Goal: Information Seeking & Learning: Find specific fact

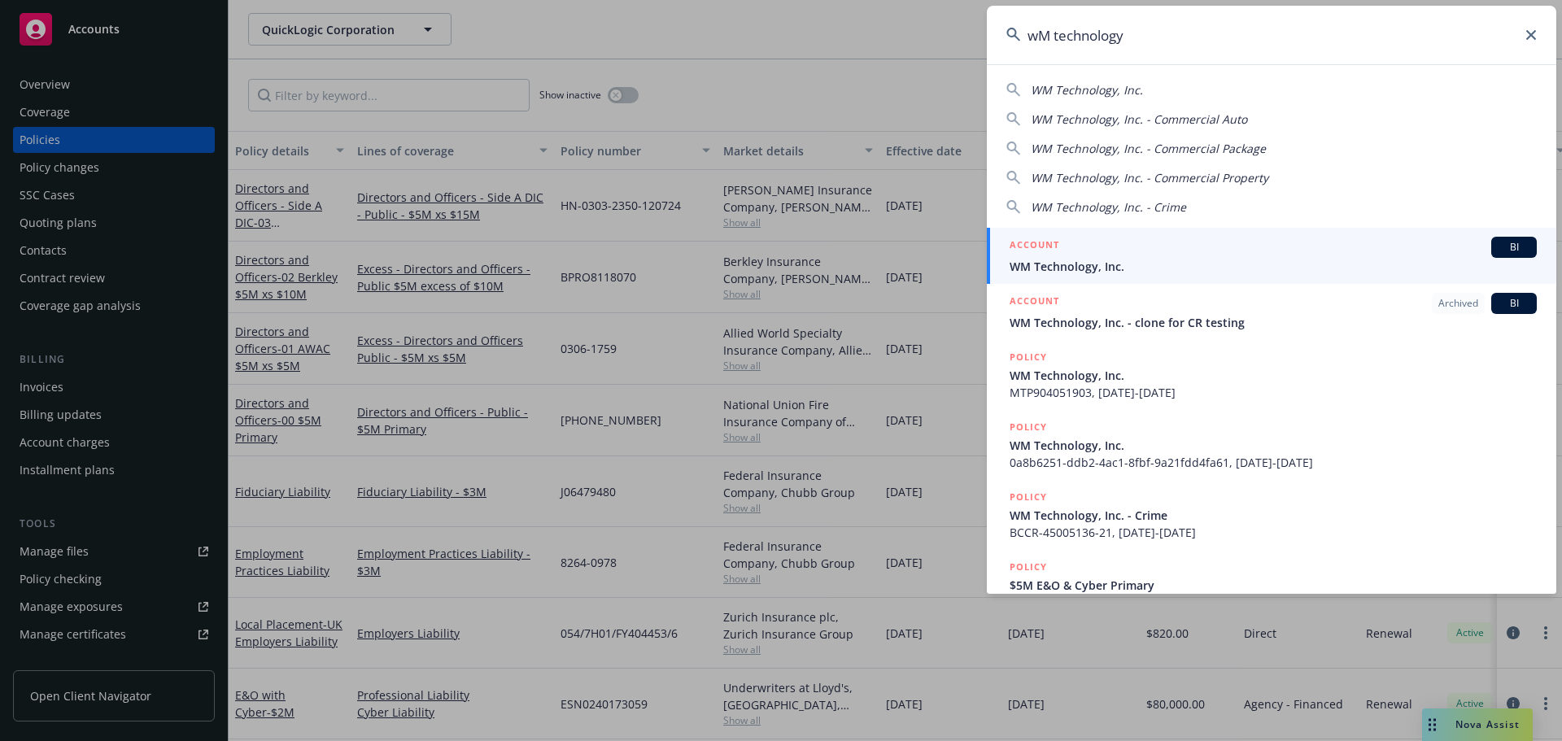
type input "wM technology"
click at [1180, 255] on div "ACCOUNT BI" at bounding box center [1273, 247] width 527 height 21
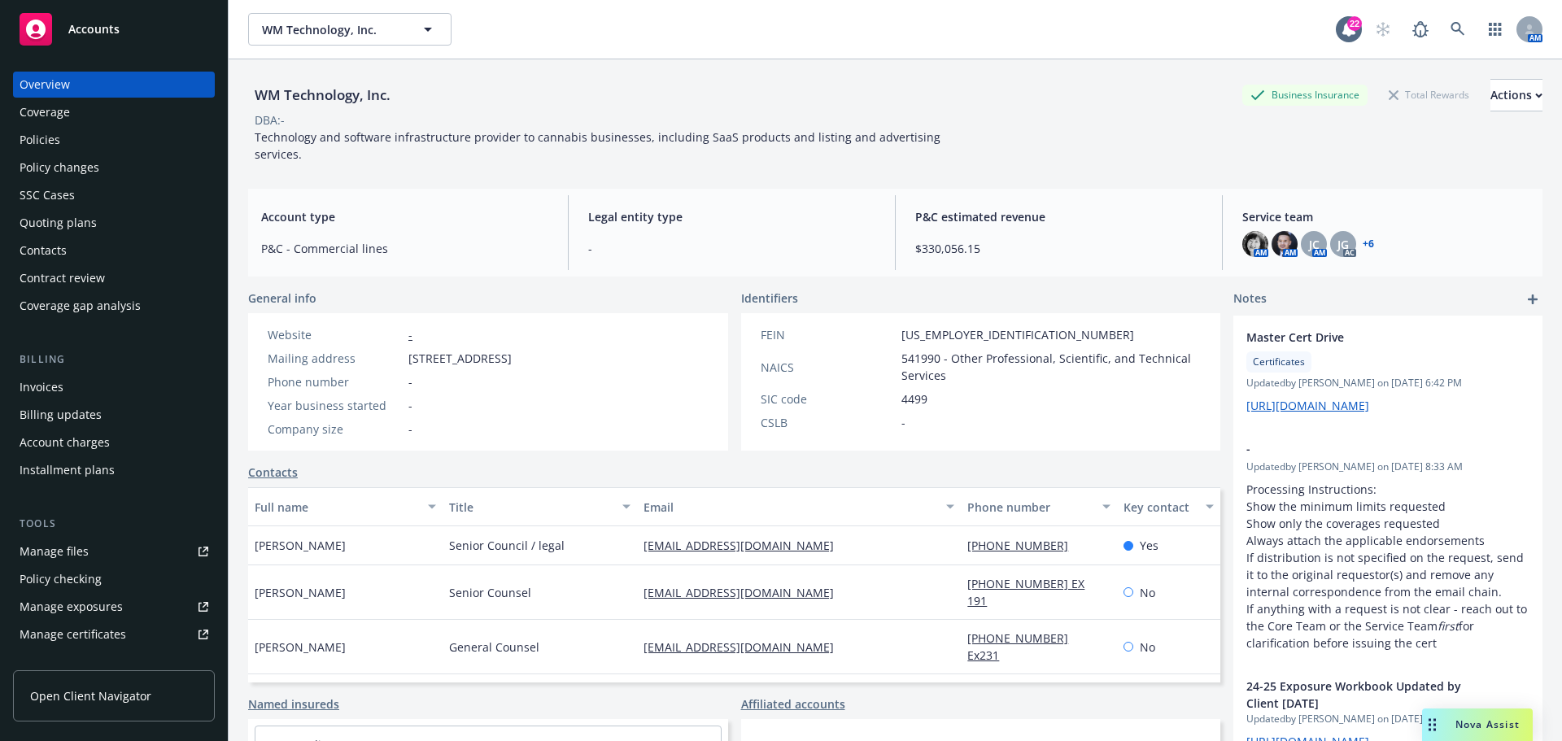
click at [92, 137] on div "Policies" at bounding box center [114, 140] width 189 height 26
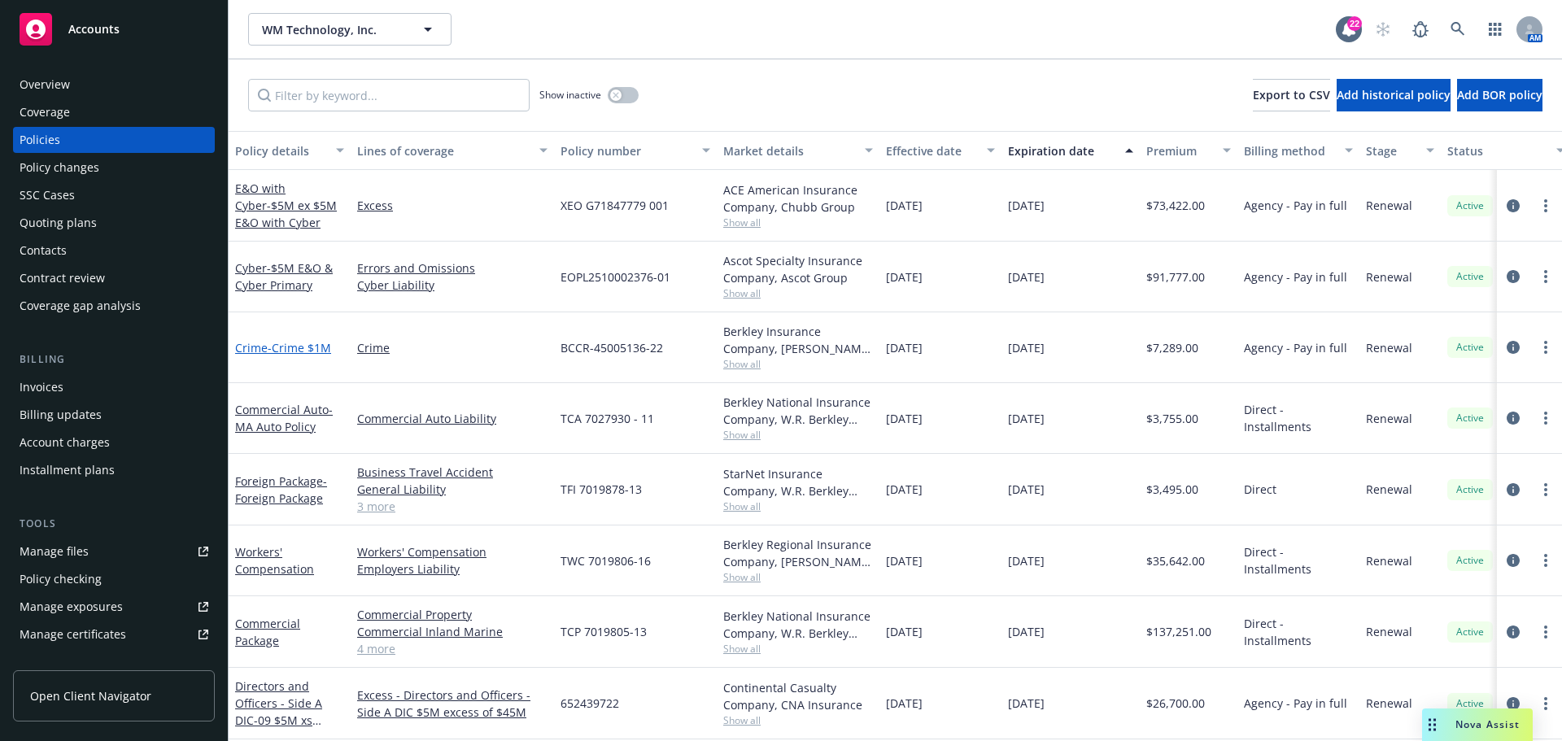
click at [315, 351] on span "- Crime $1M" at bounding box center [299, 347] width 63 height 15
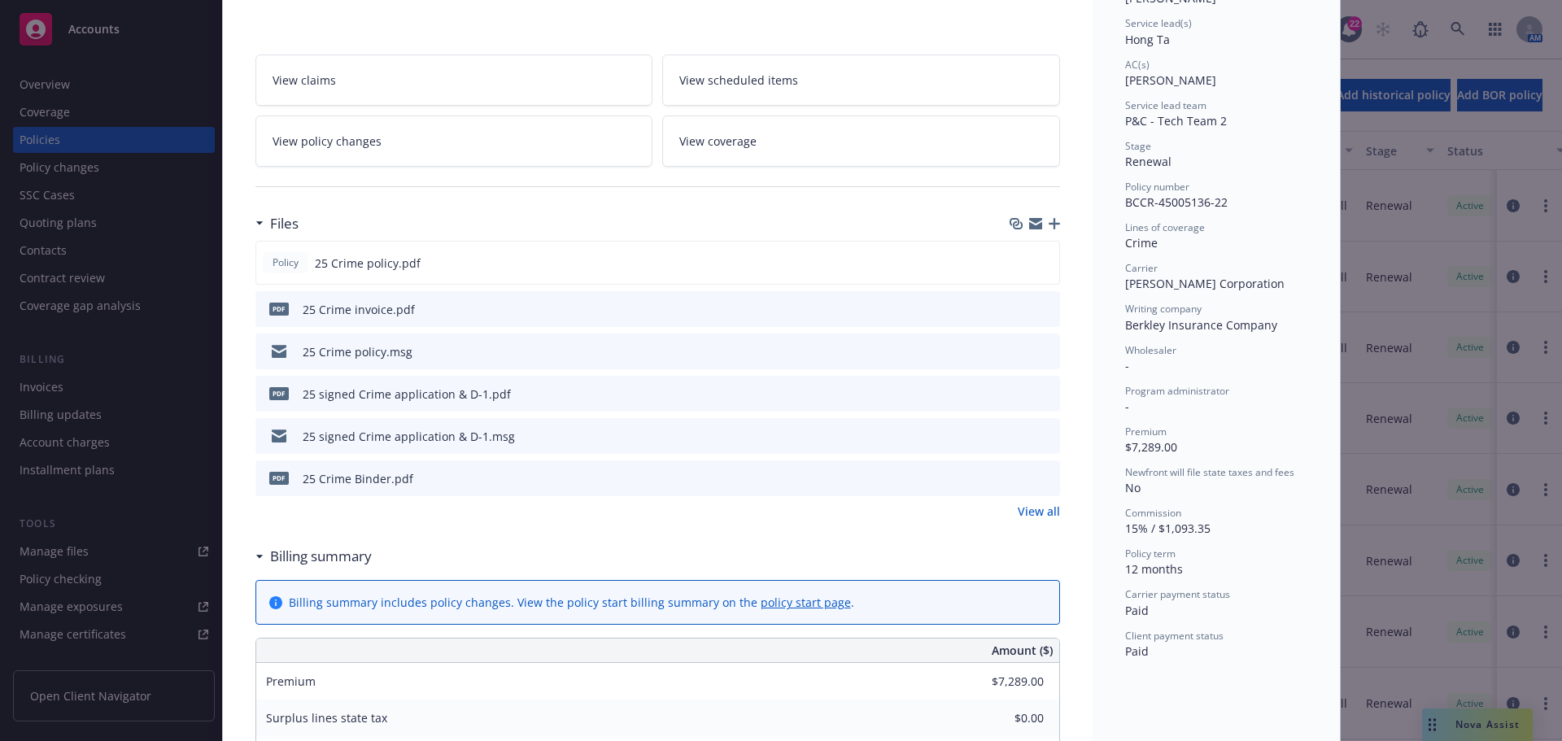
scroll to position [163, 0]
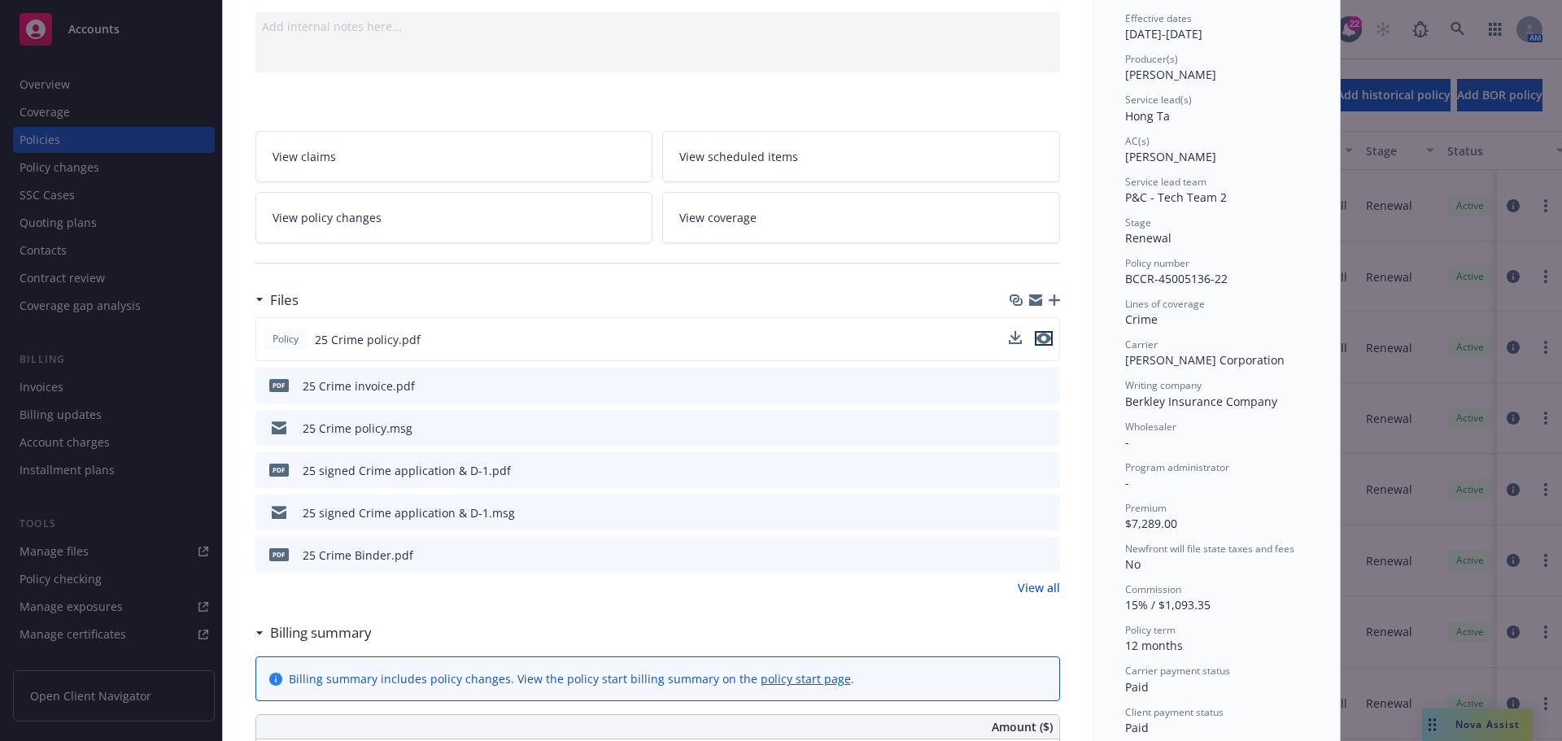
click at [1037, 342] on icon "preview file" at bounding box center [1044, 338] width 15 height 11
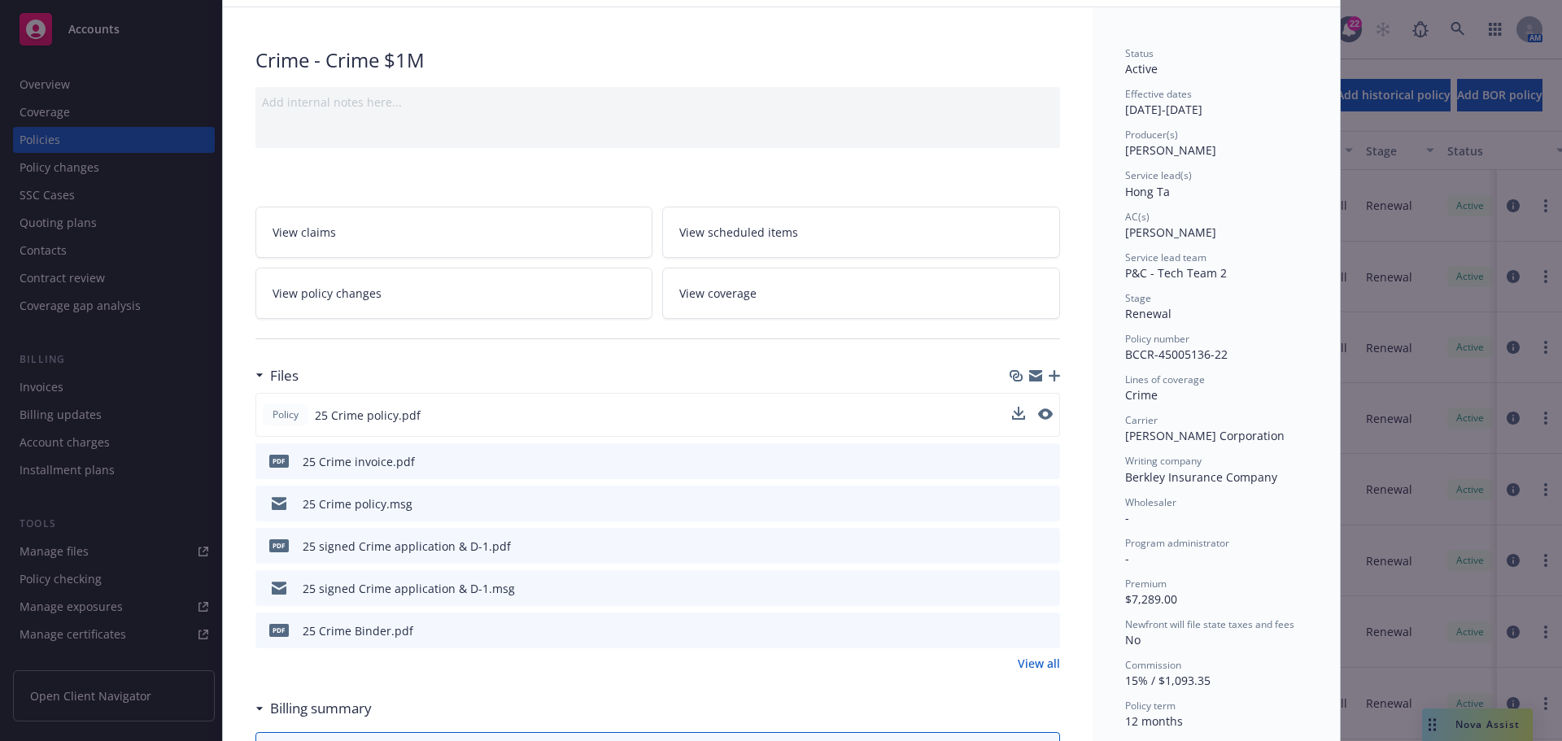
scroll to position [0, 0]
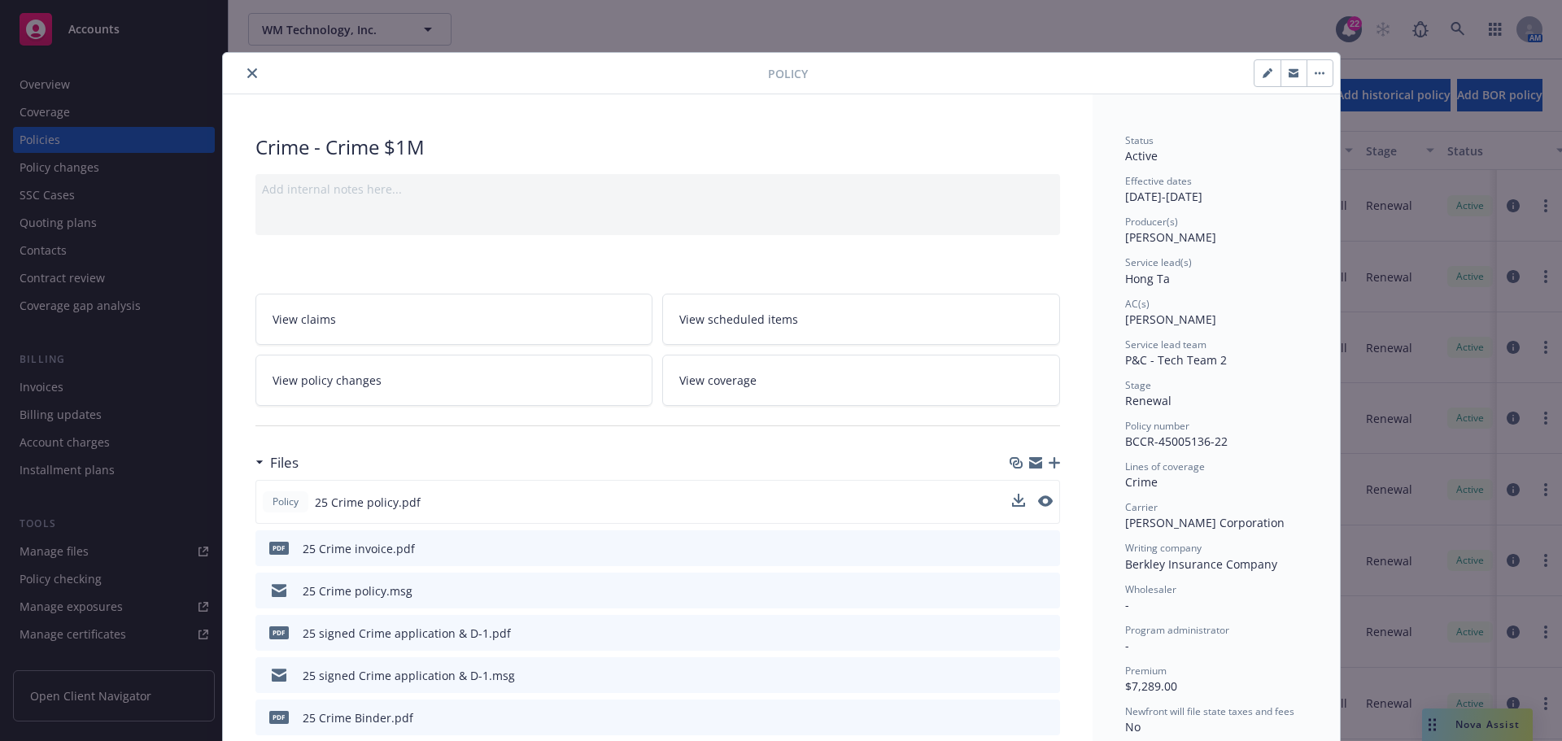
click at [249, 77] on icon "close" at bounding box center [252, 73] width 10 height 10
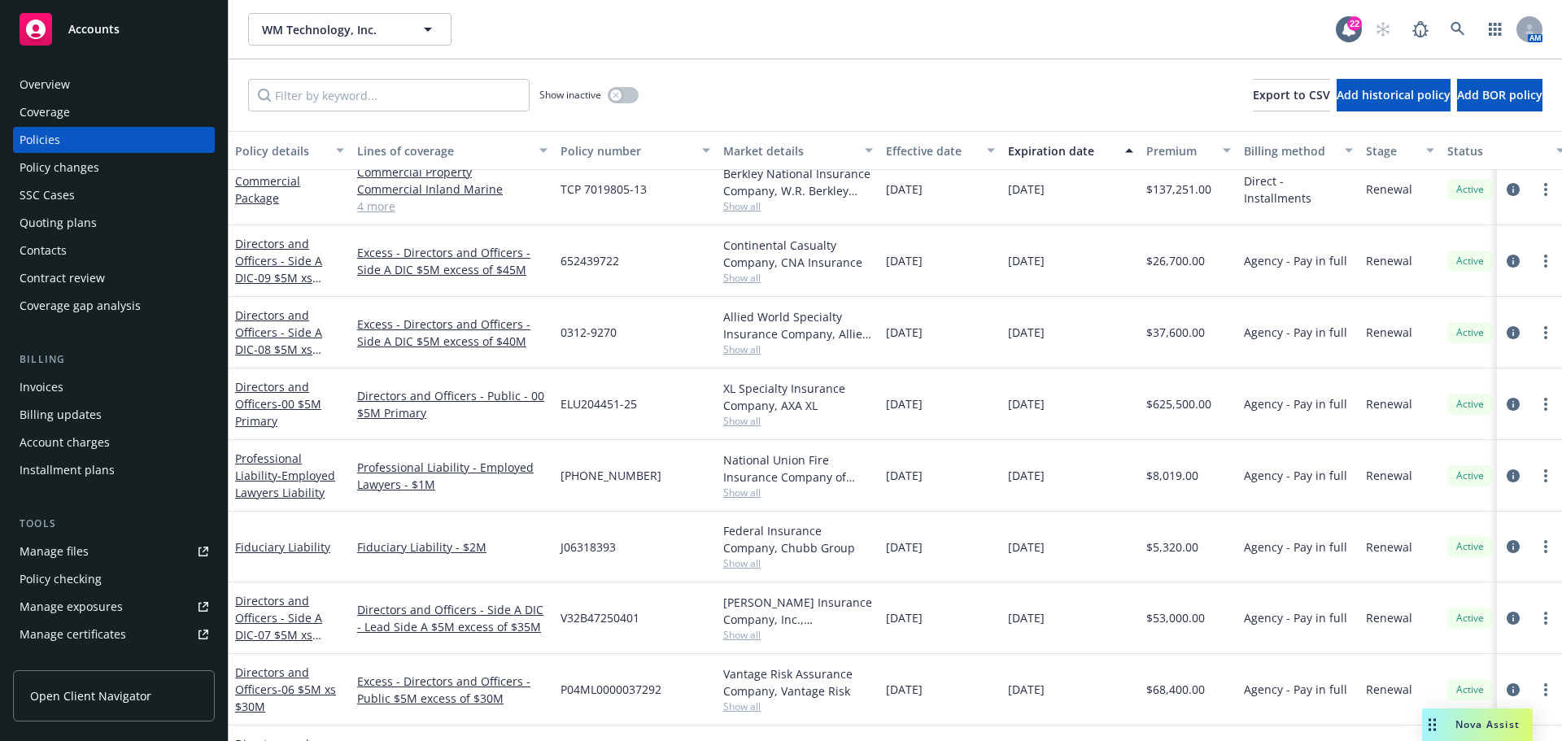
scroll to position [488, 0]
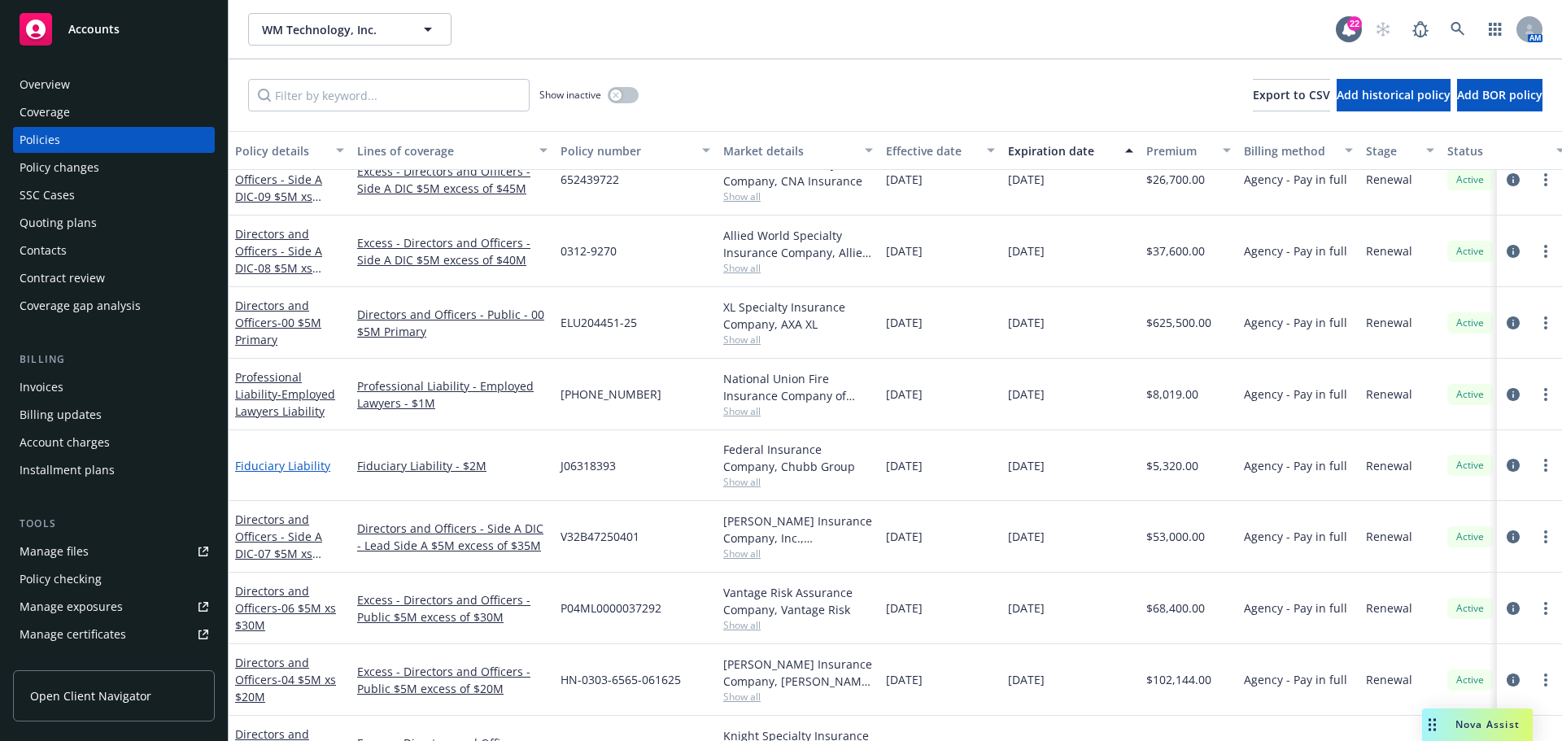
click at [273, 470] on link "Fiduciary Liability" at bounding box center [282, 465] width 95 height 15
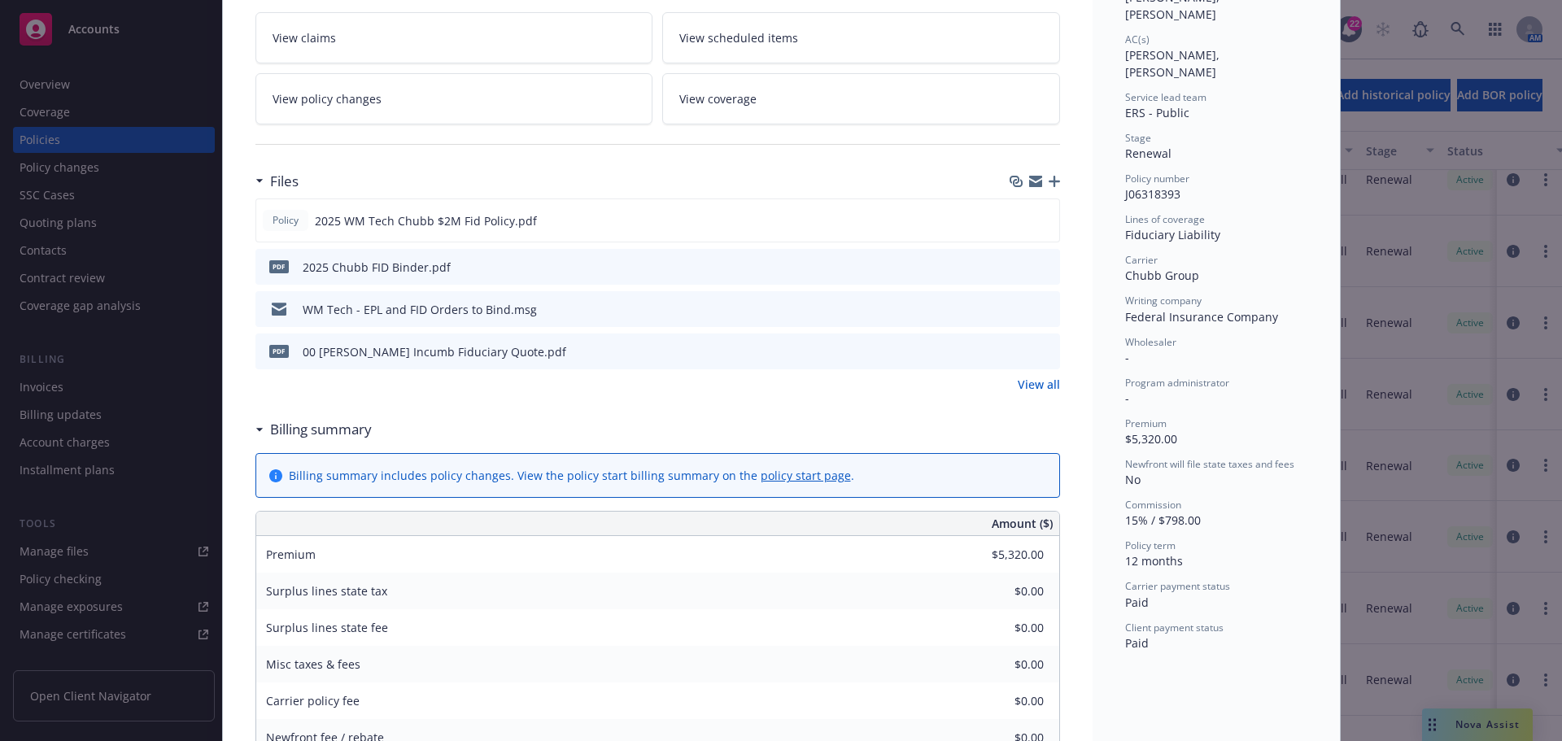
scroll to position [163, 0]
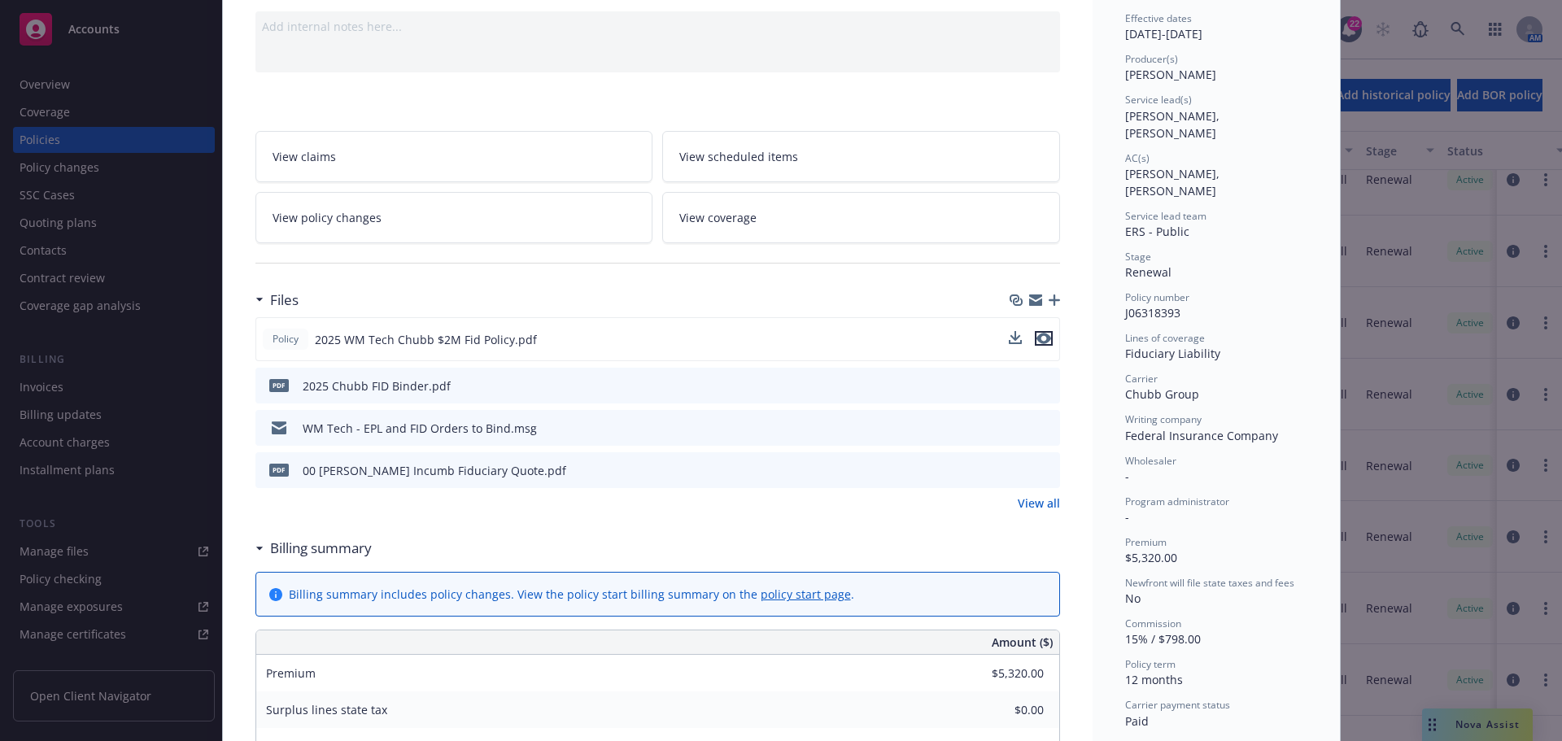
click at [1037, 342] on icon "preview file" at bounding box center [1044, 338] width 15 height 11
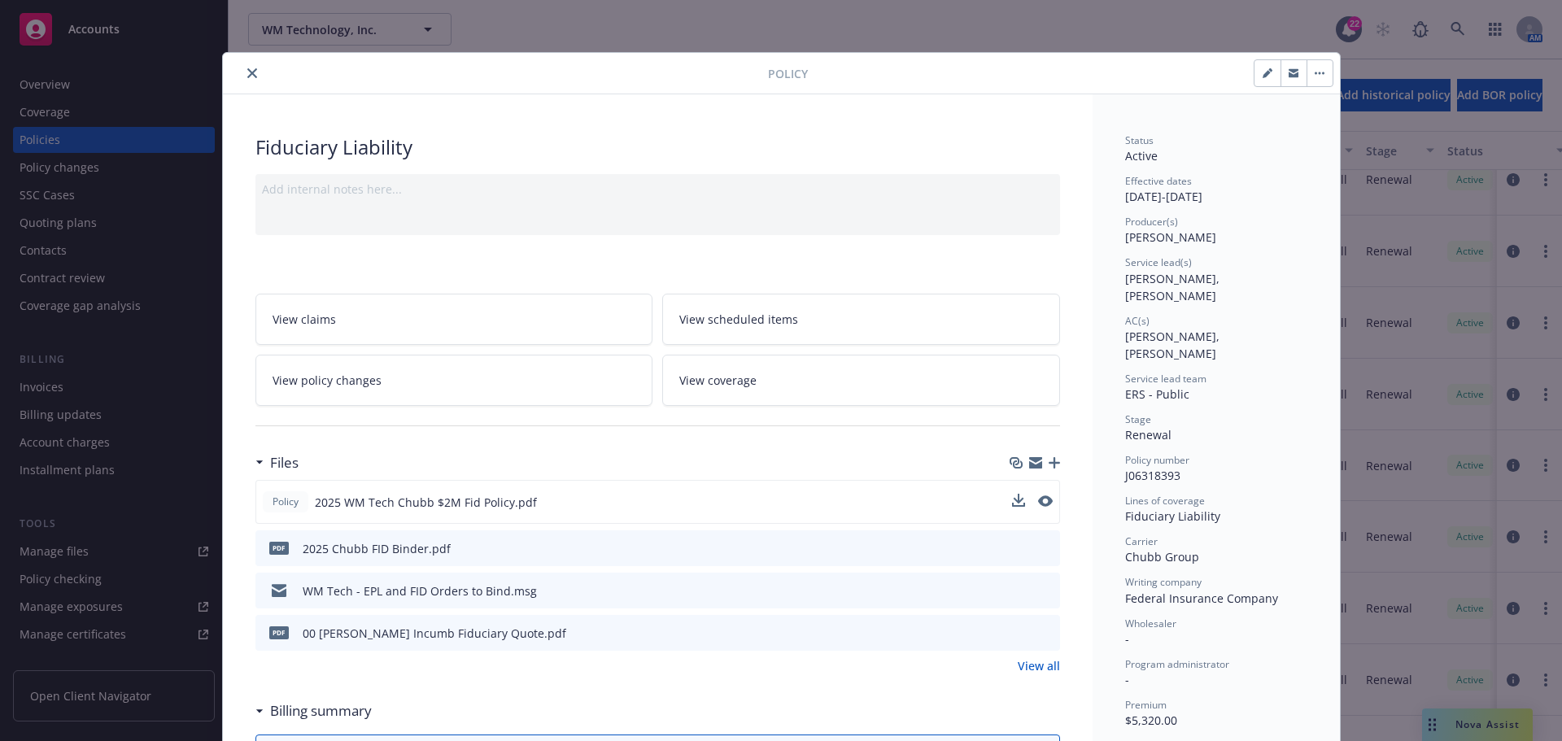
click at [251, 75] on button "close" at bounding box center [252, 73] width 20 height 20
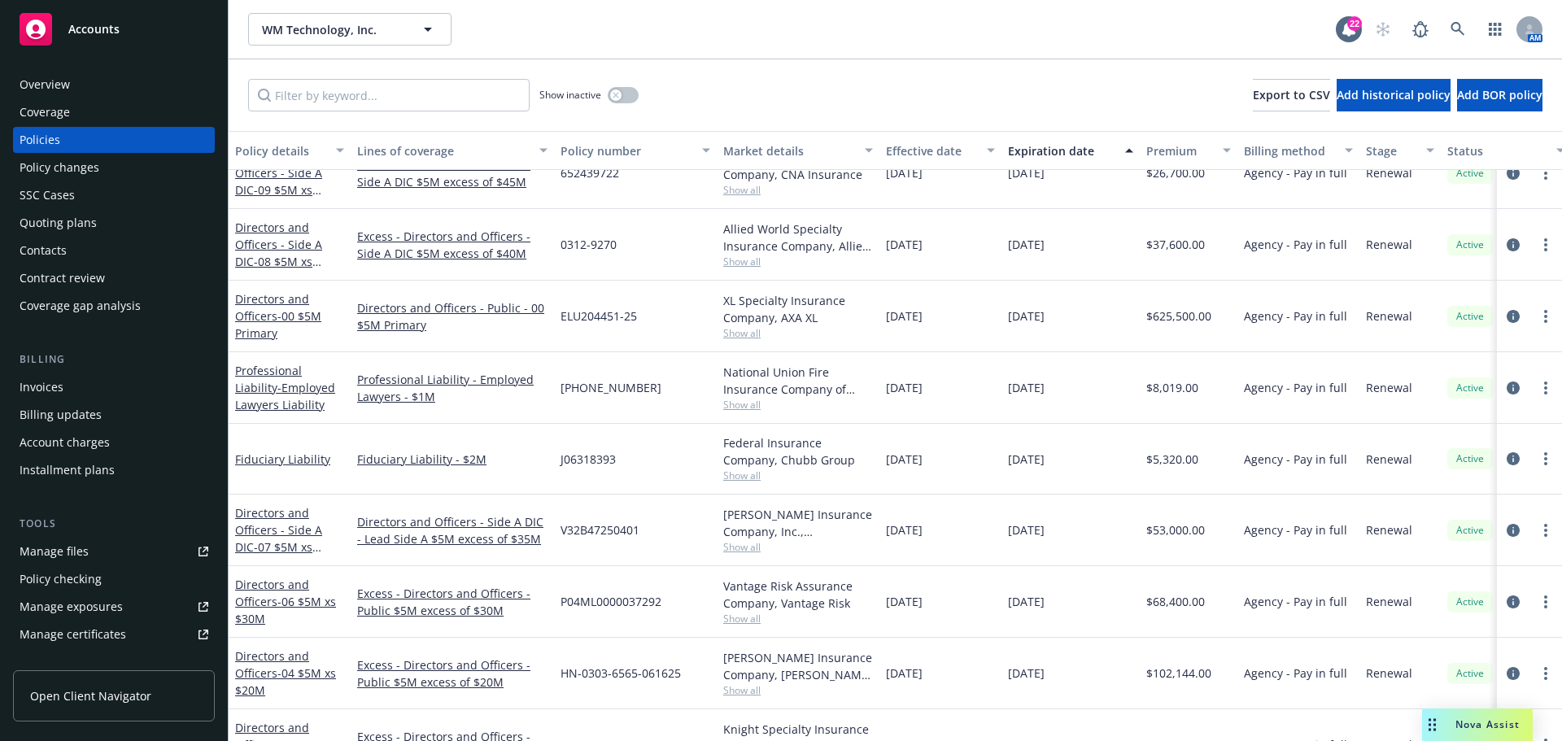
scroll to position [570, 0]
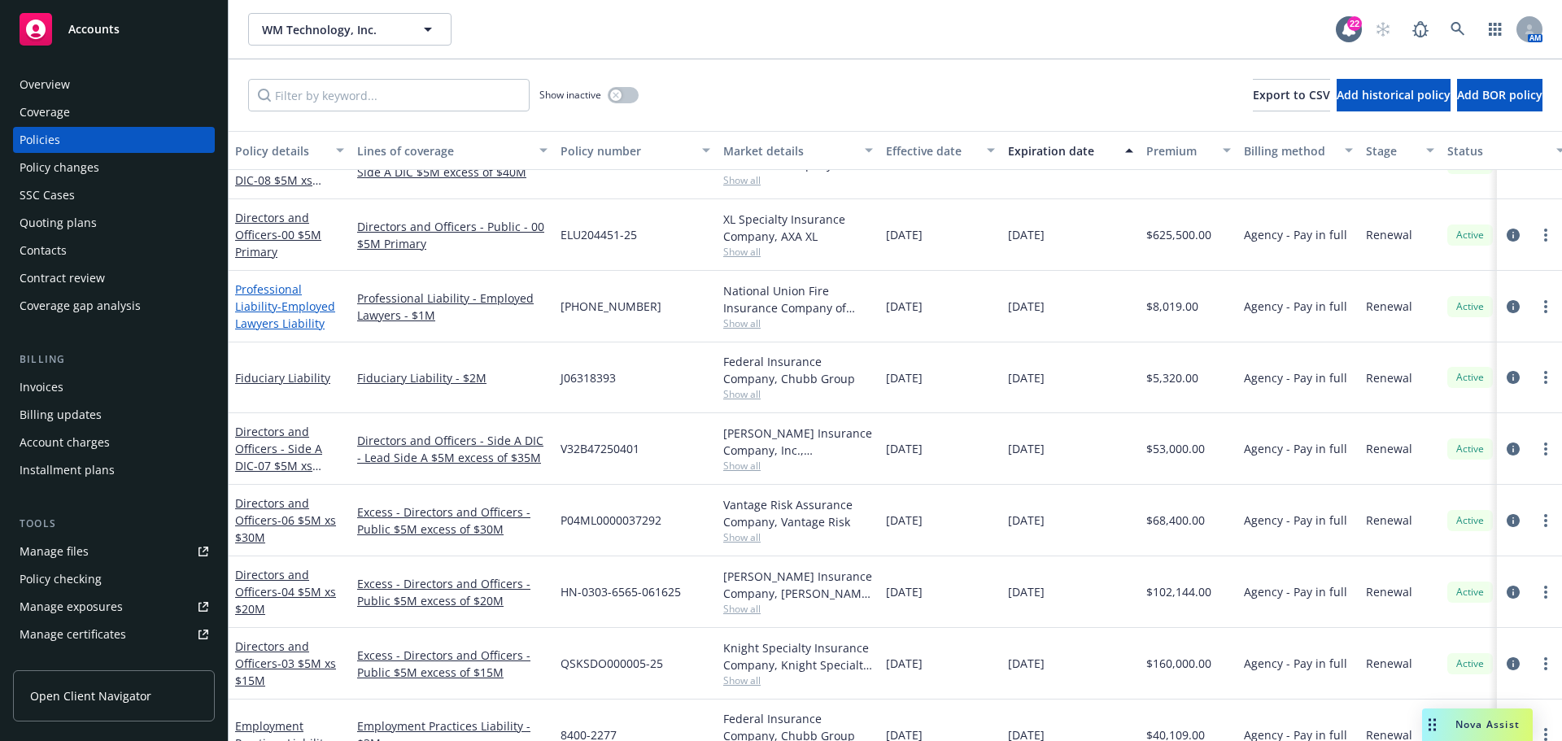
click at [304, 288] on link "Professional Liability - Employed Lawyers Liability" at bounding box center [285, 307] width 100 height 50
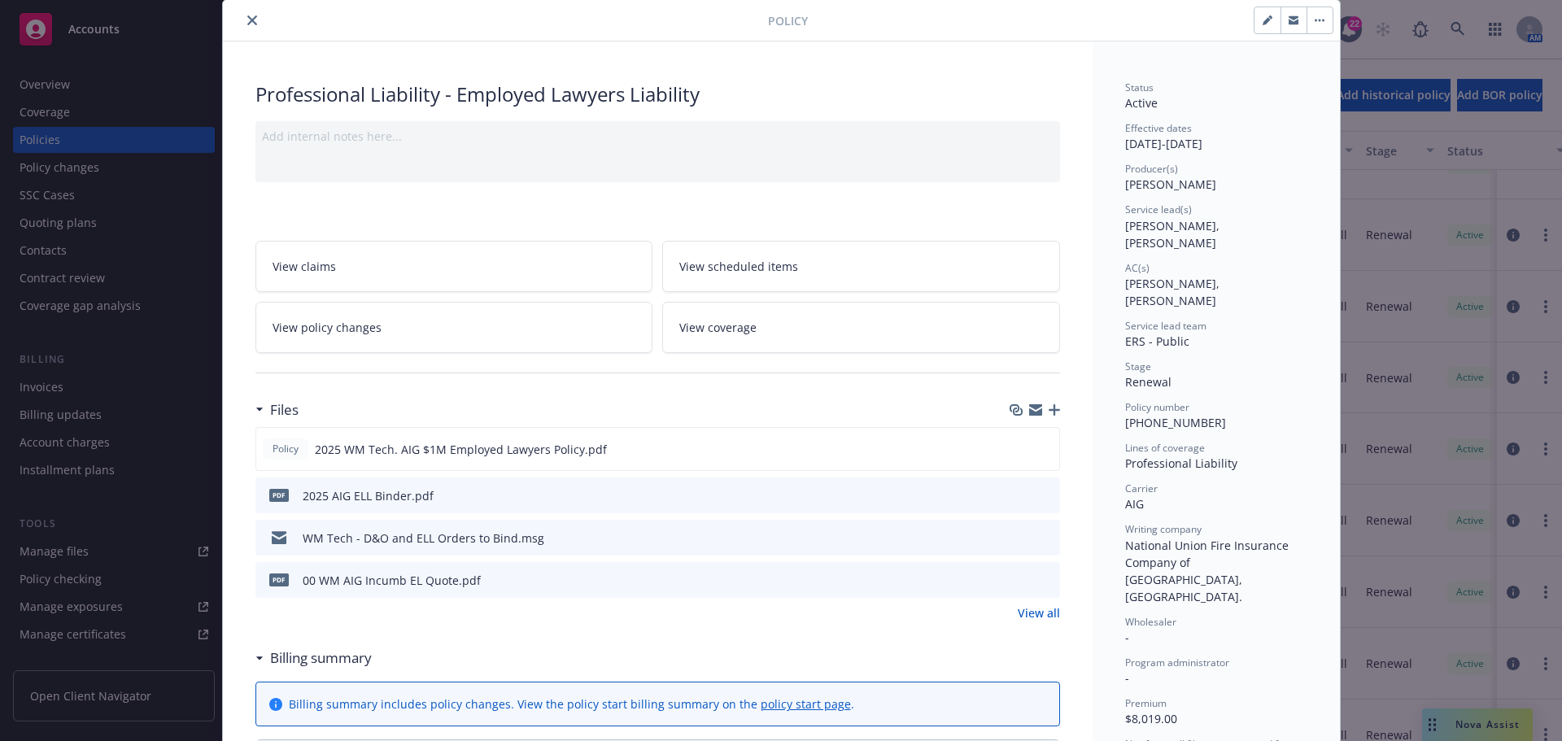
scroll to position [81, 0]
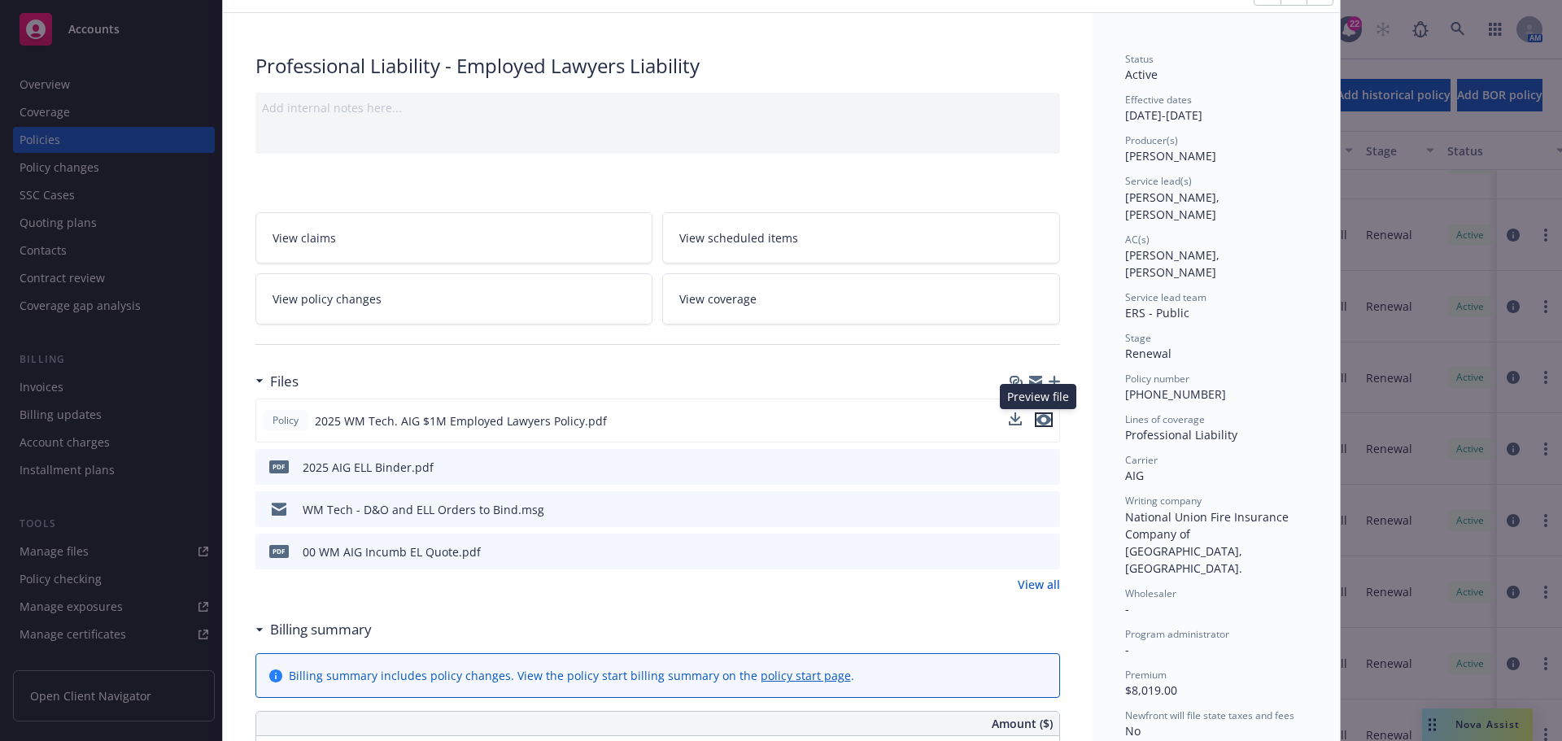
click at [1042, 422] on icon "preview file" at bounding box center [1044, 419] width 15 height 11
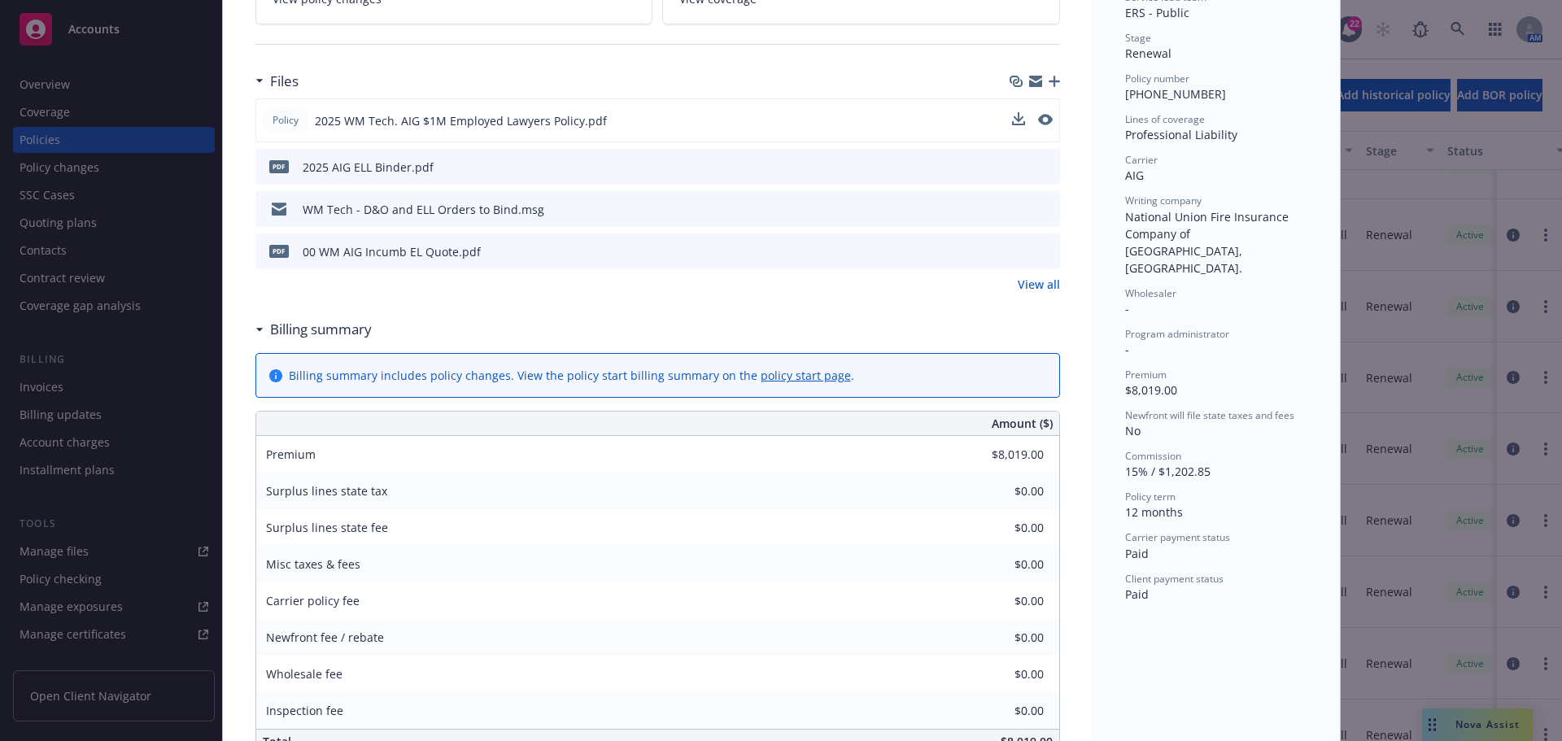
scroll to position [0, 0]
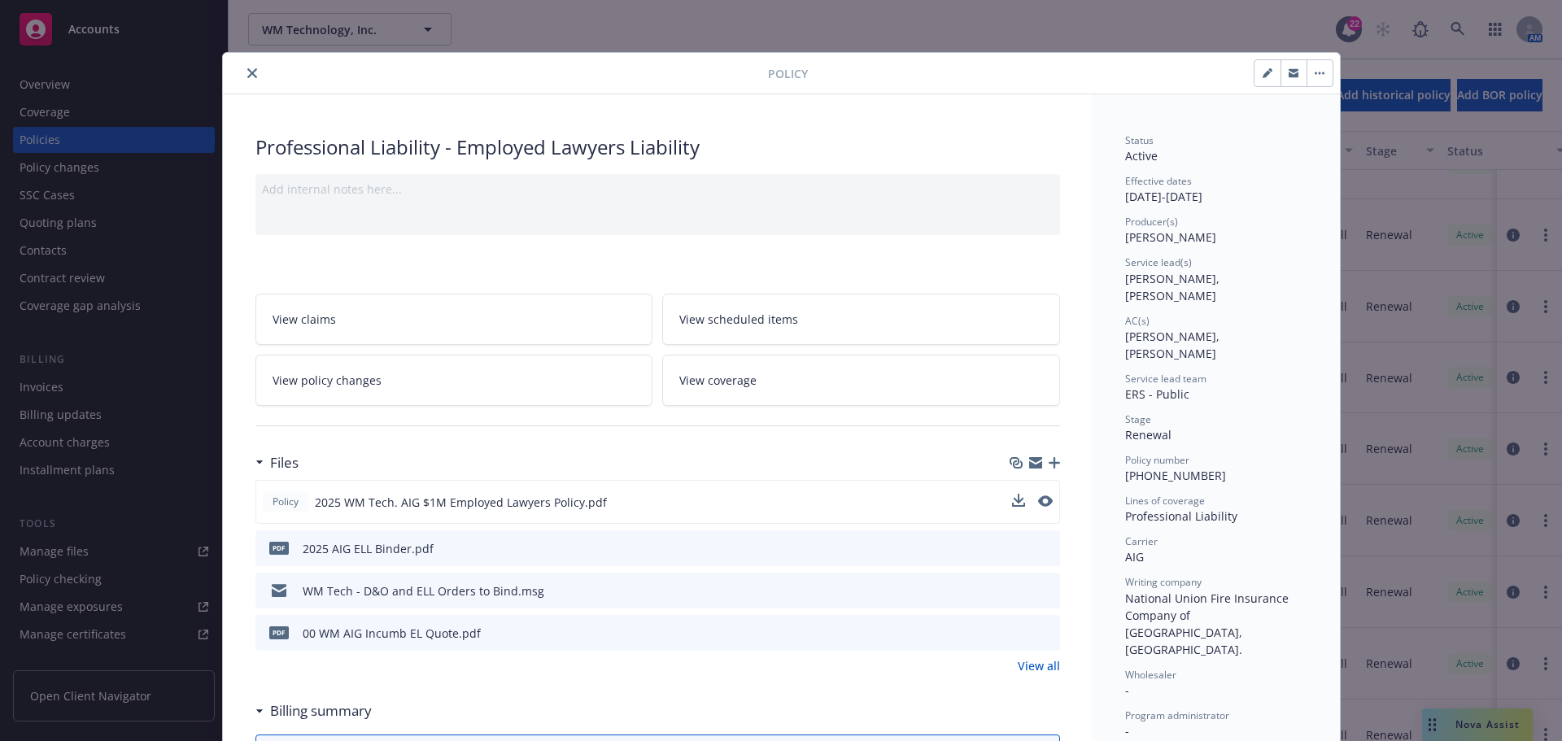
click at [247, 74] on icon "close" at bounding box center [252, 73] width 10 height 10
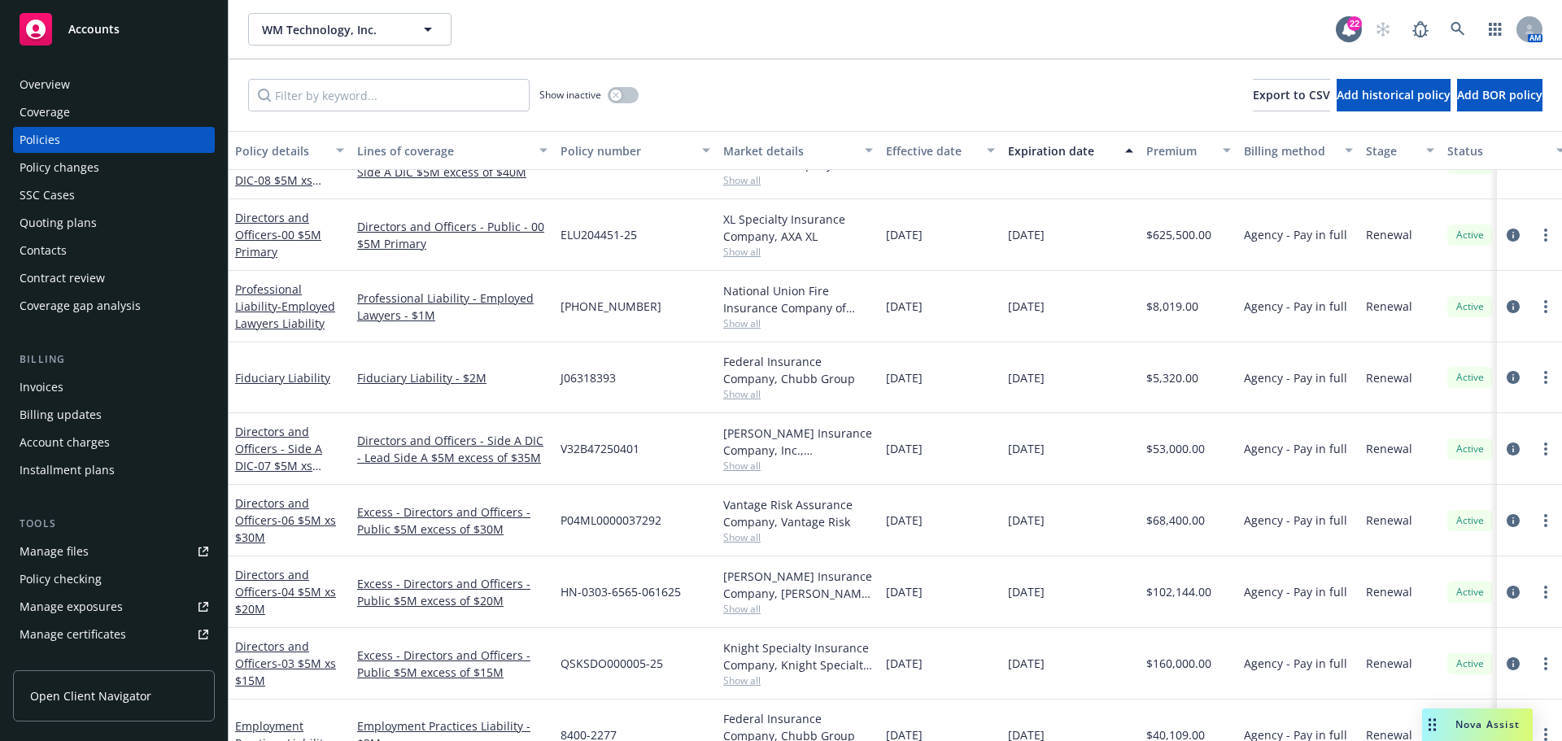
click at [104, 229] on div "Quoting plans" at bounding box center [114, 223] width 189 height 26
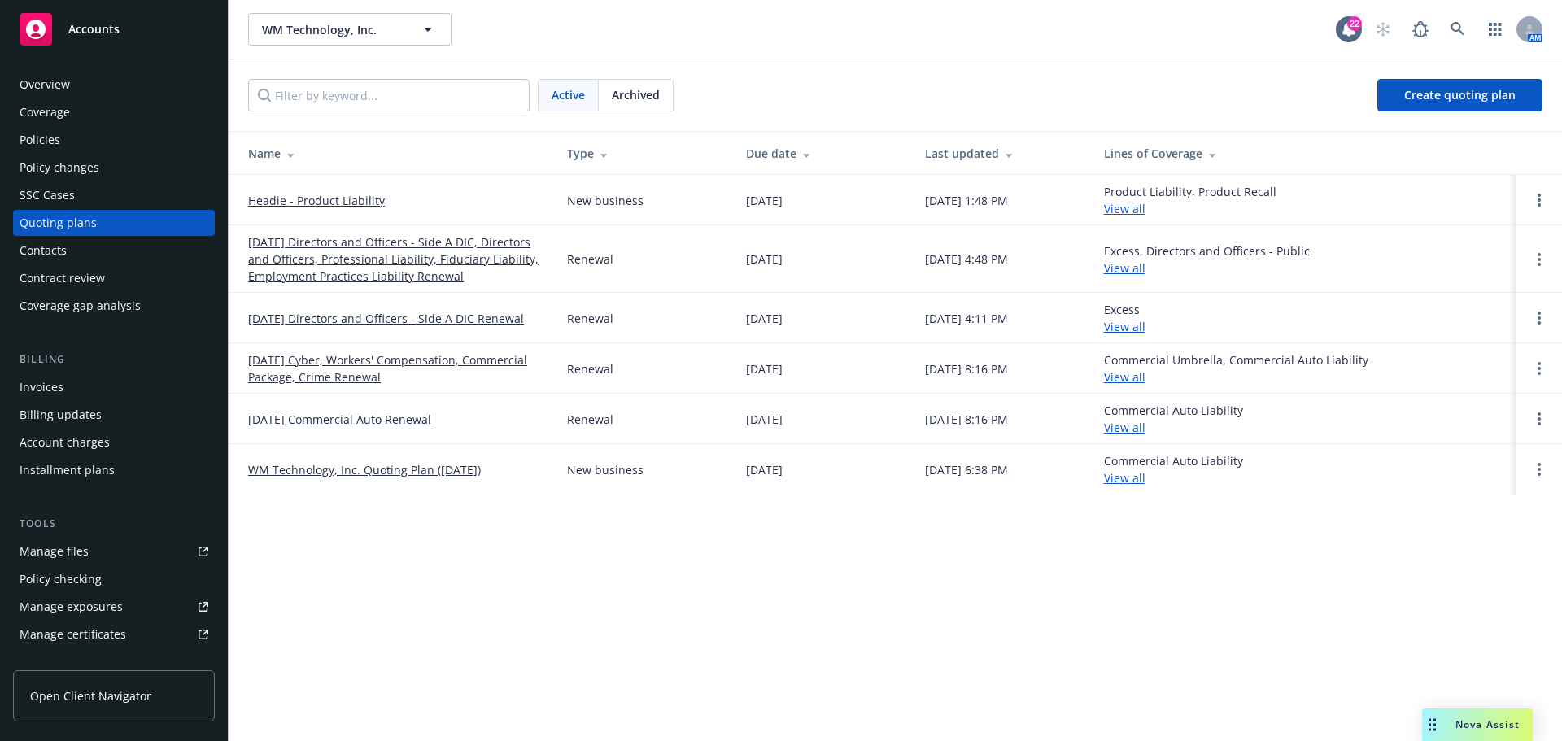
click at [97, 387] on div "Invoices" at bounding box center [114, 387] width 189 height 26
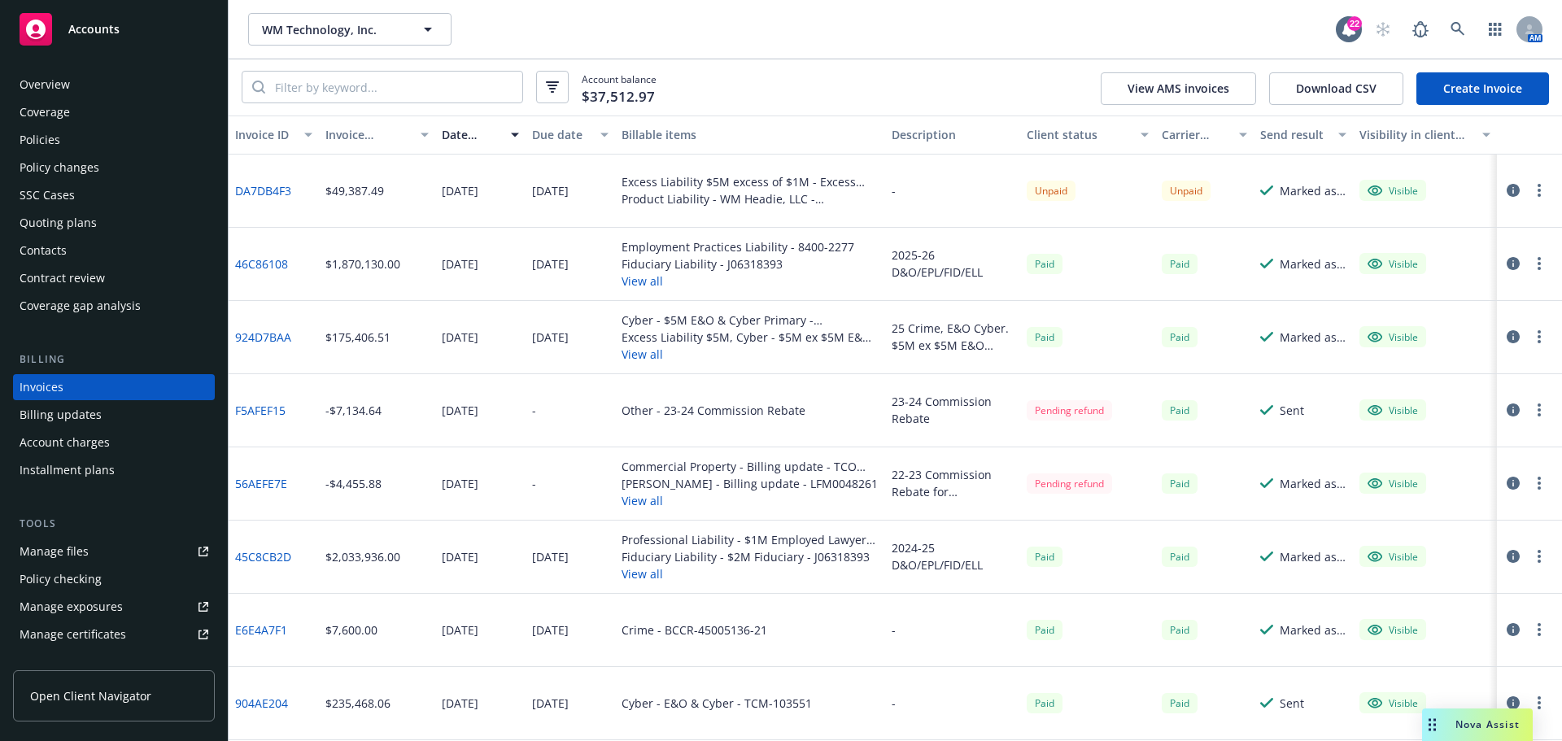
click at [644, 280] on button "View all" at bounding box center [738, 281] width 233 height 17
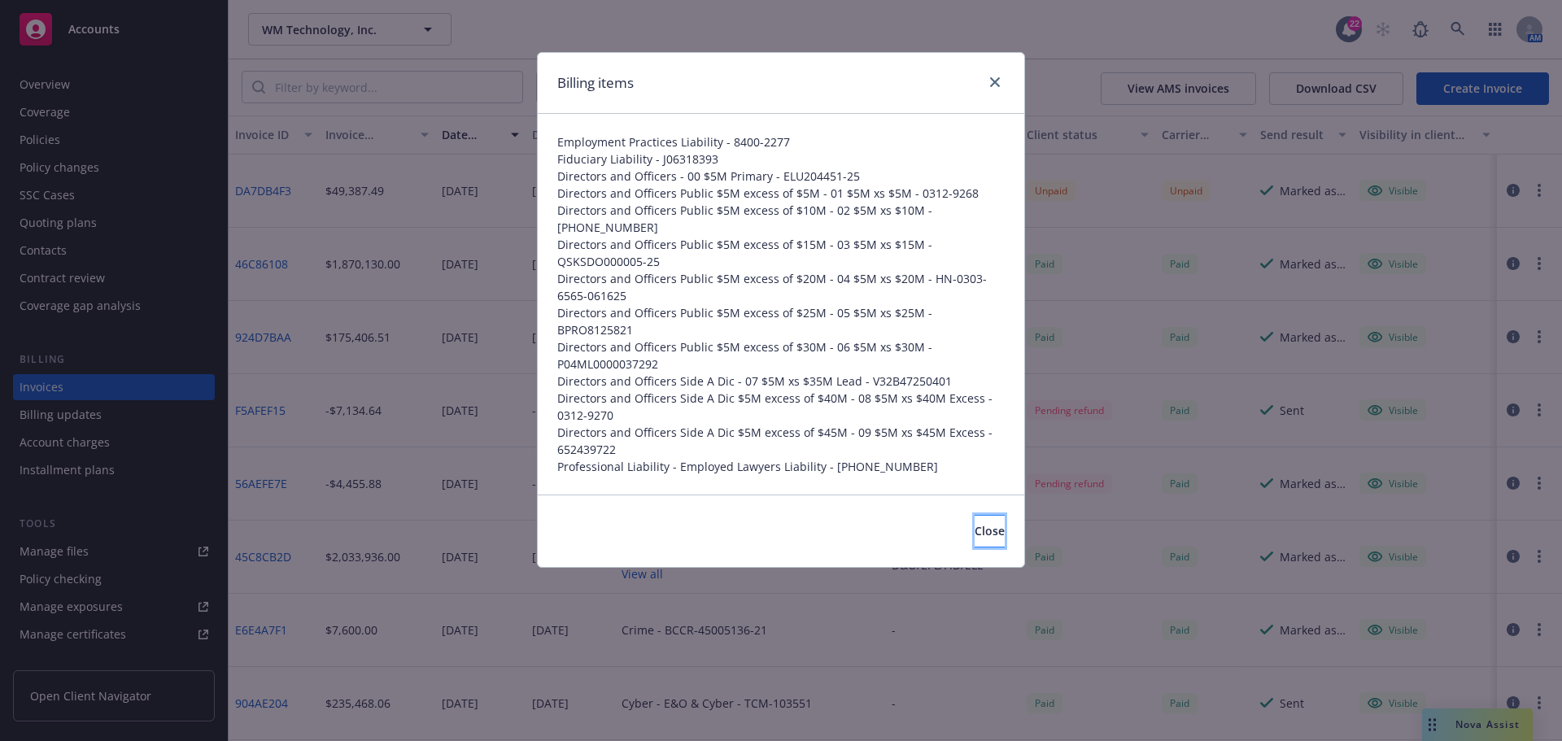
click at [975, 523] on span "Close" at bounding box center [990, 530] width 30 height 15
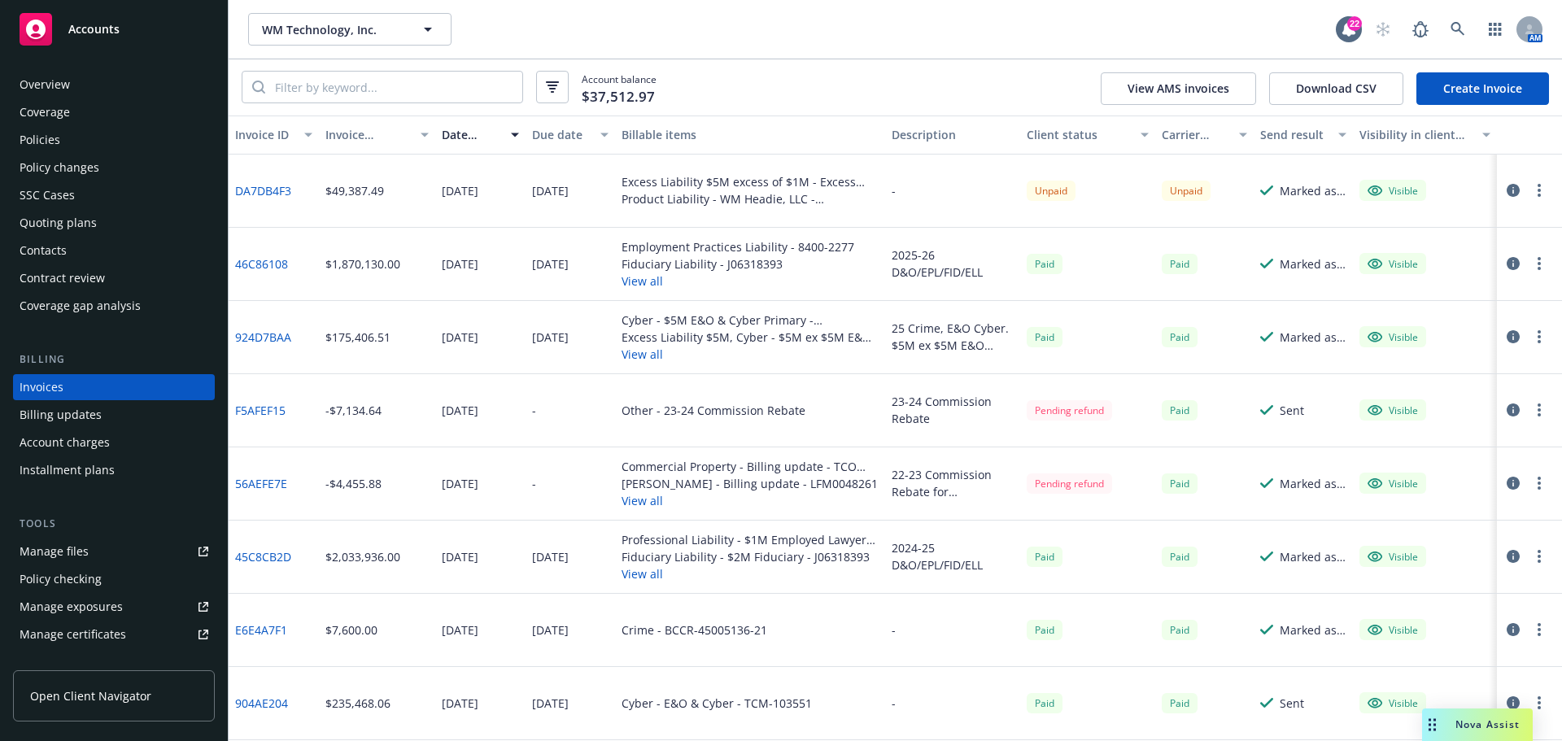
click at [251, 263] on link "46C86108" at bounding box center [261, 264] width 53 height 17
click at [100, 147] on div "Policies" at bounding box center [114, 140] width 189 height 26
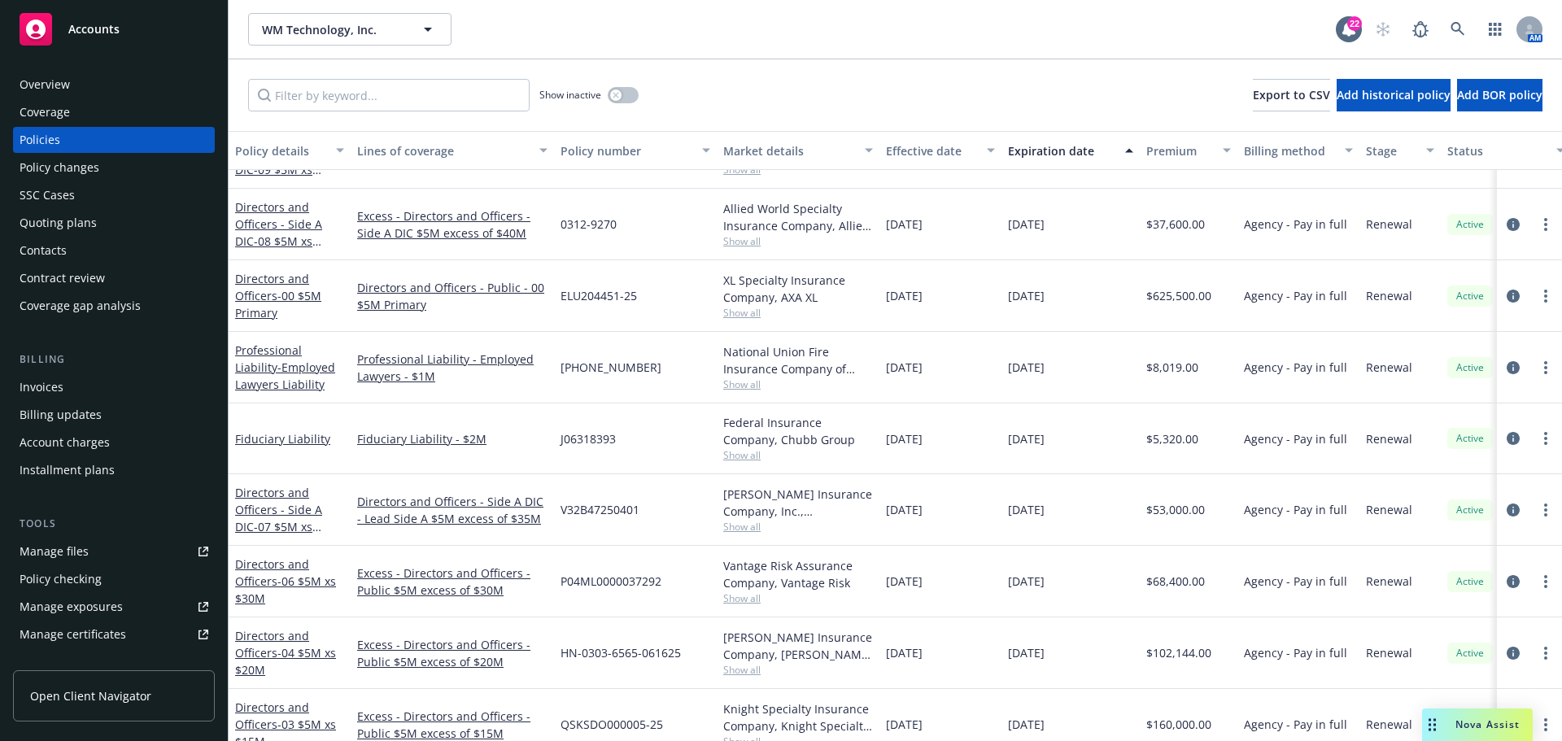
scroll to position [439, 0]
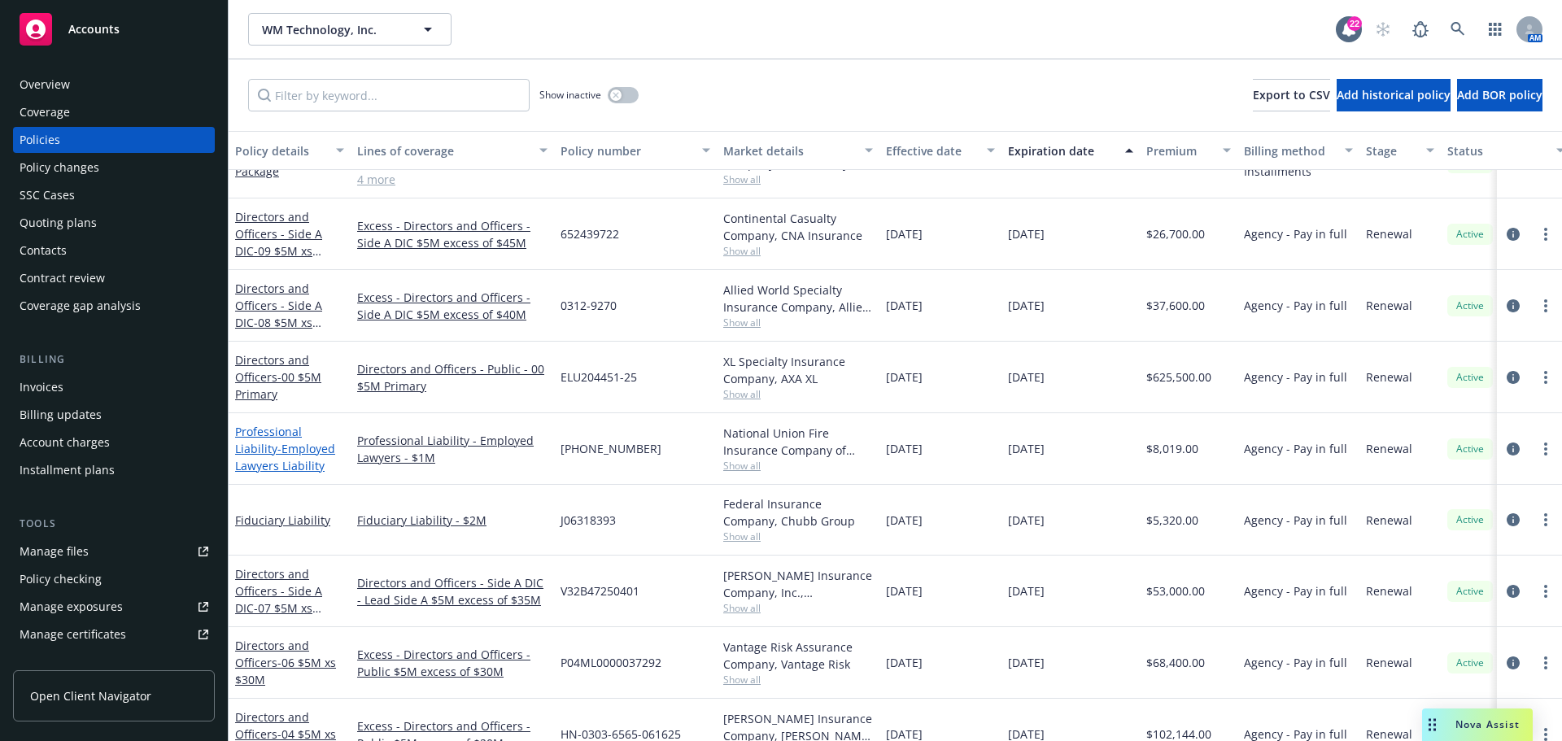
click at [283, 431] on link "Professional Liability - Employed Lawyers Liability" at bounding box center [285, 449] width 100 height 50
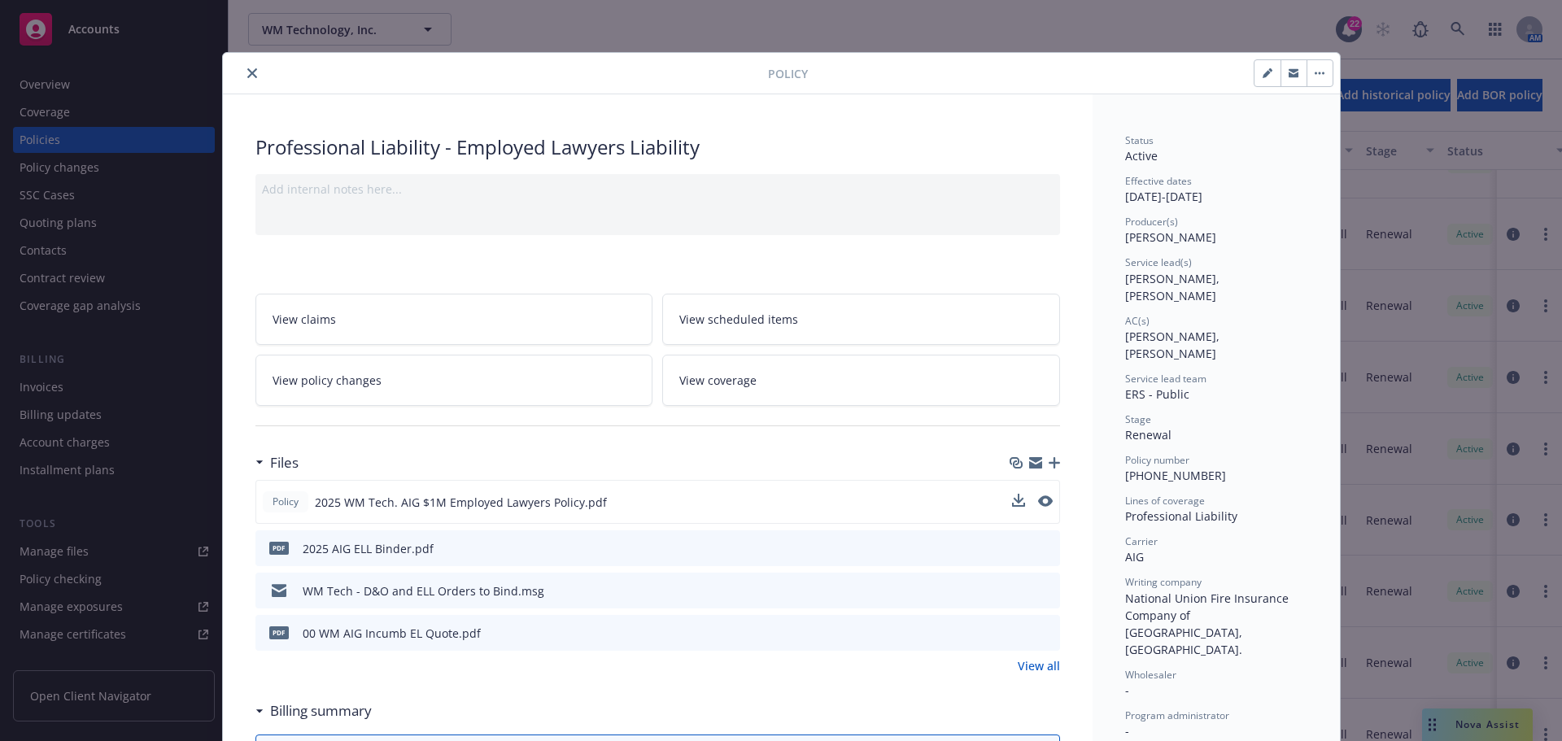
scroll to position [49, 0]
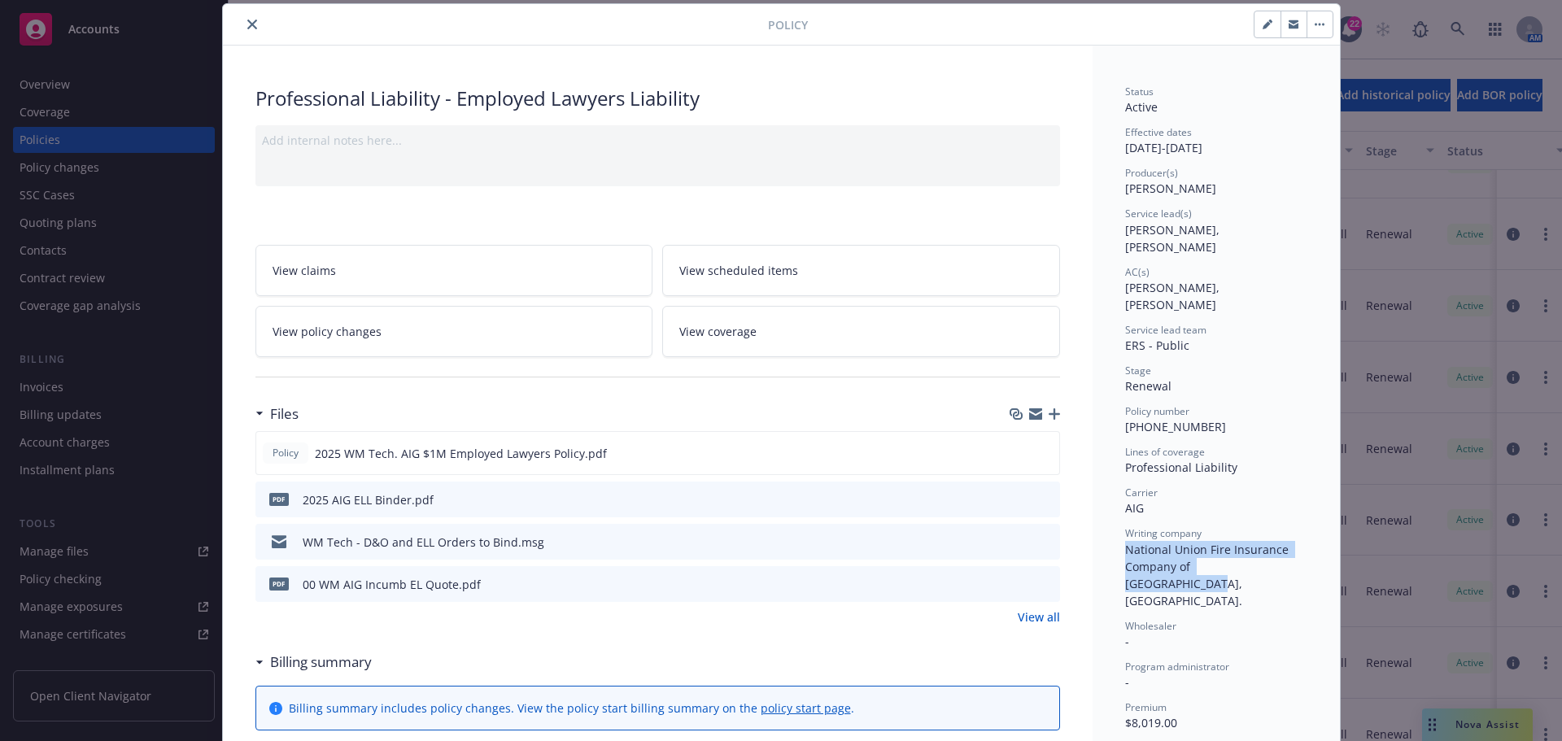
drag, startPoint x: 1118, startPoint y: 511, endPoint x: 1266, endPoint y: 533, distance: 149.7
copy span "National Union Fire Insurance Company of [GEOGRAPHIC_DATA], [GEOGRAPHIC_DATA]."
click at [242, 25] on button "close" at bounding box center [252, 25] width 20 height 20
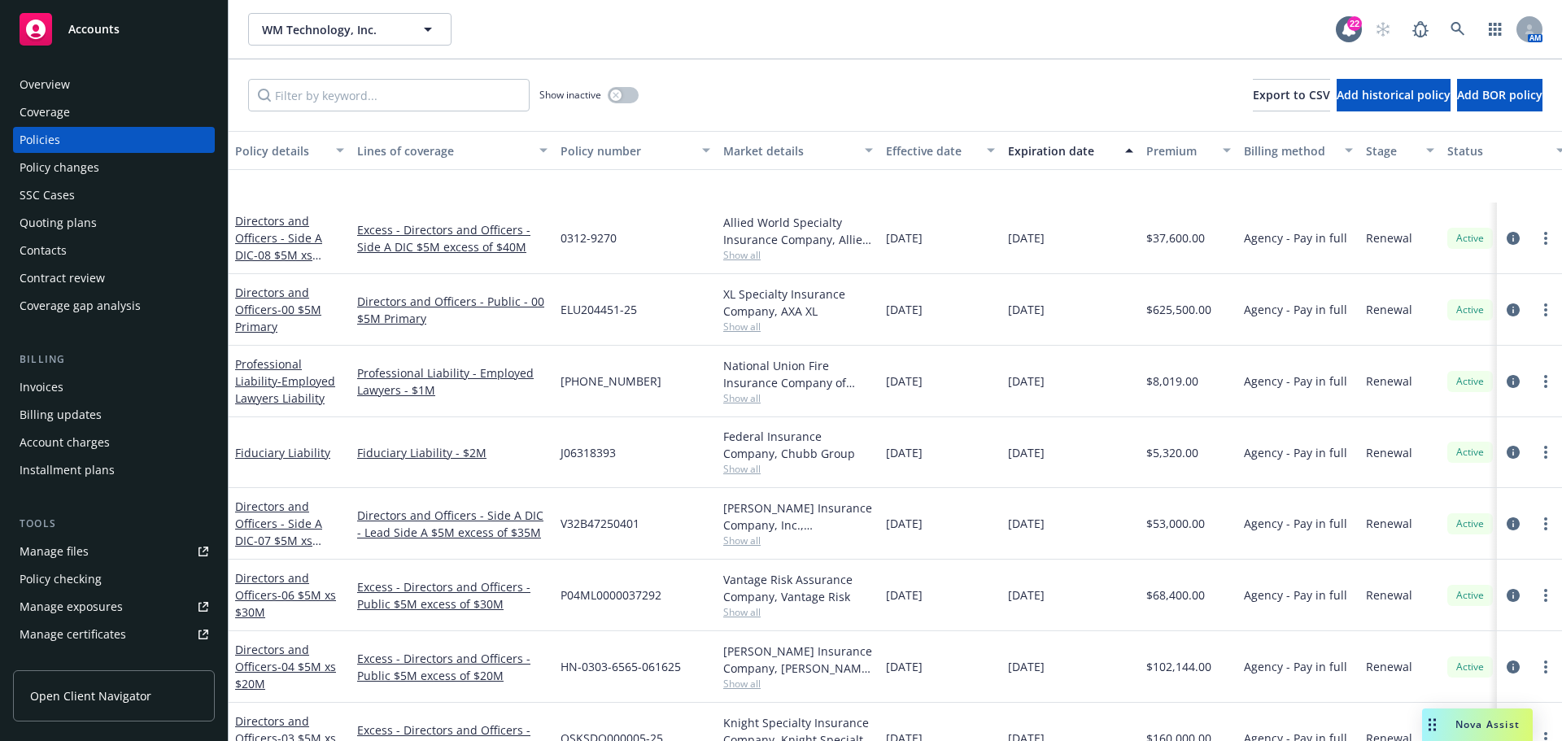
scroll to position [651, 0]
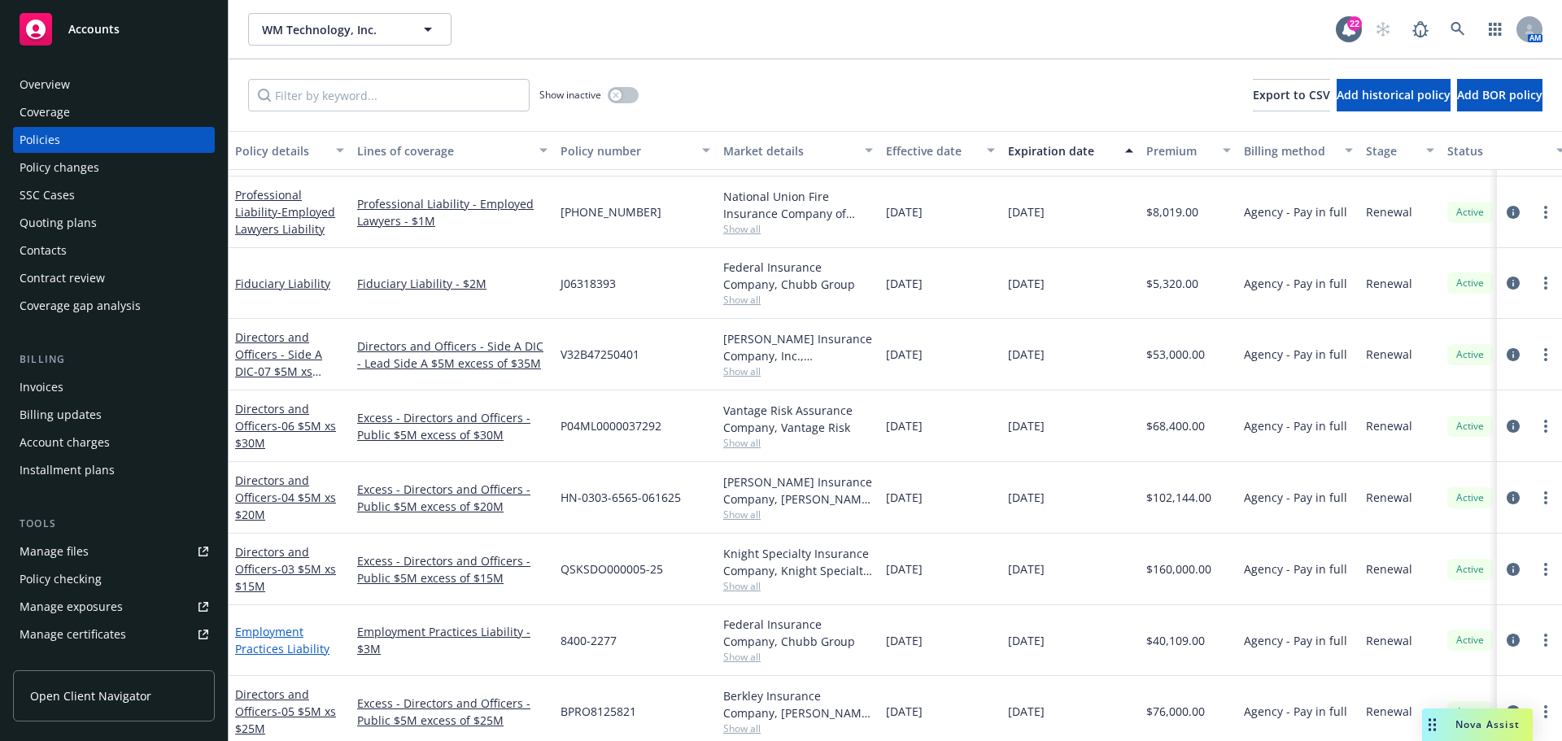
click at [286, 641] on link "Employment Practices Liability" at bounding box center [282, 640] width 94 height 33
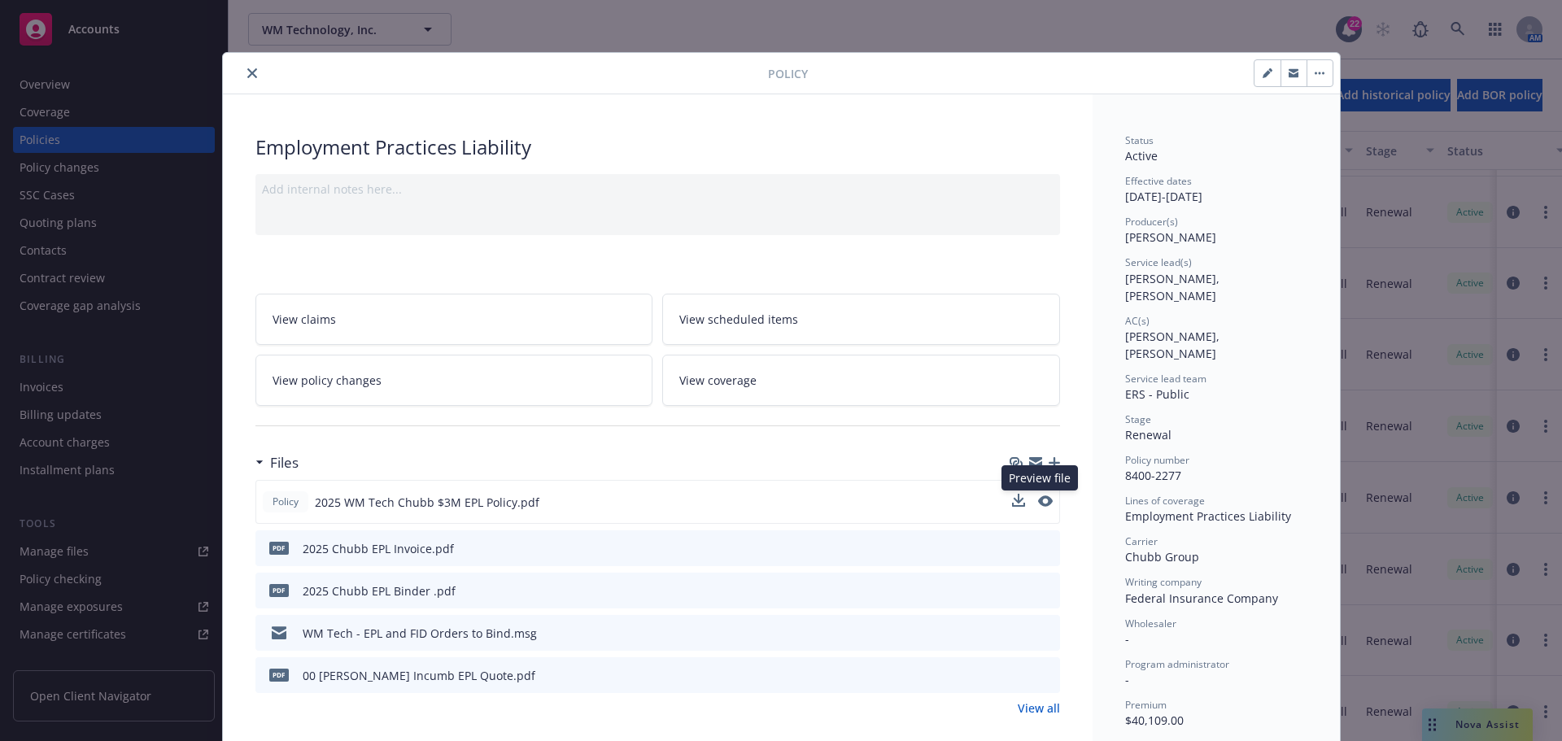
click at [1038, 507] on button at bounding box center [1045, 502] width 15 height 17
click at [1037, 496] on icon "preview file" at bounding box center [1044, 501] width 15 height 11
click at [247, 72] on icon "close" at bounding box center [252, 73] width 10 height 10
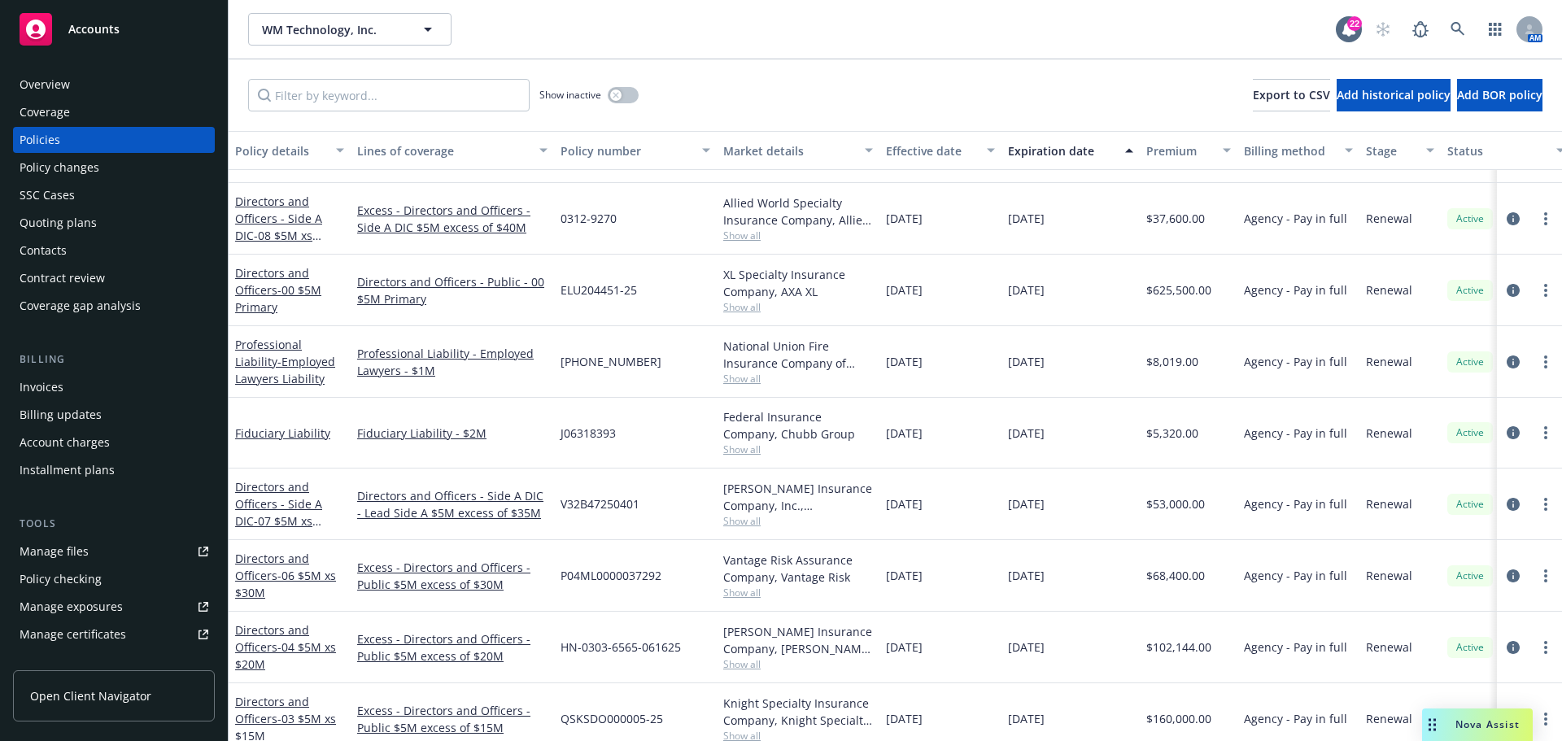
scroll to position [439, 0]
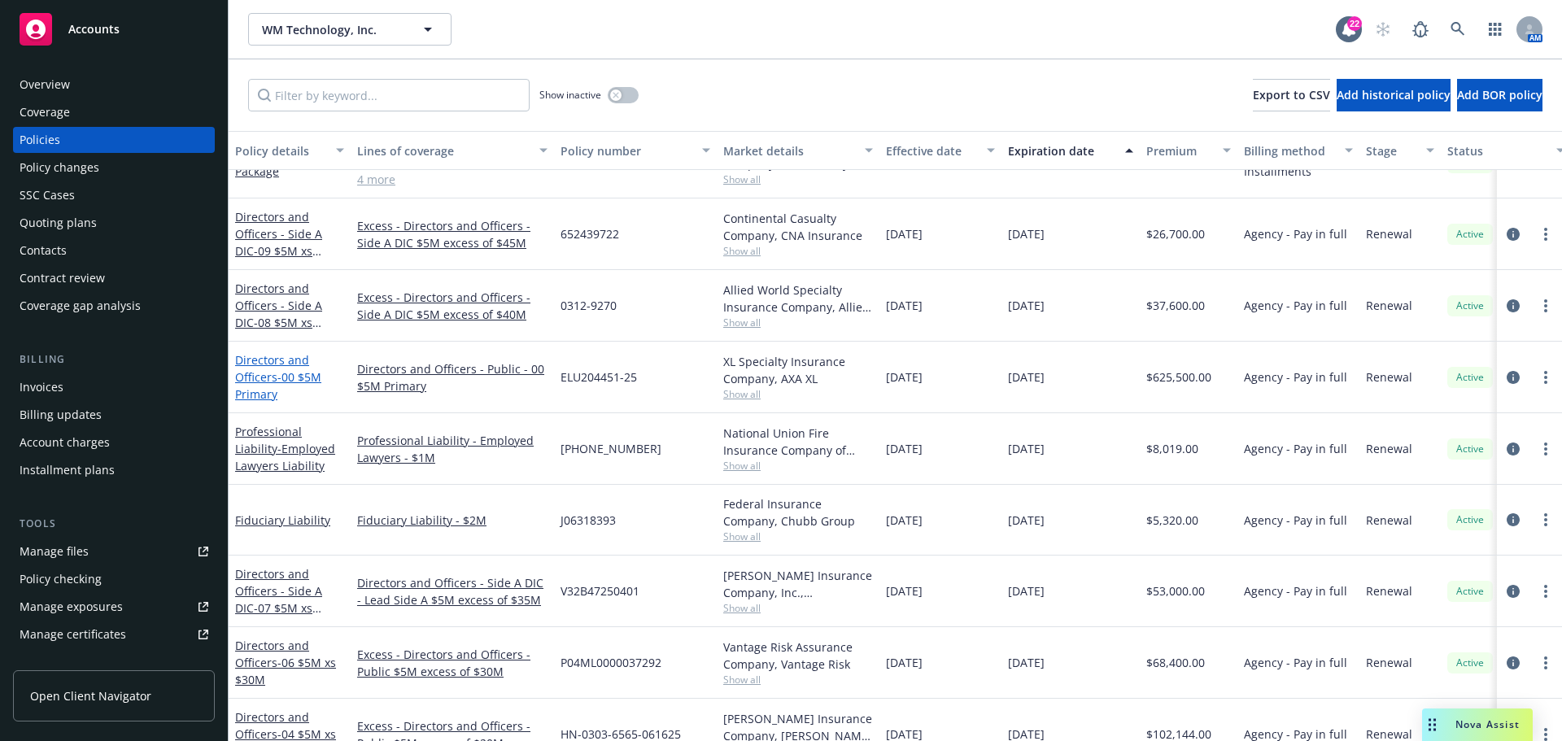
click at [262, 358] on link "Directors and Officers - 00 $5M Primary" at bounding box center [278, 377] width 86 height 50
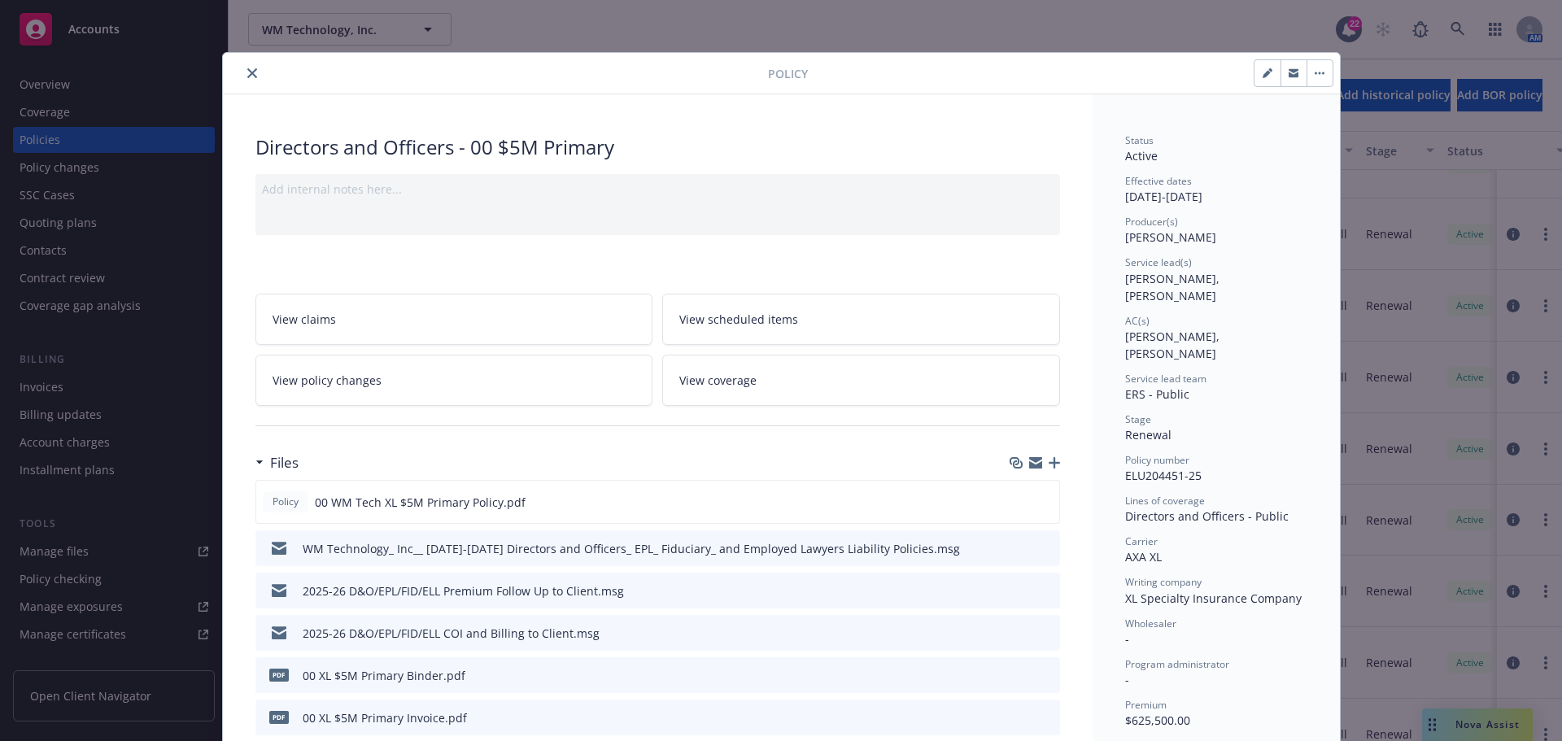
click at [239, 63] on div at bounding box center [498, 73] width 539 height 20
click at [247, 71] on icon "close" at bounding box center [252, 73] width 10 height 10
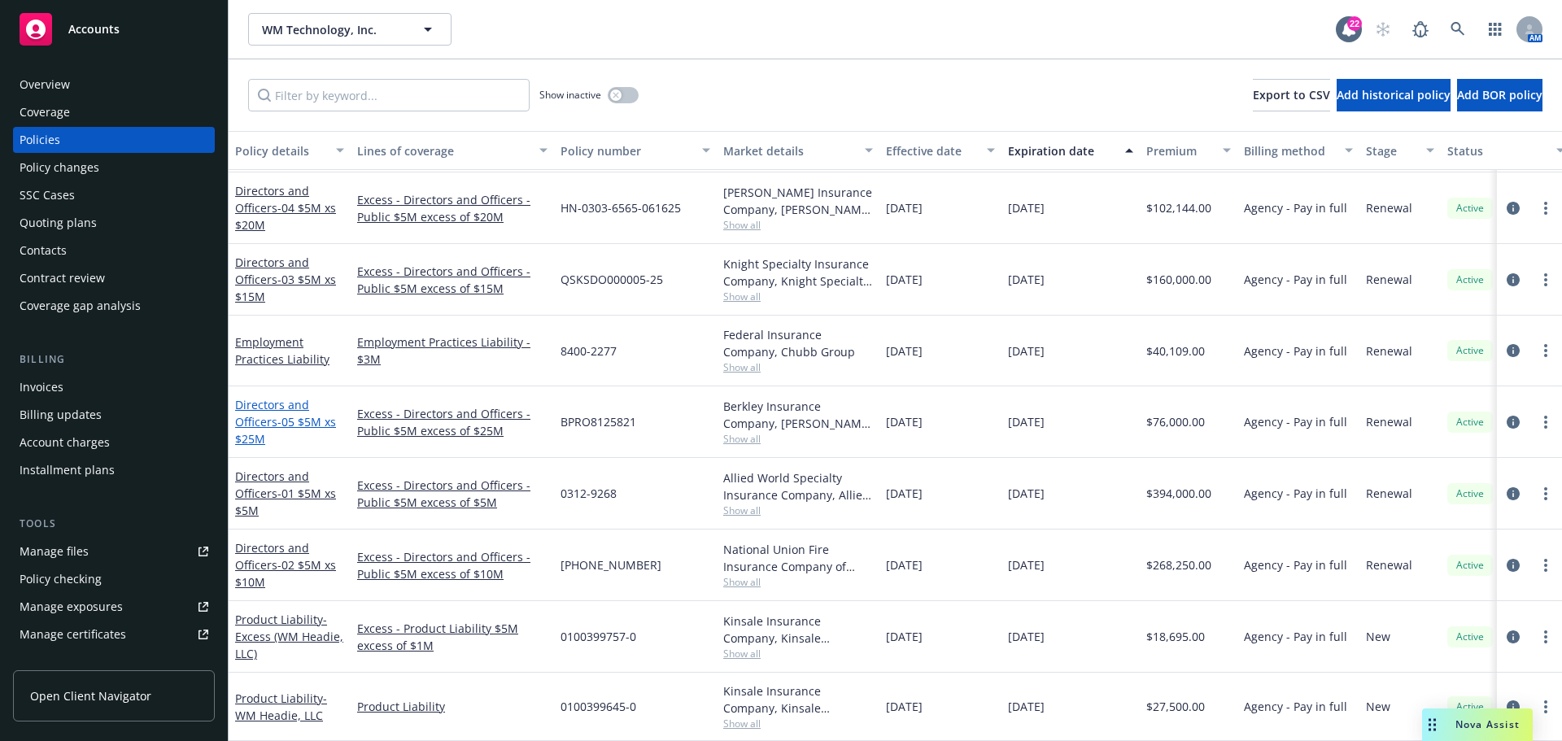
scroll to position [928, 0]
click at [267, 469] on link "Directors and Officers - 01 $5M xs $5M" at bounding box center [285, 494] width 101 height 50
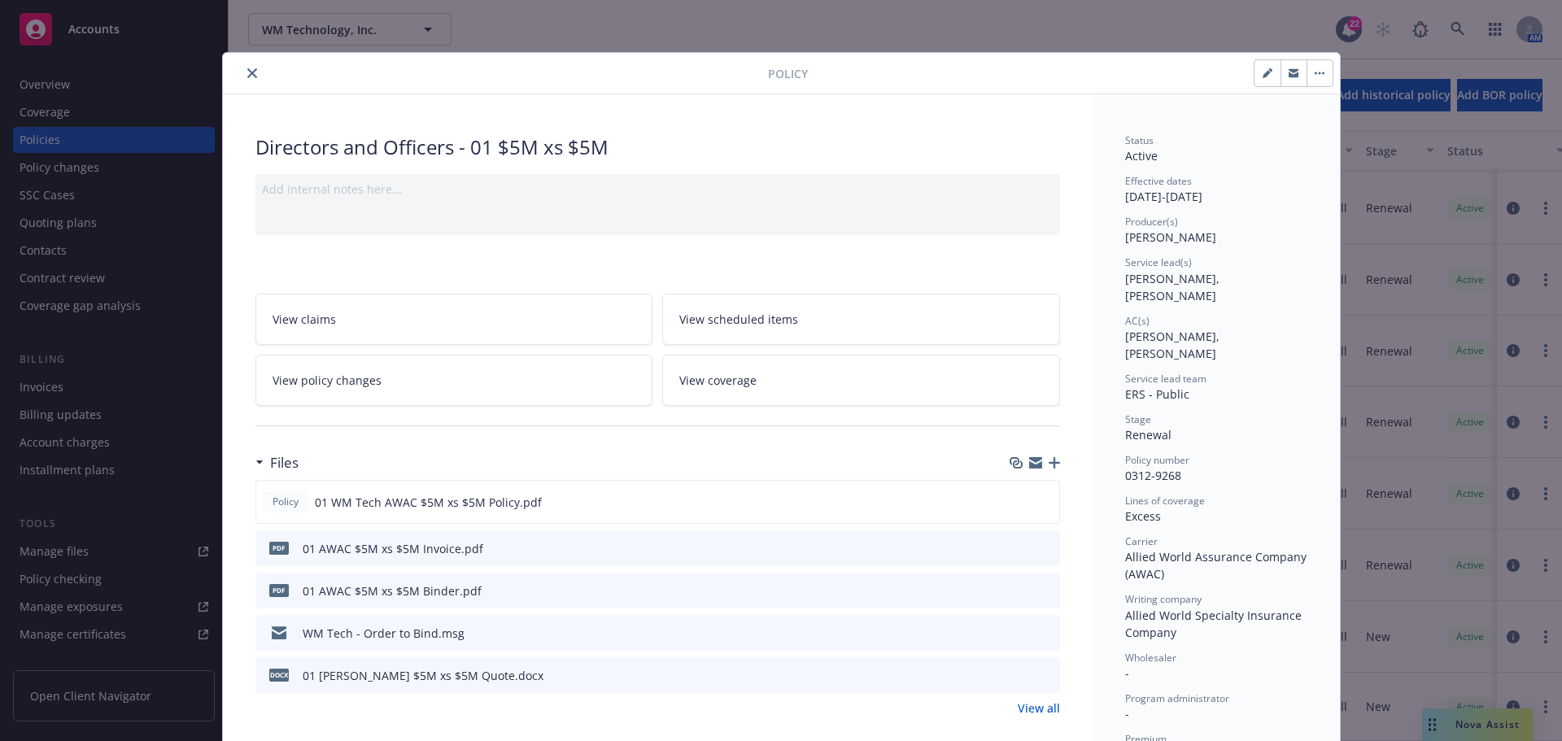
click at [1173, 468] on span "0312-9268" at bounding box center [1153, 475] width 56 height 15
click at [247, 71] on icon "close" at bounding box center [252, 73] width 10 height 10
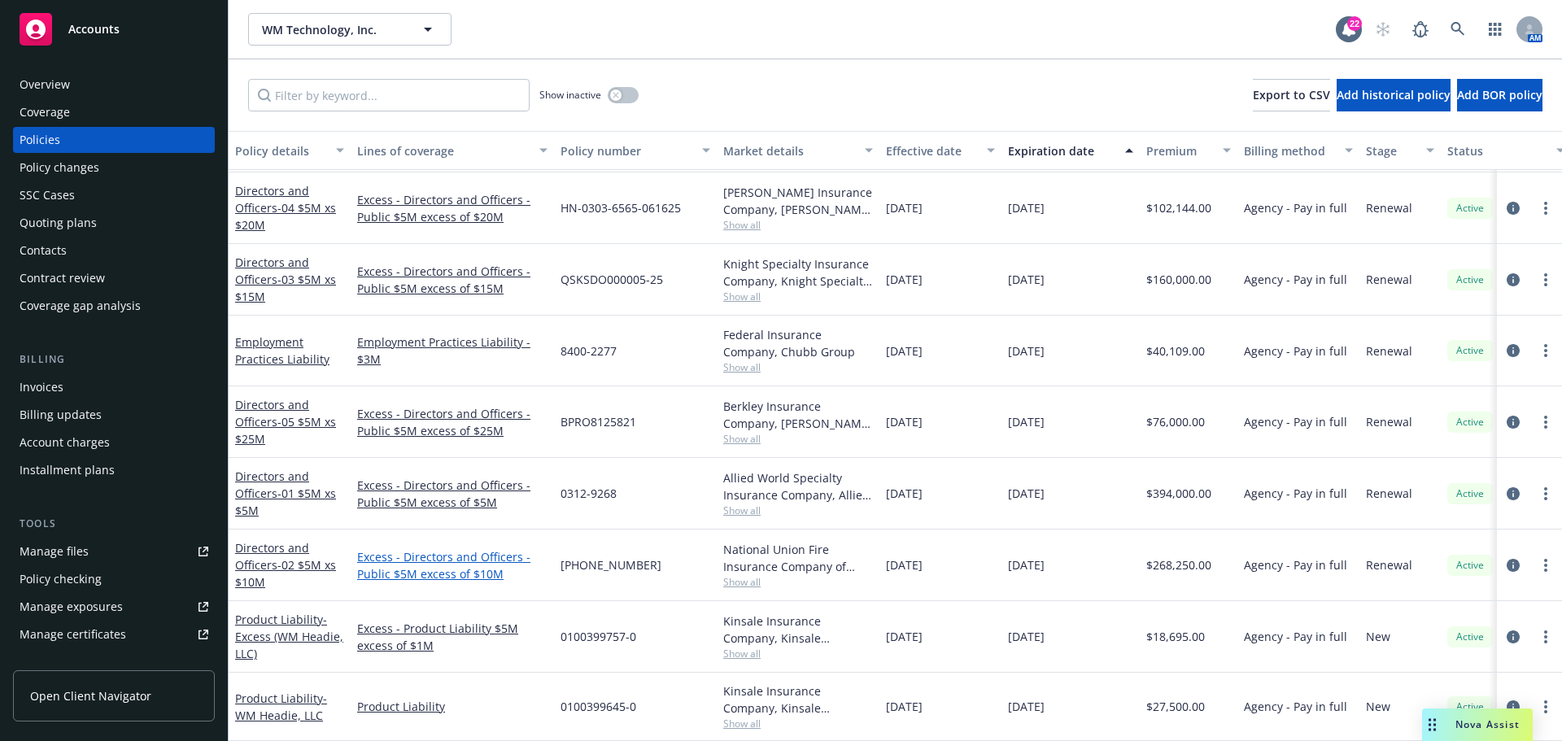
click at [401, 548] on link "Excess - Directors and Officers - Public $5M excess of $10M" at bounding box center [452, 565] width 190 height 34
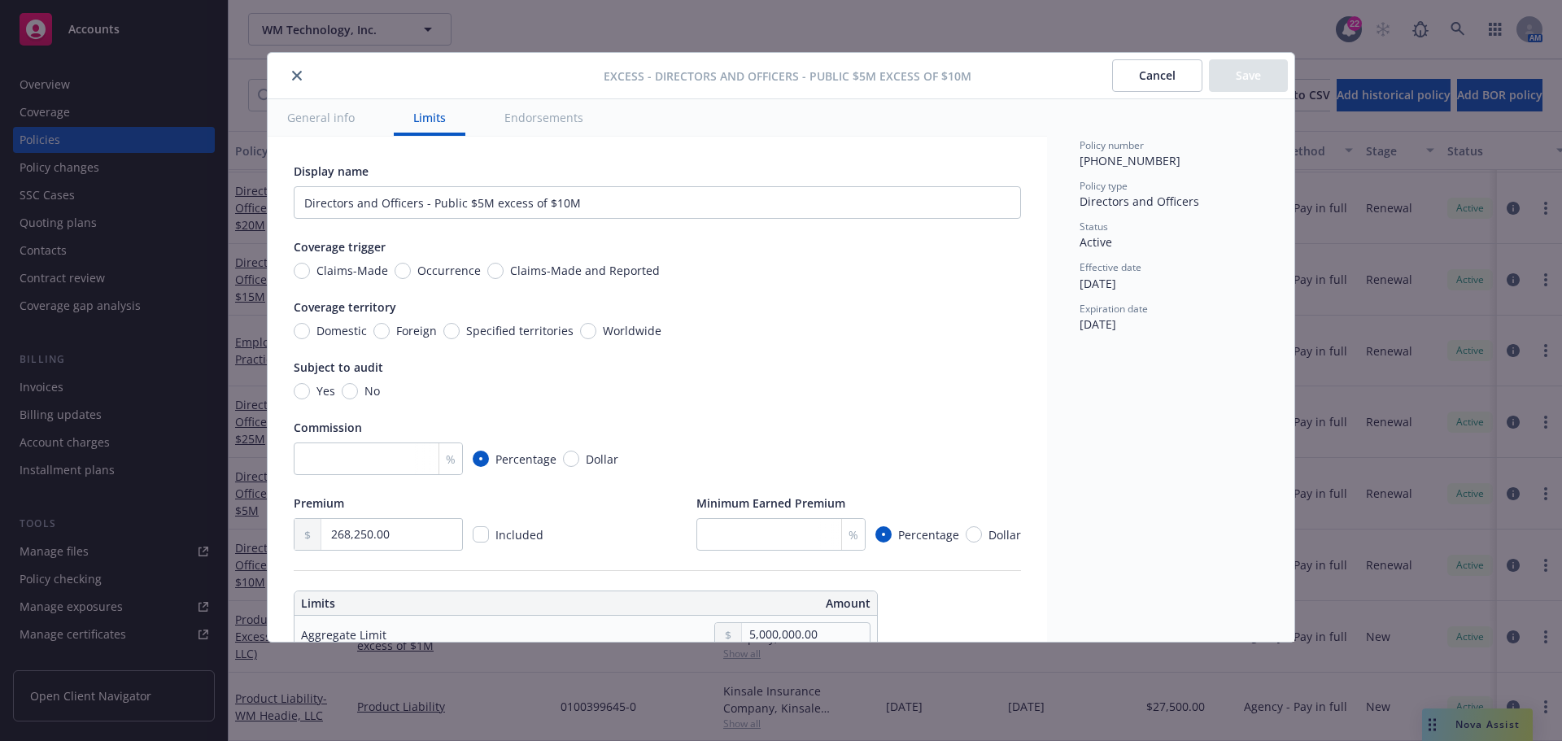
click at [294, 76] on icon "close" at bounding box center [297, 76] width 10 height 10
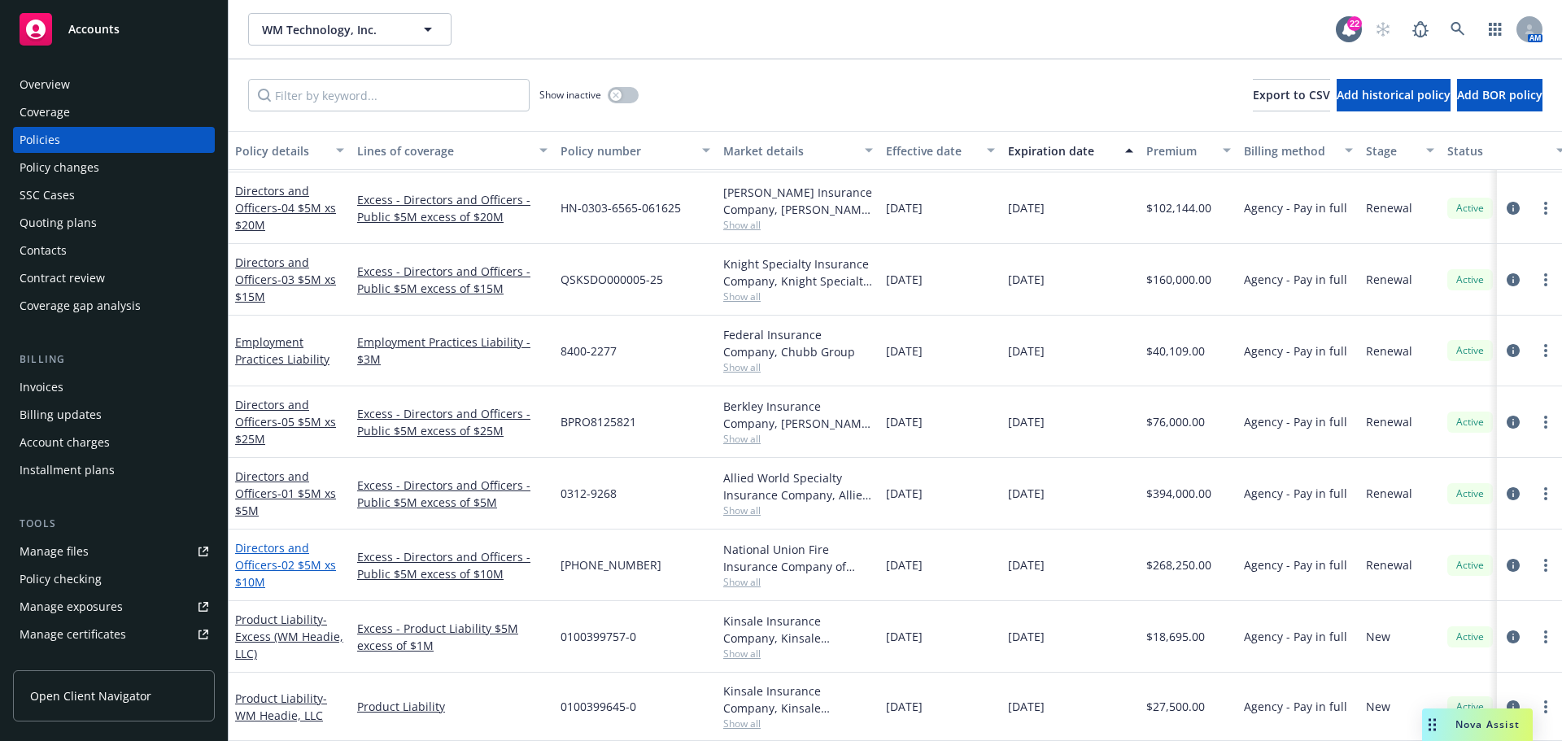
click at [260, 540] on link "Directors and Officers - 02 $5M xs $10M" at bounding box center [285, 565] width 101 height 50
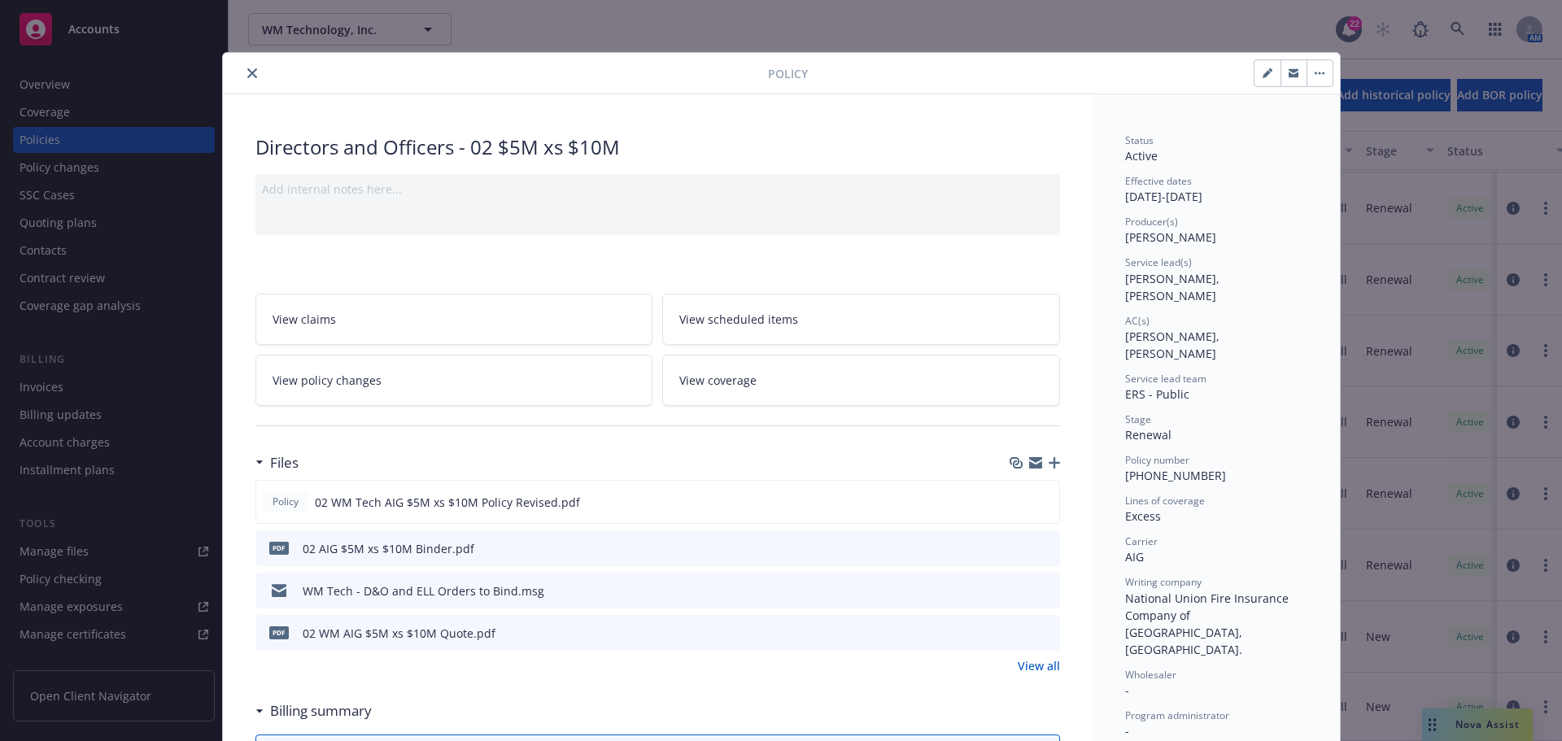
click at [244, 68] on button "close" at bounding box center [252, 73] width 20 height 20
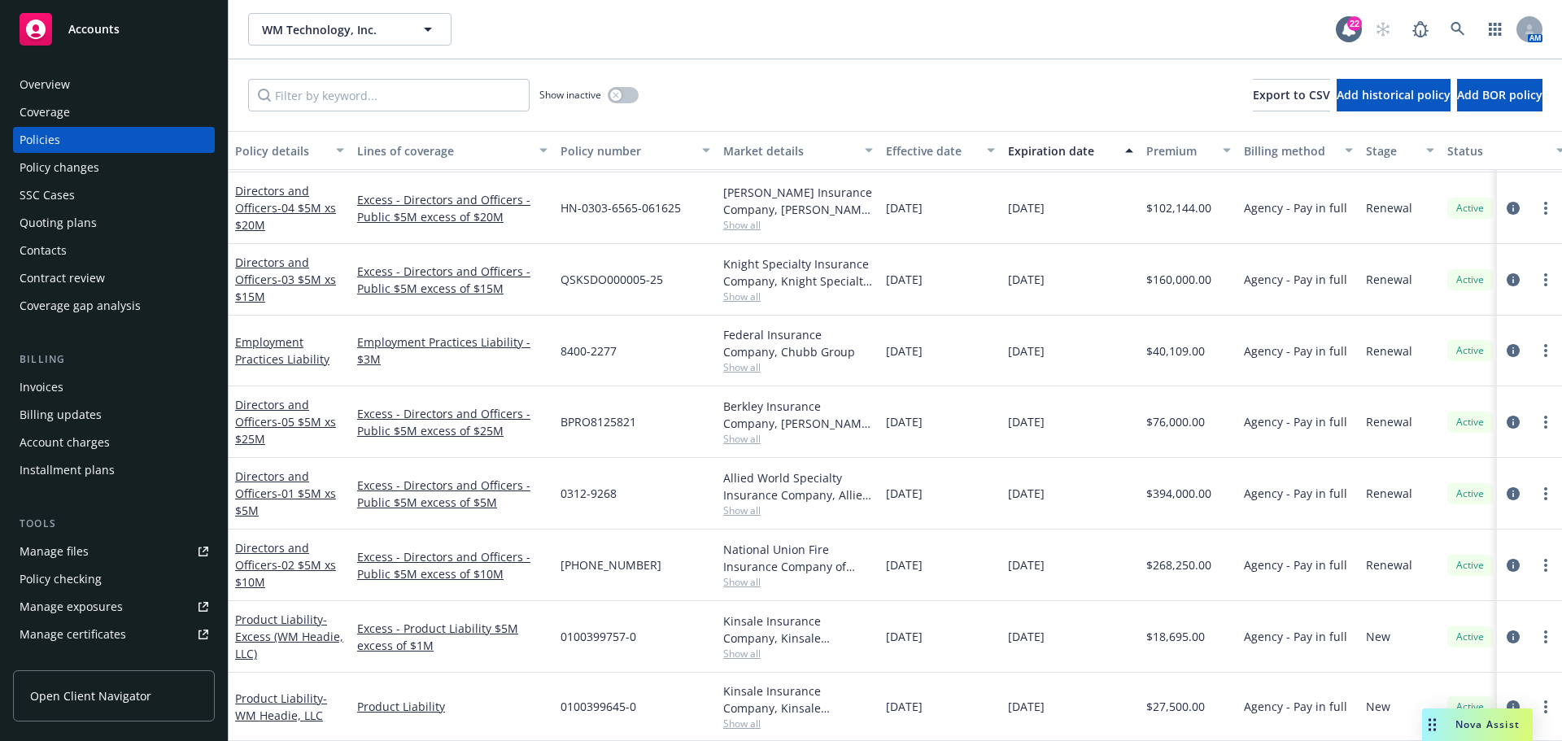
click at [74, 388] on div "Invoices" at bounding box center [114, 387] width 189 height 26
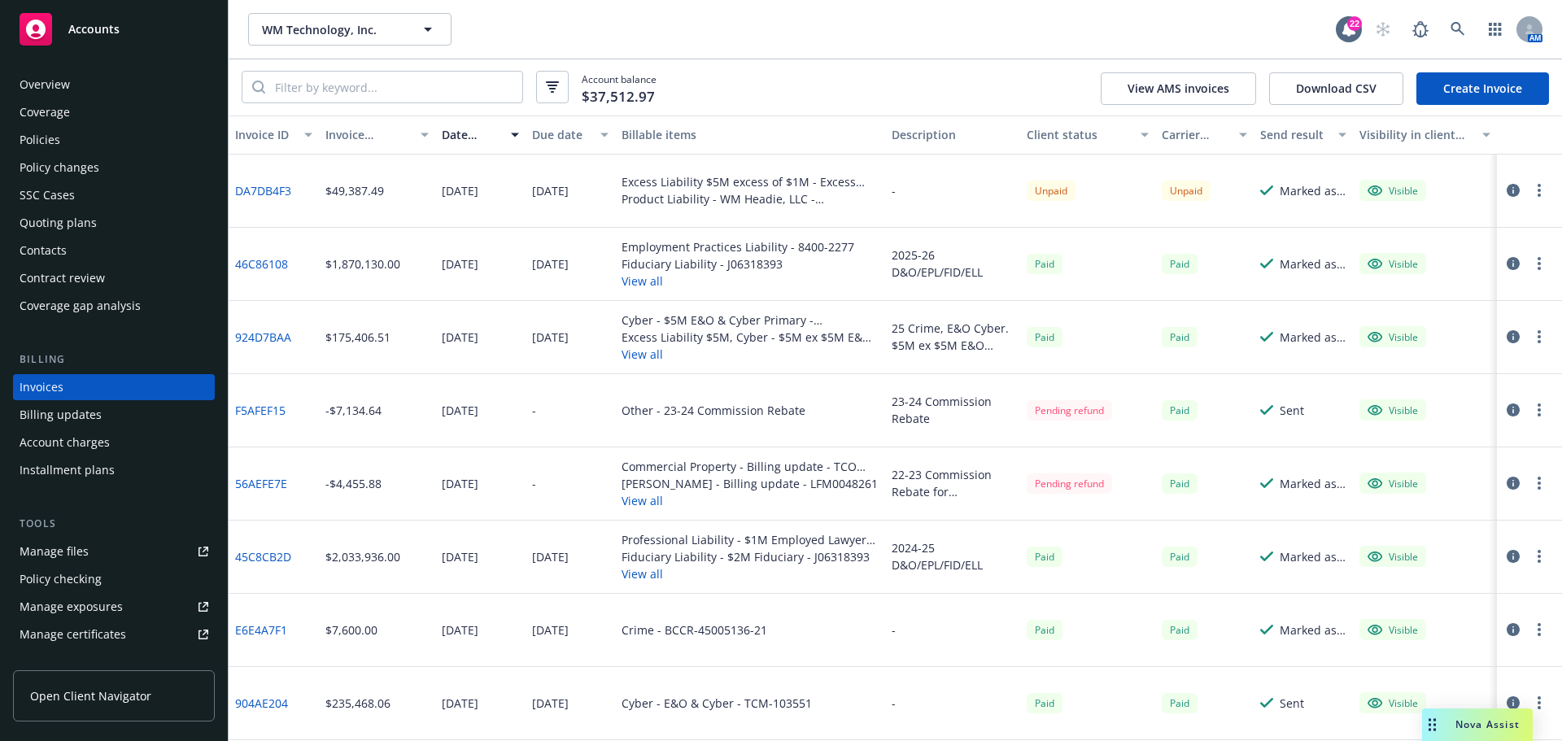
click at [646, 277] on button "View all" at bounding box center [738, 281] width 233 height 17
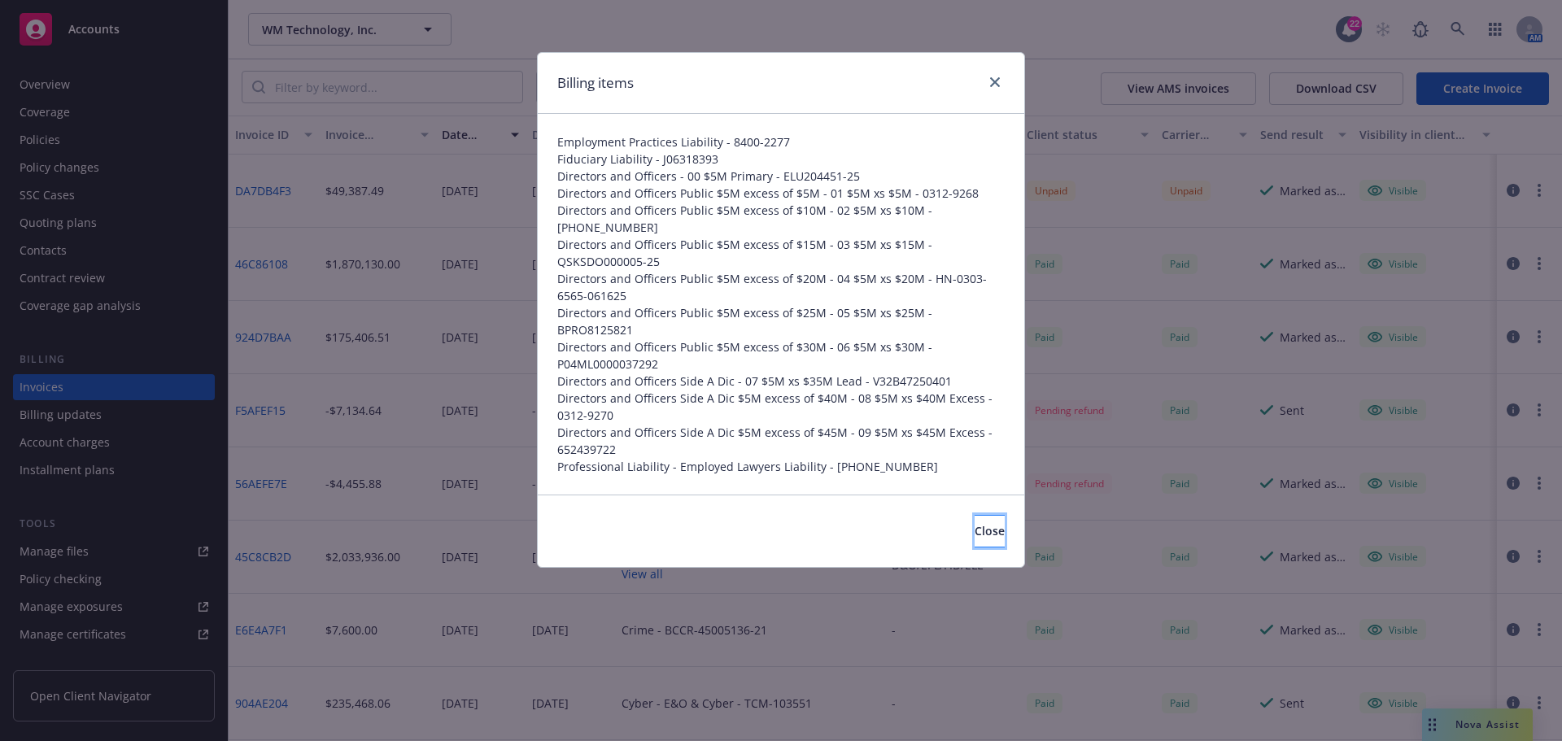
click at [975, 523] on span "Close" at bounding box center [990, 530] width 30 height 15
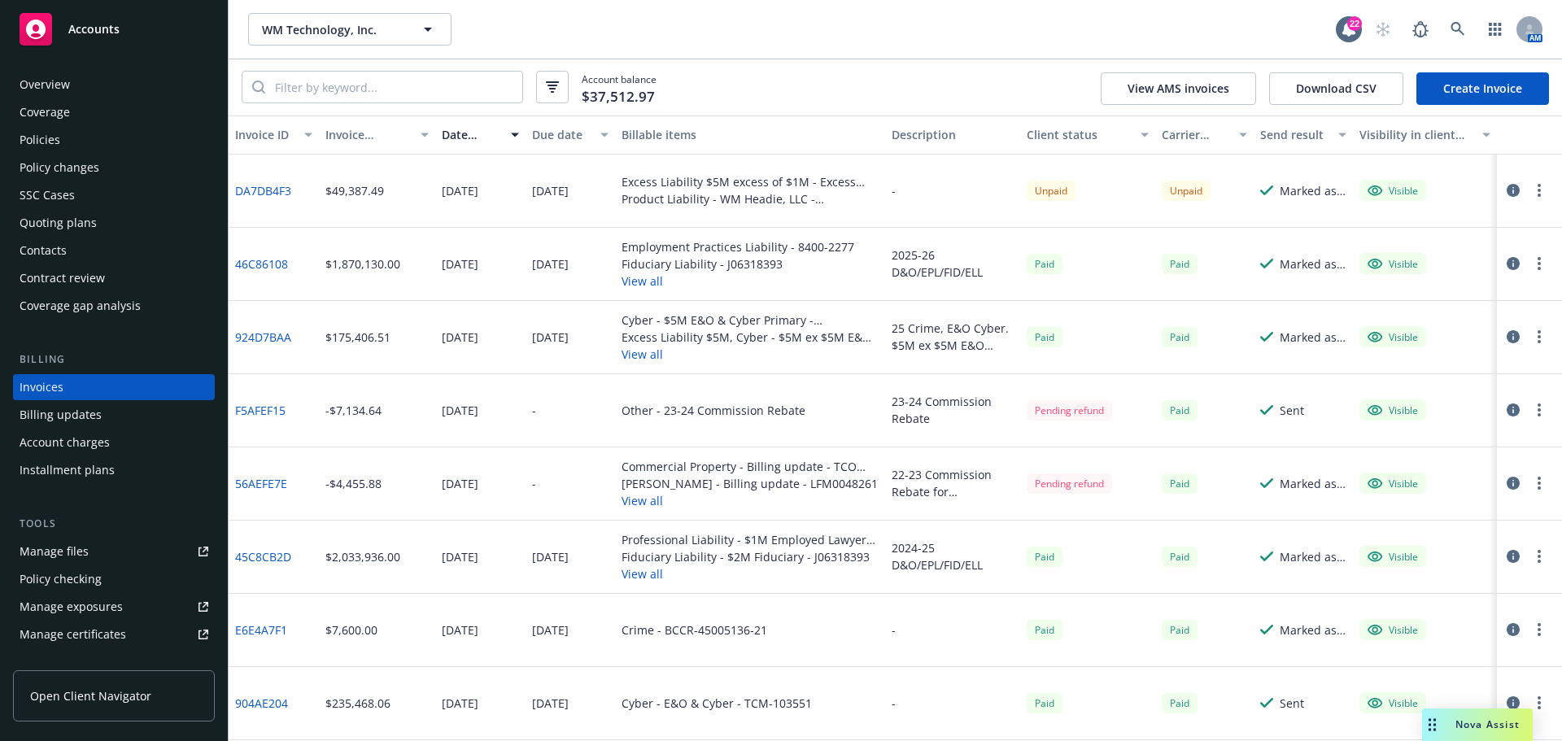
click at [277, 256] on link "46C86108" at bounding box center [261, 264] width 53 height 17
click at [1455, 32] on icon at bounding box center [1458, 29] width 15 height 15
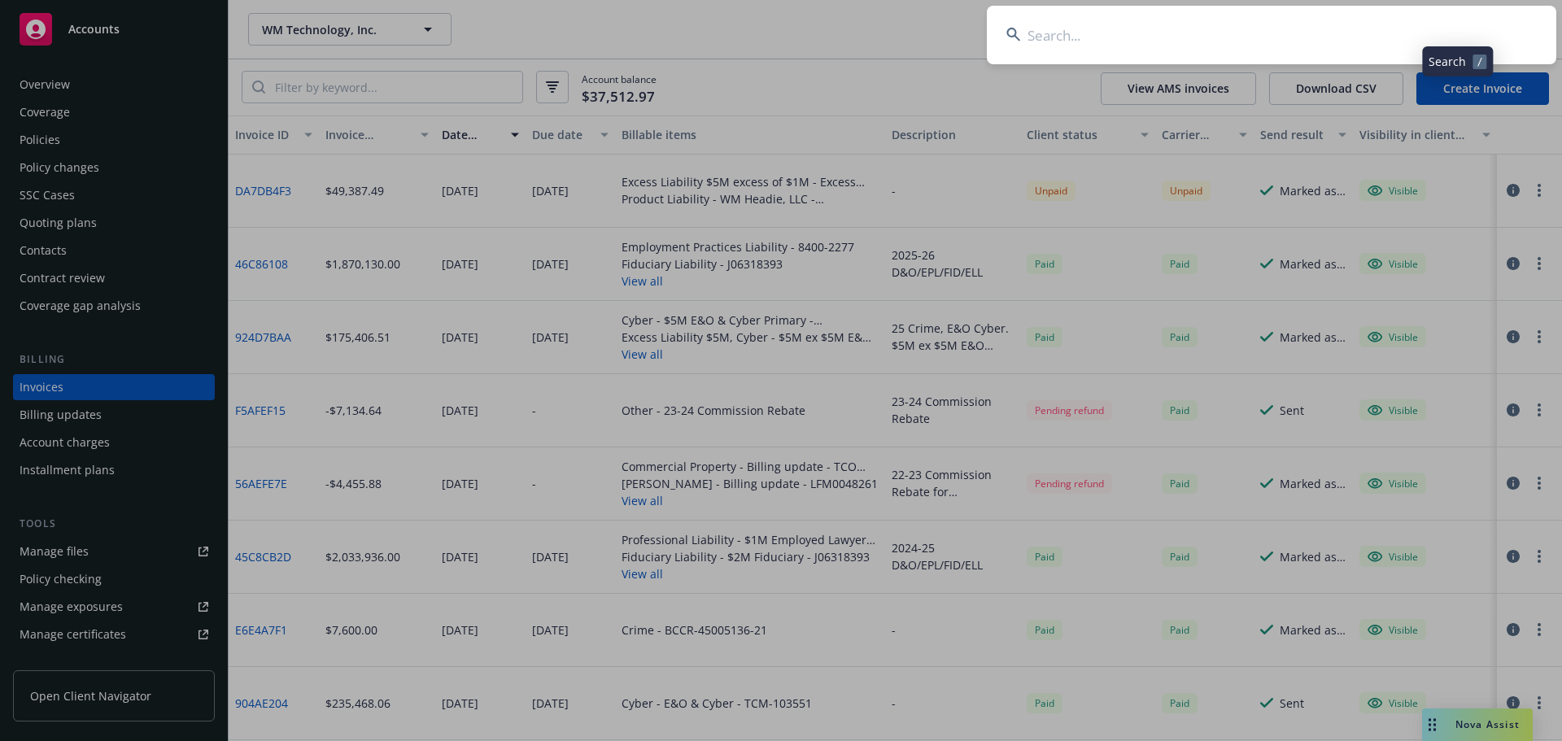
click at [1426, 32] on input at bounding box center [1272, 35] width 570 height 59
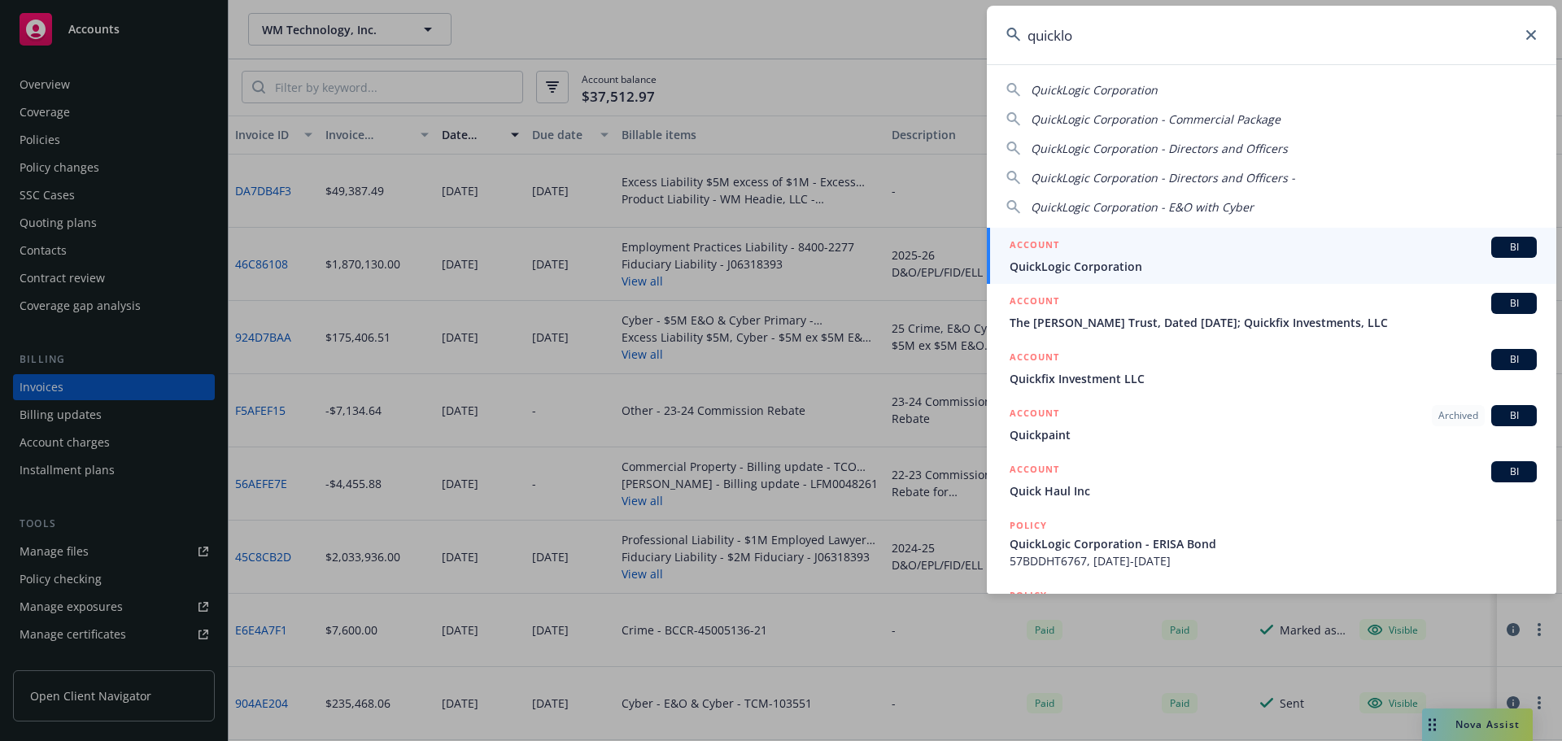
type input "quicklo"
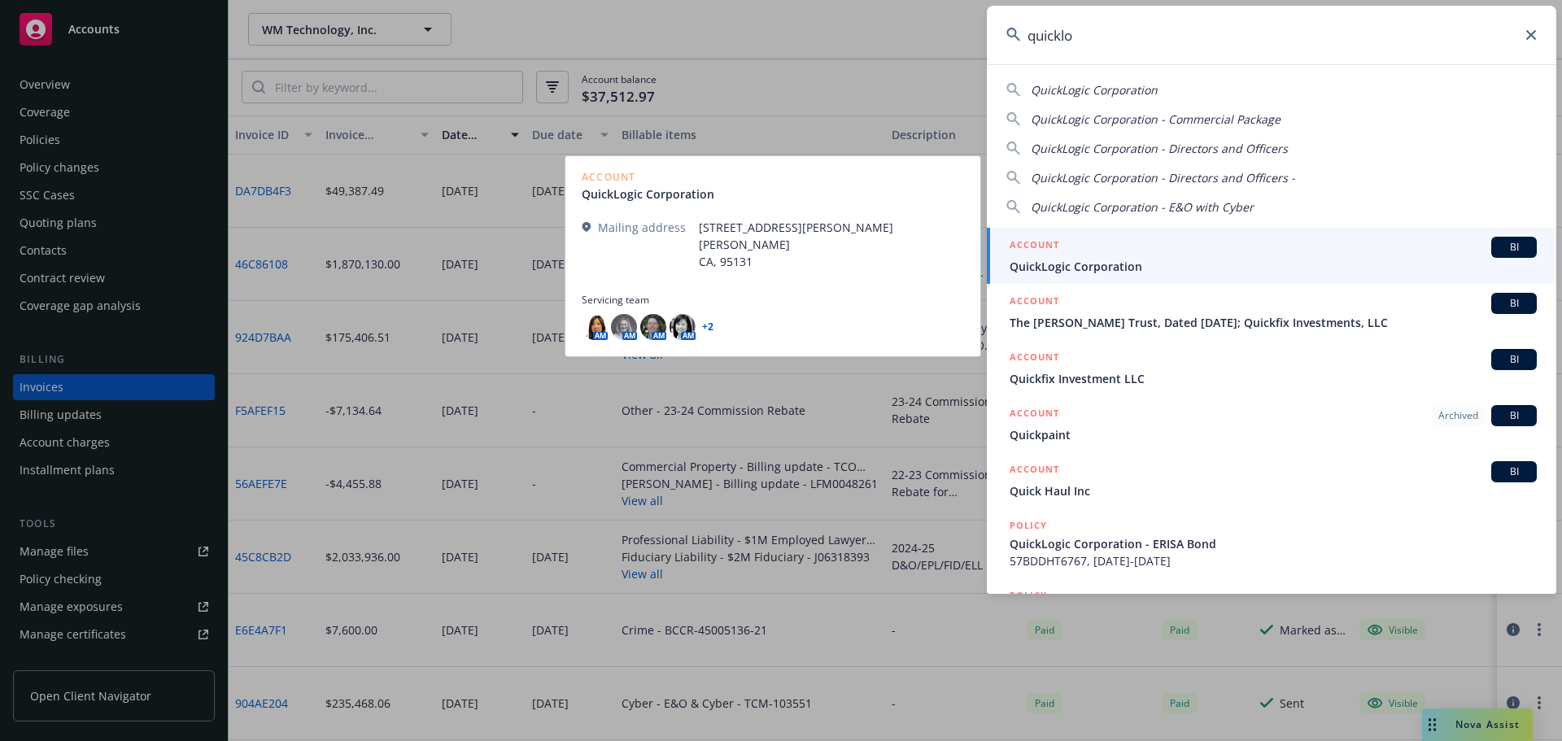
click at [1118, 259] on span "QuickLogic Corporation" at bounding box center [1273, 266] width 527 height 17
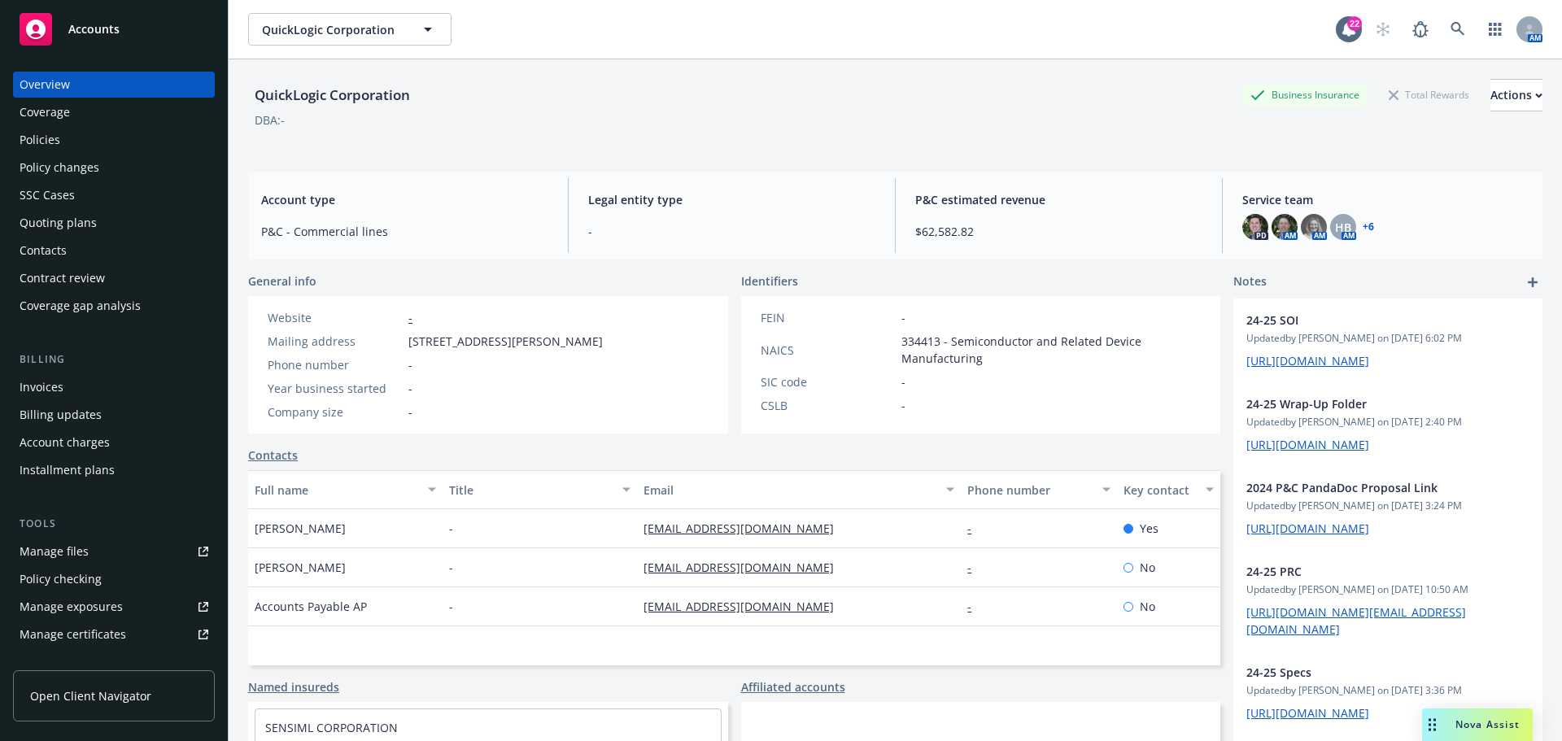
click at [105, 145] on div "Policies" at bounding box center [114, 140] width 189 height 26
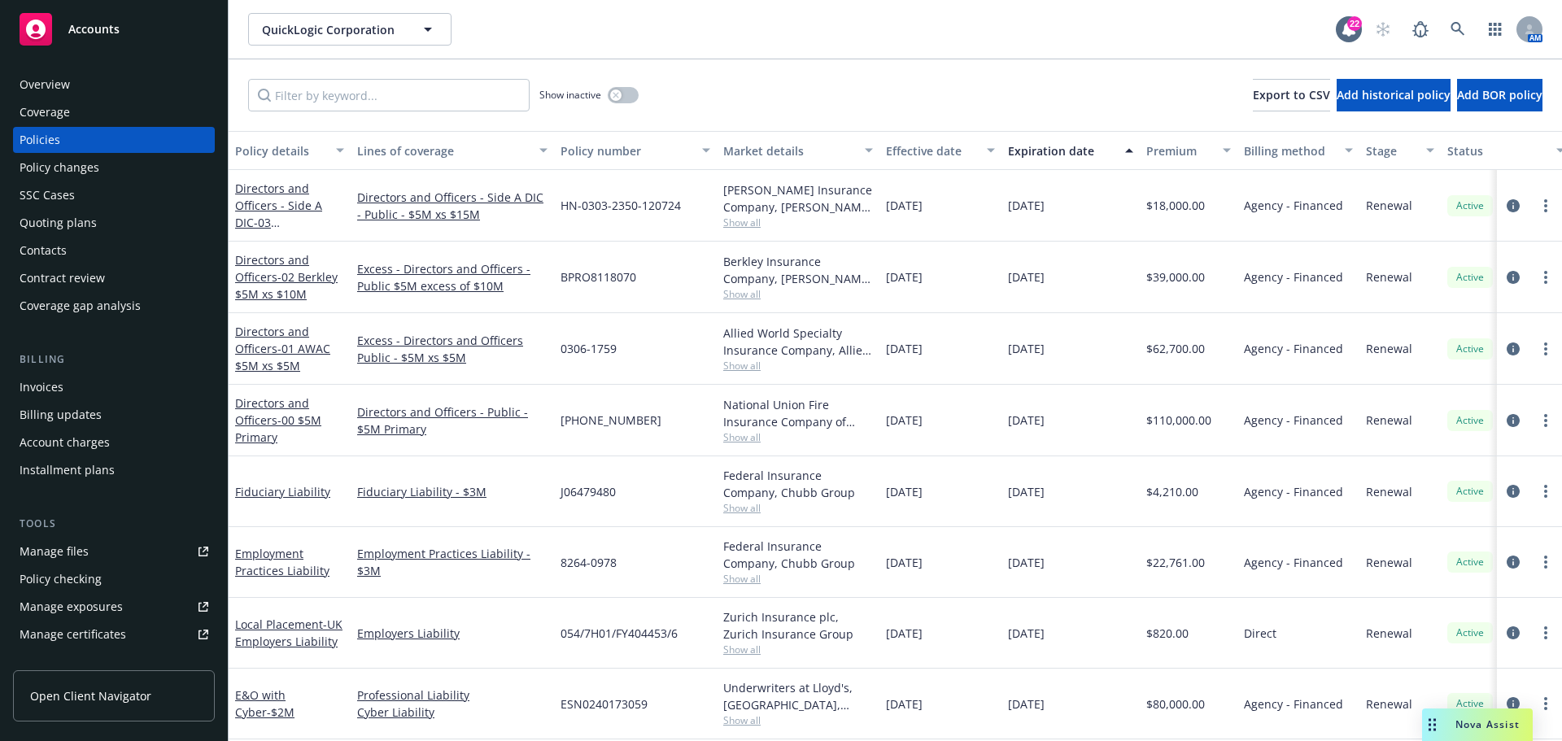
click at [90, 220] on div "Quoting plans" at bounding box center [58, 223] width 77 height 26
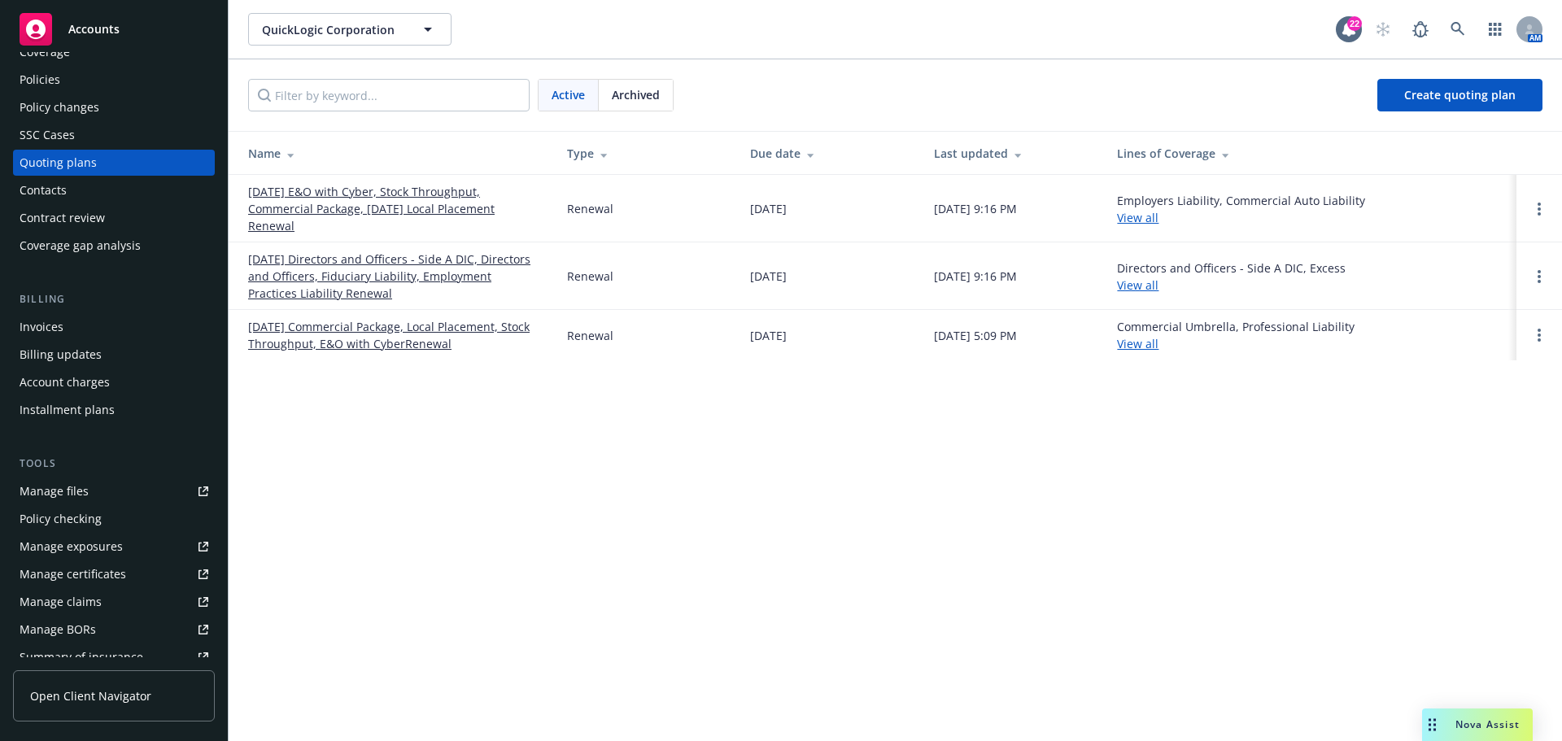
scroll to position [163, 0]
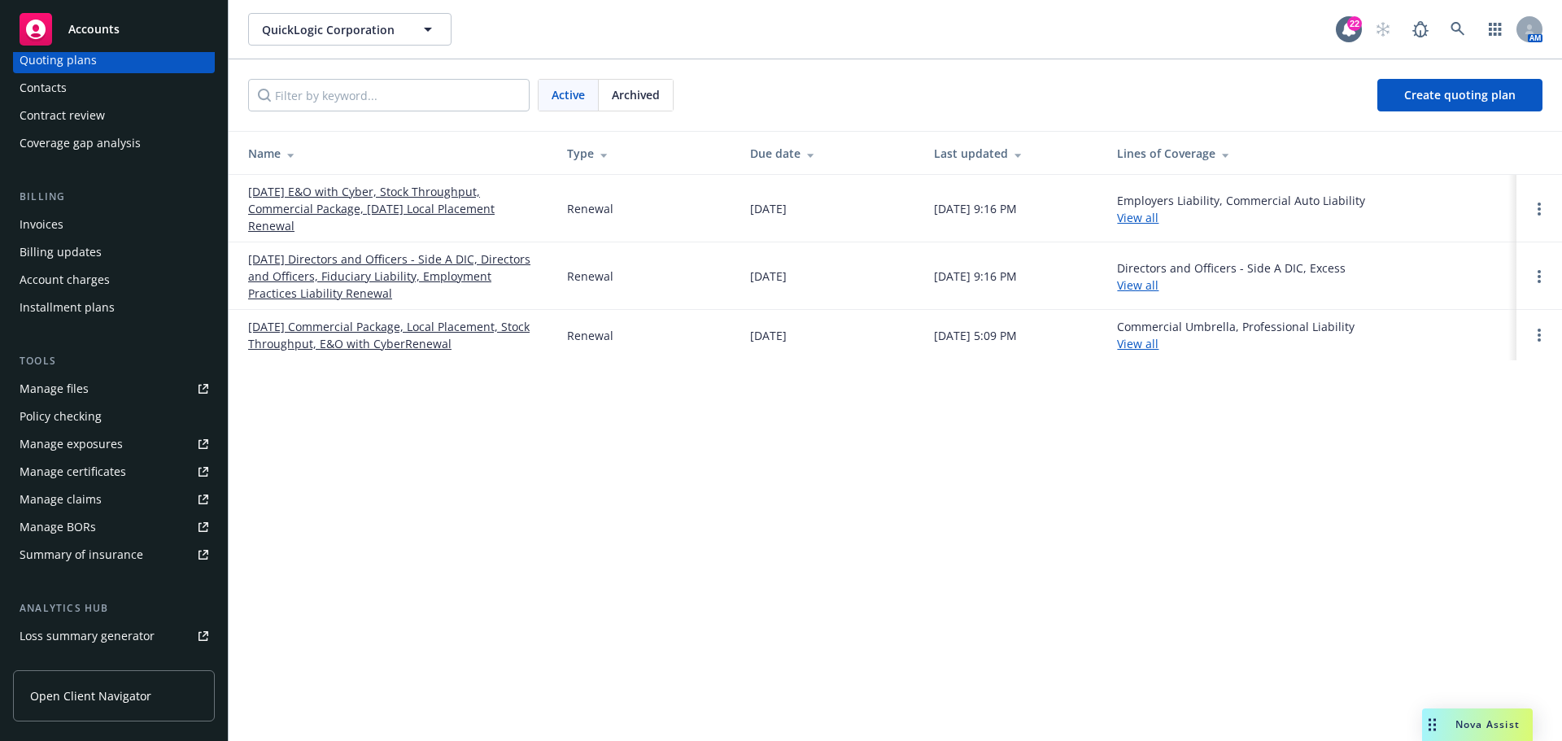
click at [107, 216] on div "Invoices" at bounding box center [114, 225] width 189 height 26
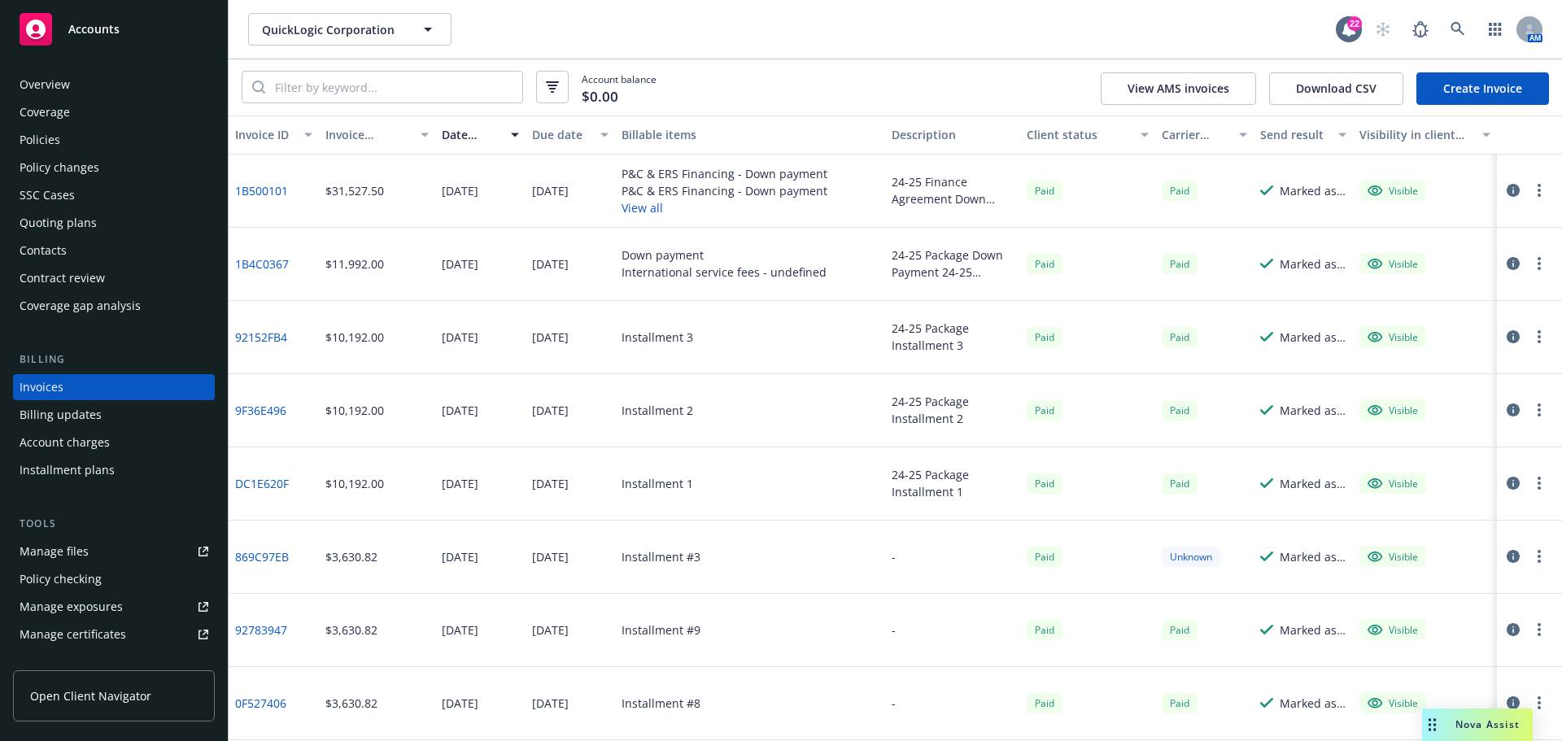
click at [107, 145] on div "Policies" at bounding box center [114, 140] width 189 height 26
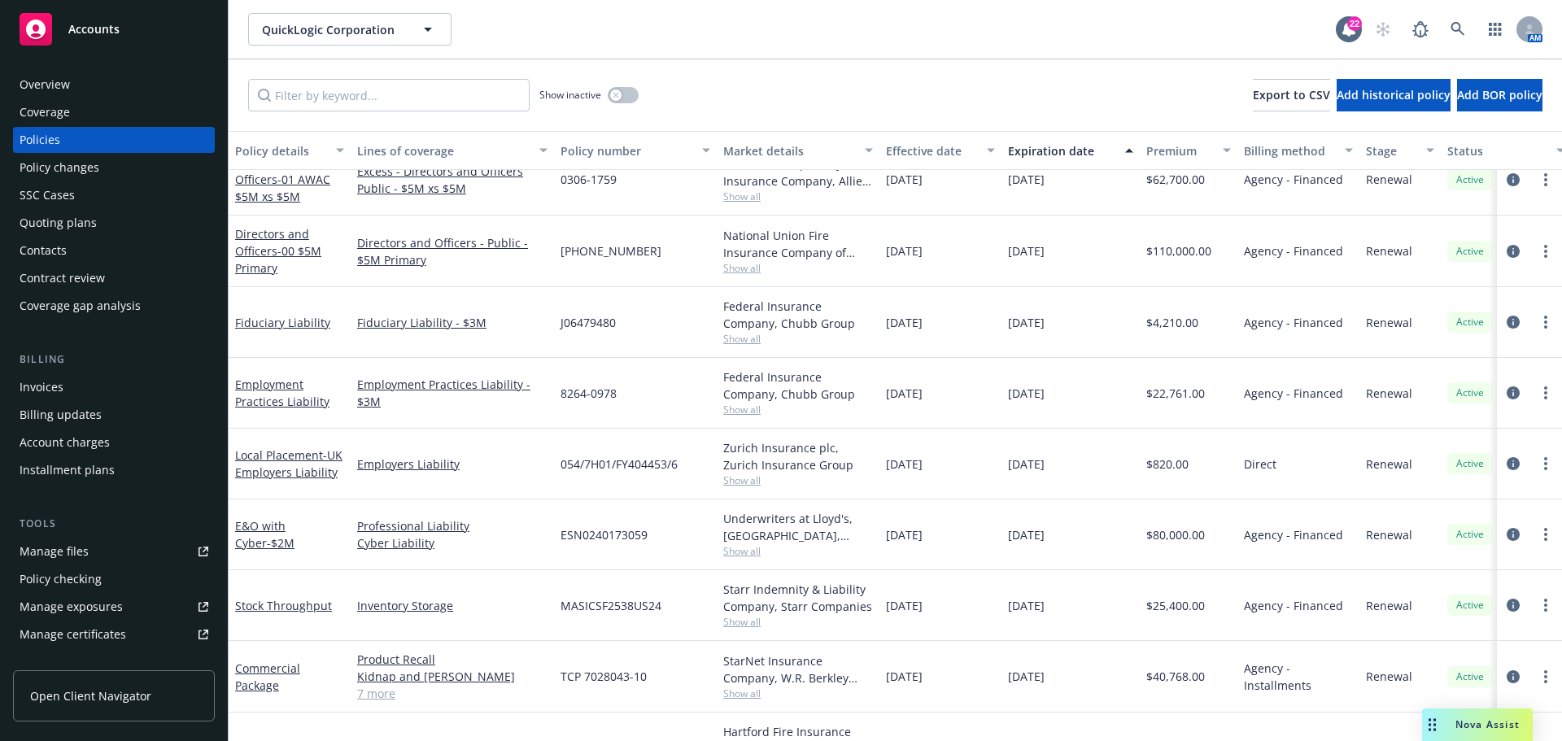
scroll to position [212, 0]
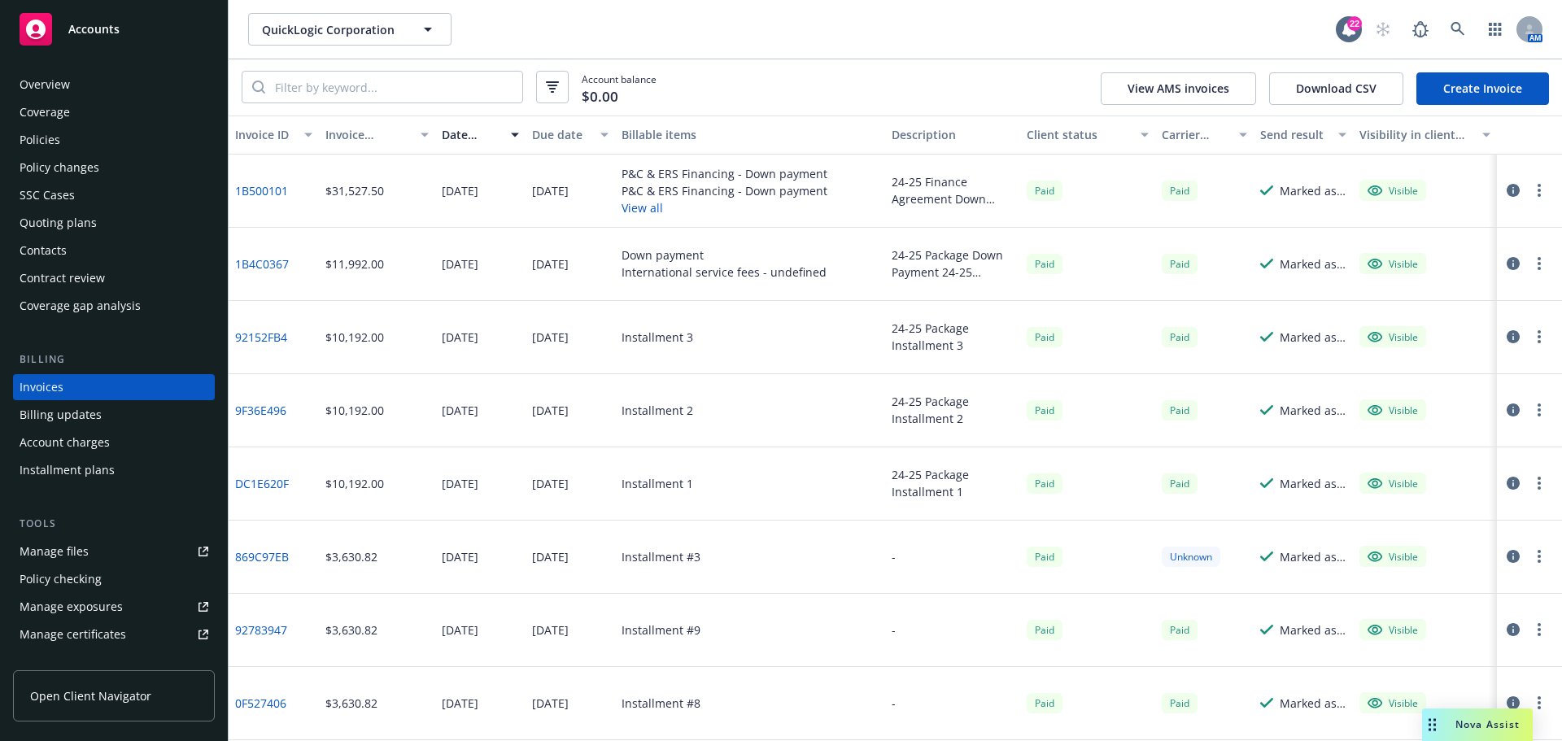
click at [88, 138] on div "Policies" at bounding box center [114, 140] width 189 height 26
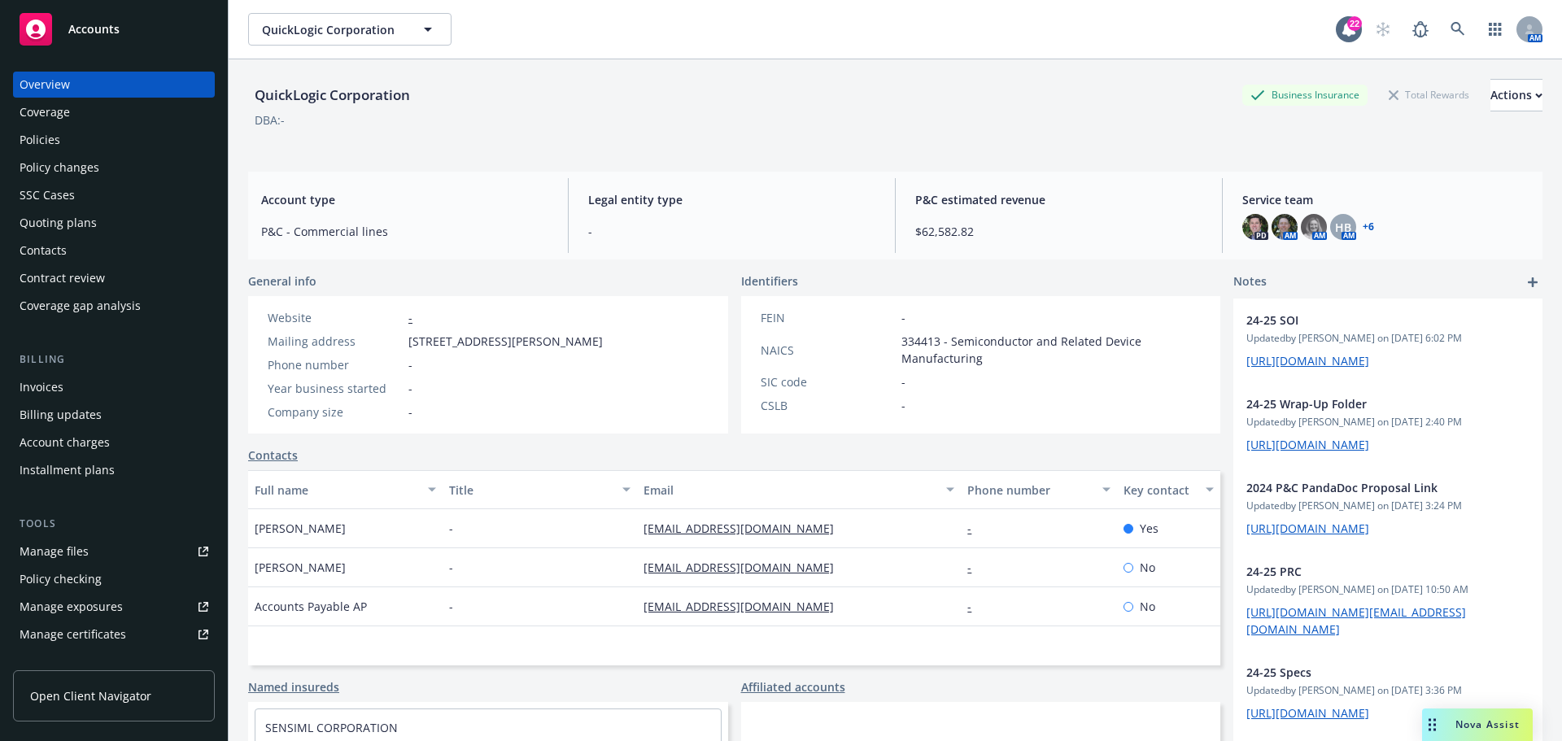
click at [111, 143] on div "Policies" at bounding box center [114, 140] width 189 height 26
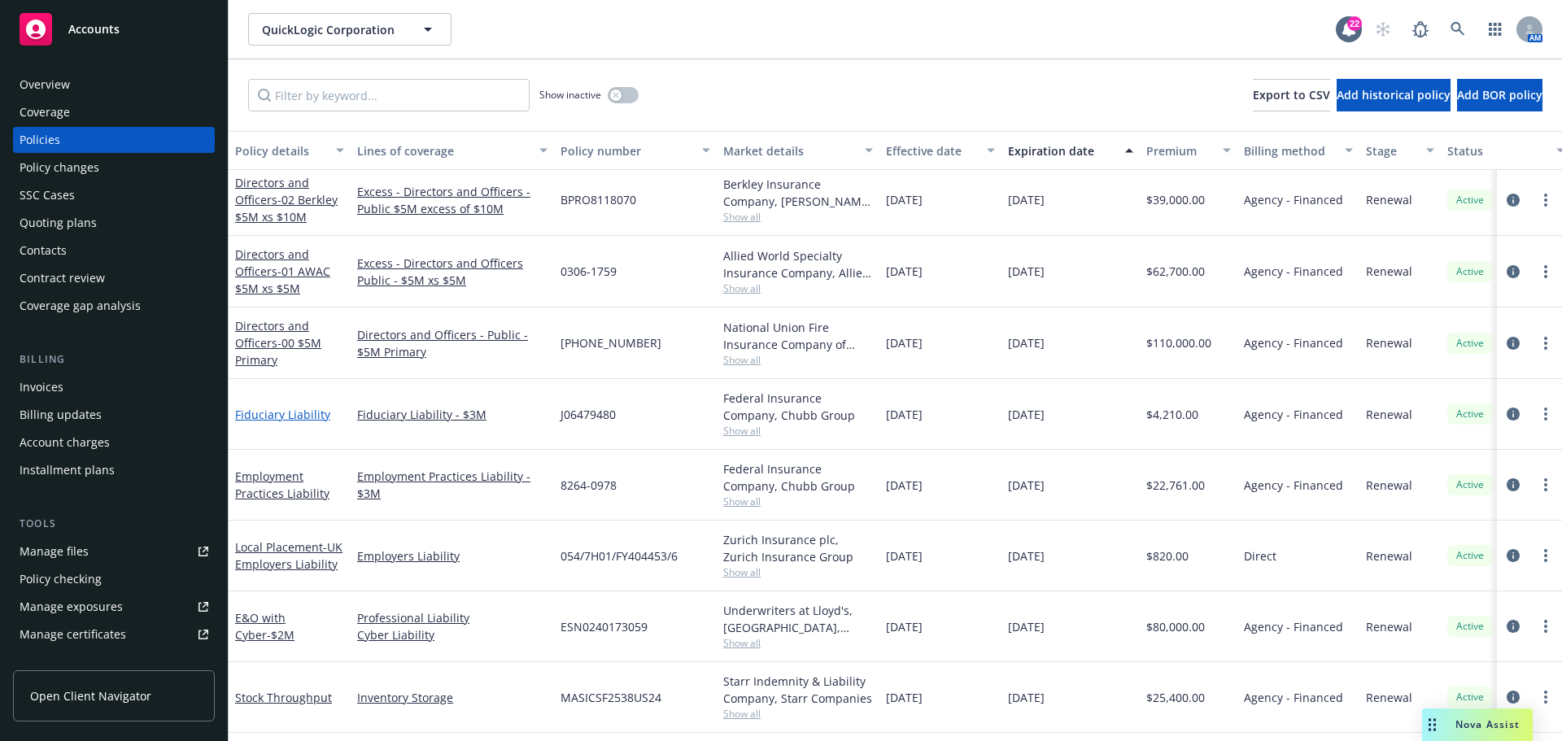
scroll to position [81, 0]
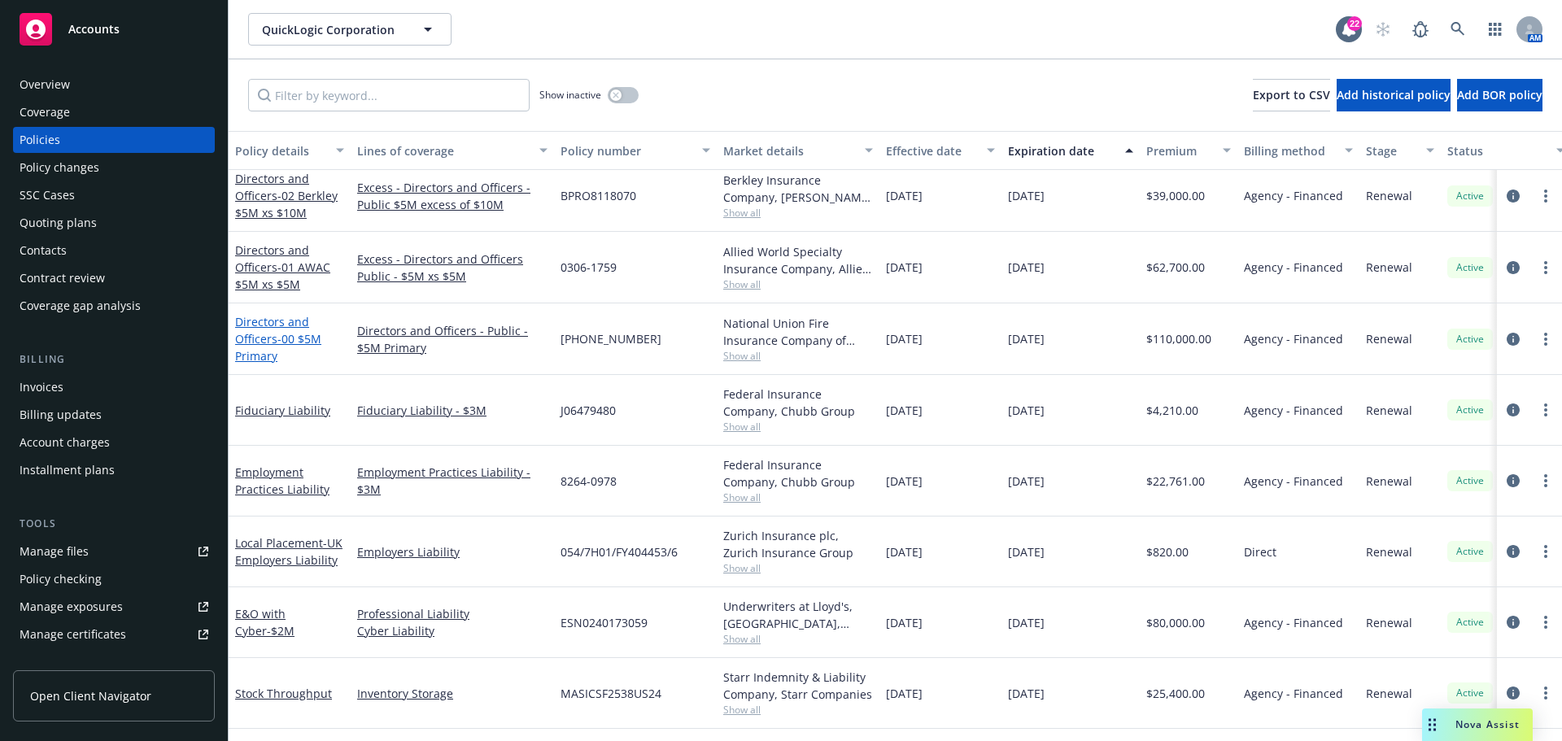
click at [272, 325] on link "Directors and Officers - 00 $5M Primary" at bounding box center [278, 339] width 86 height 50
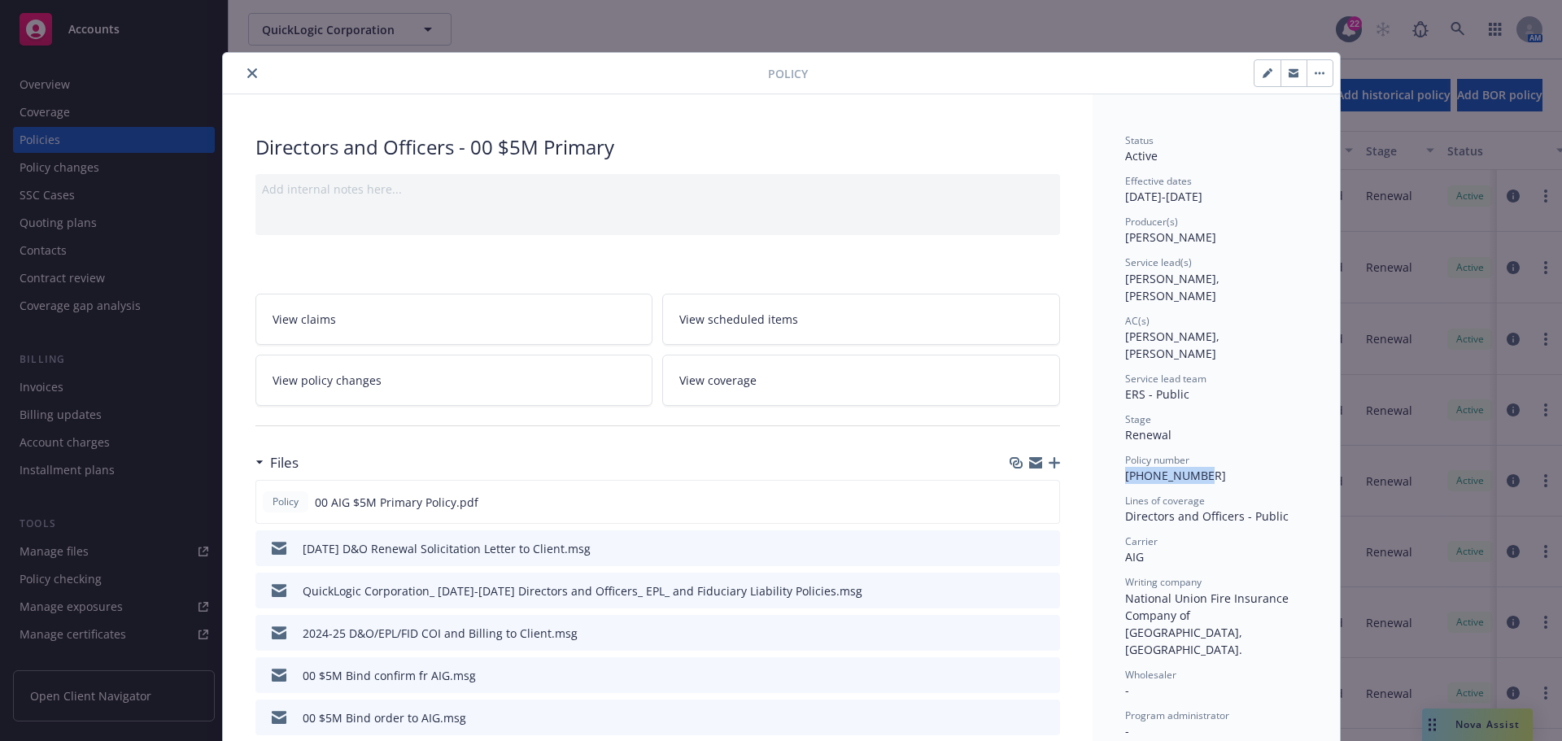
drag, startPoint x: 1190, startPoint y: 441, endPoint x: 1121, endPoint y: 449, distance: 69.6
click at [1125, 453] on div "Policy number [PHONE_NUMBER]" at bounding box center [1216, 468] width 182 height 31
copy span "[PHONE_NUMBER]"
drag, startPoint x: 1265, startPoint y: 581, endPoint x: 1120, endPoint y: 563, distance: 146.7
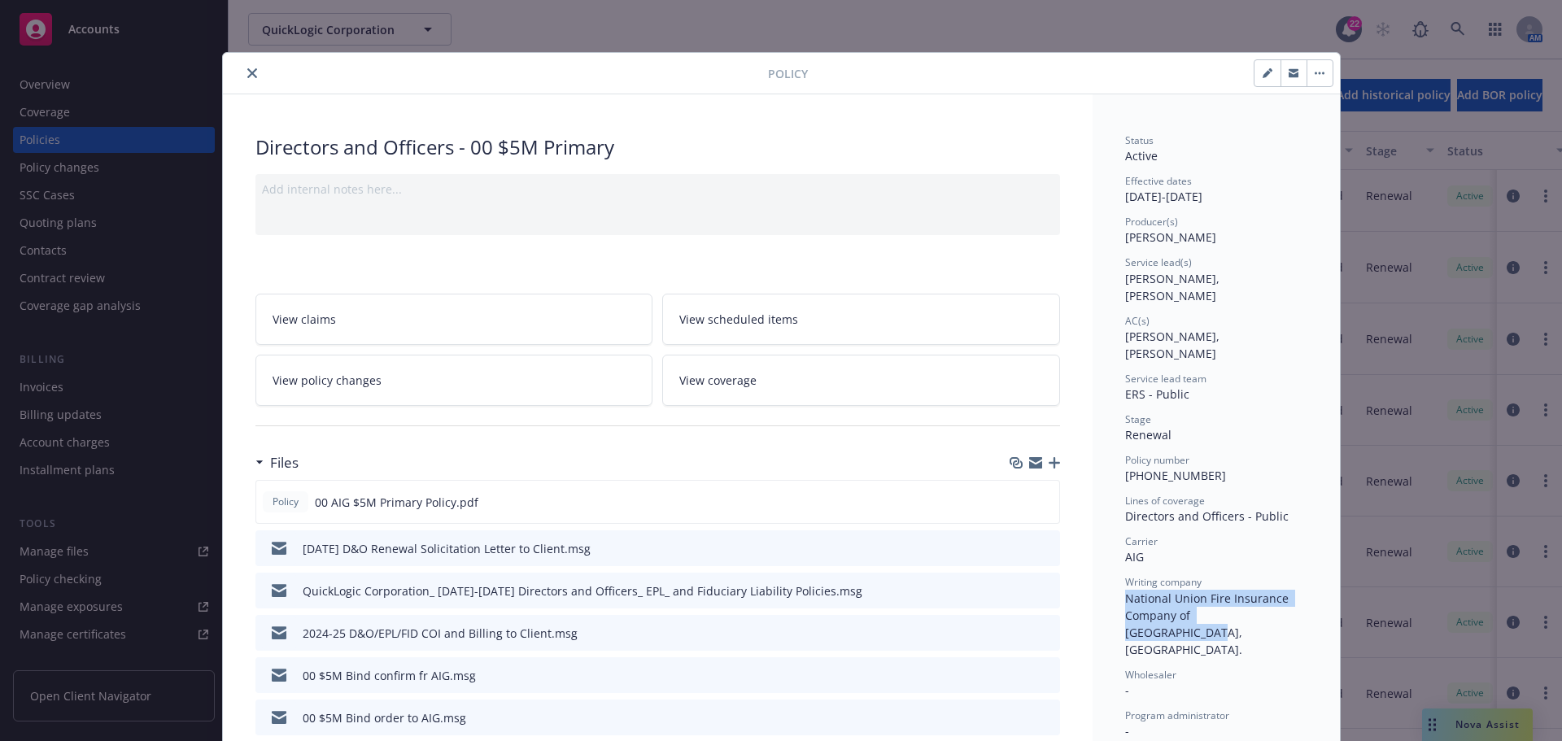
click at [1125, 575] on div "Writing company National Union Fire Insurance Company of [GEOGRAPHIC_DATA], [GE…" at bounding box center [1216, 616] width 182 height 82
copy span "National Union Fire Insurance Company of [GEOGRAPHIC_DATA], [GEOGRAPHIC_DATA]."
click at [251, 80] on button "close" at bounding box center [252, 73] width 20 height 20
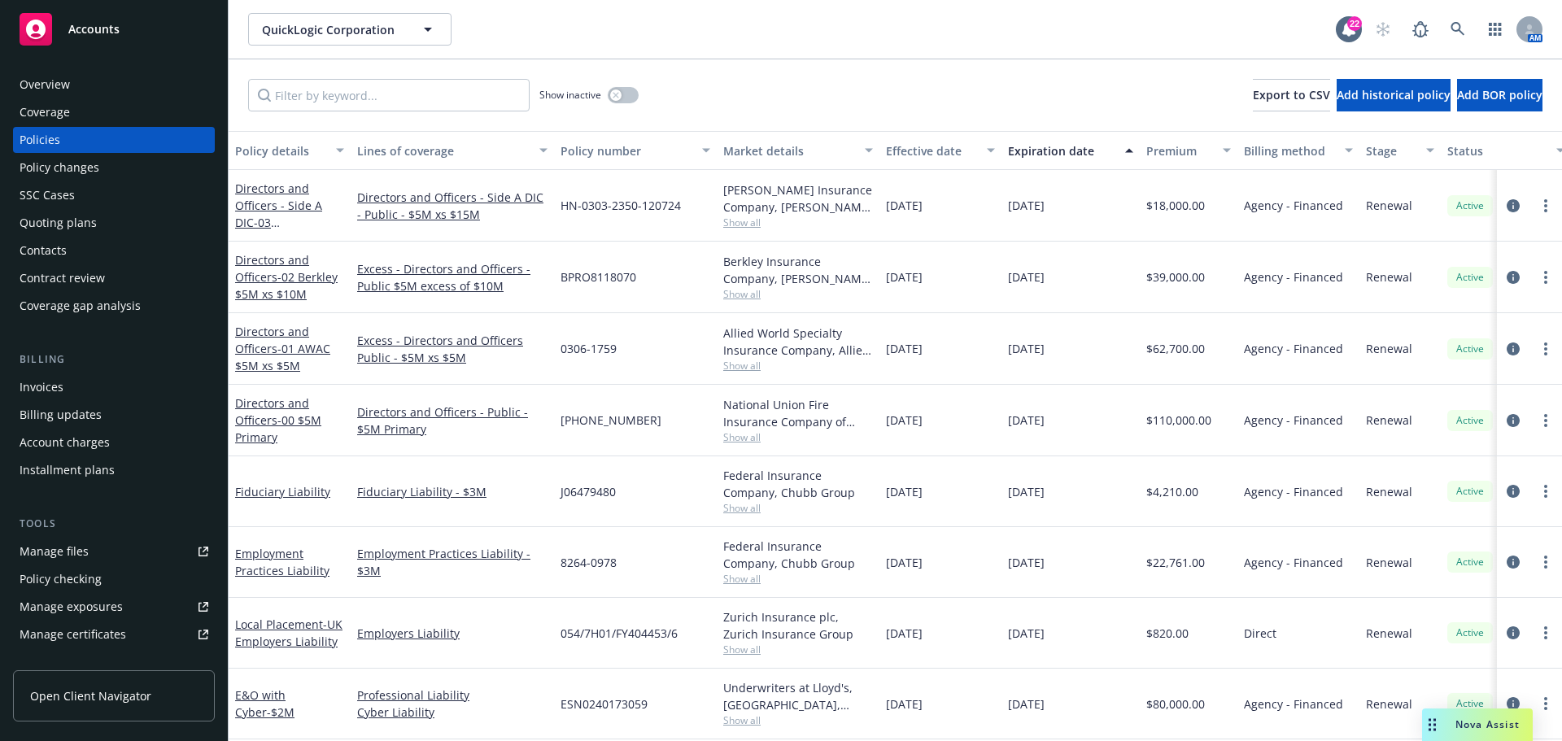
click at [981, 152] on div "Effective date" at bounding box center [940, 150] width 109 height 17
click at [989, 151] on icon "button" at bounding box center [991, 150] width 8 height 5
click at [996, 153] on div "button" at bounding box center [993, 150] width 8 height 37
click at [958, 85] on div "Show inactive Export to CSV Add historical policy Add BOR policy" at bounding box center [896, 95] width 1334 height 72
click at [974, 157] on div "Effective date" at bounding box center [931, 150] width 91 height 17
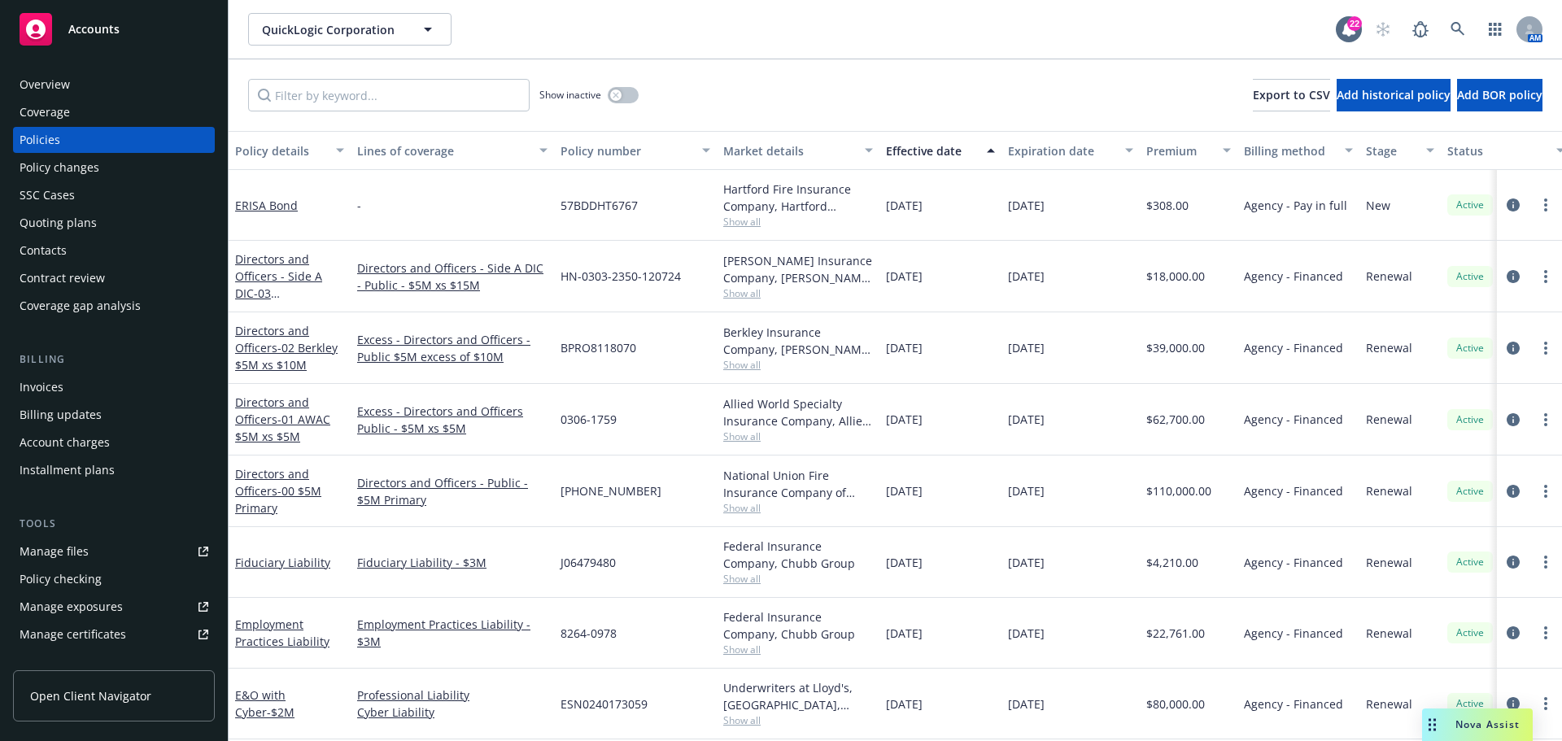
click at [987, 151] on icon "button" at bounding box center [991, 150] width 8 height 5
click at [1103, 151] on div "Expiration date" at bounding box center [1061, 150] width 107 height 17
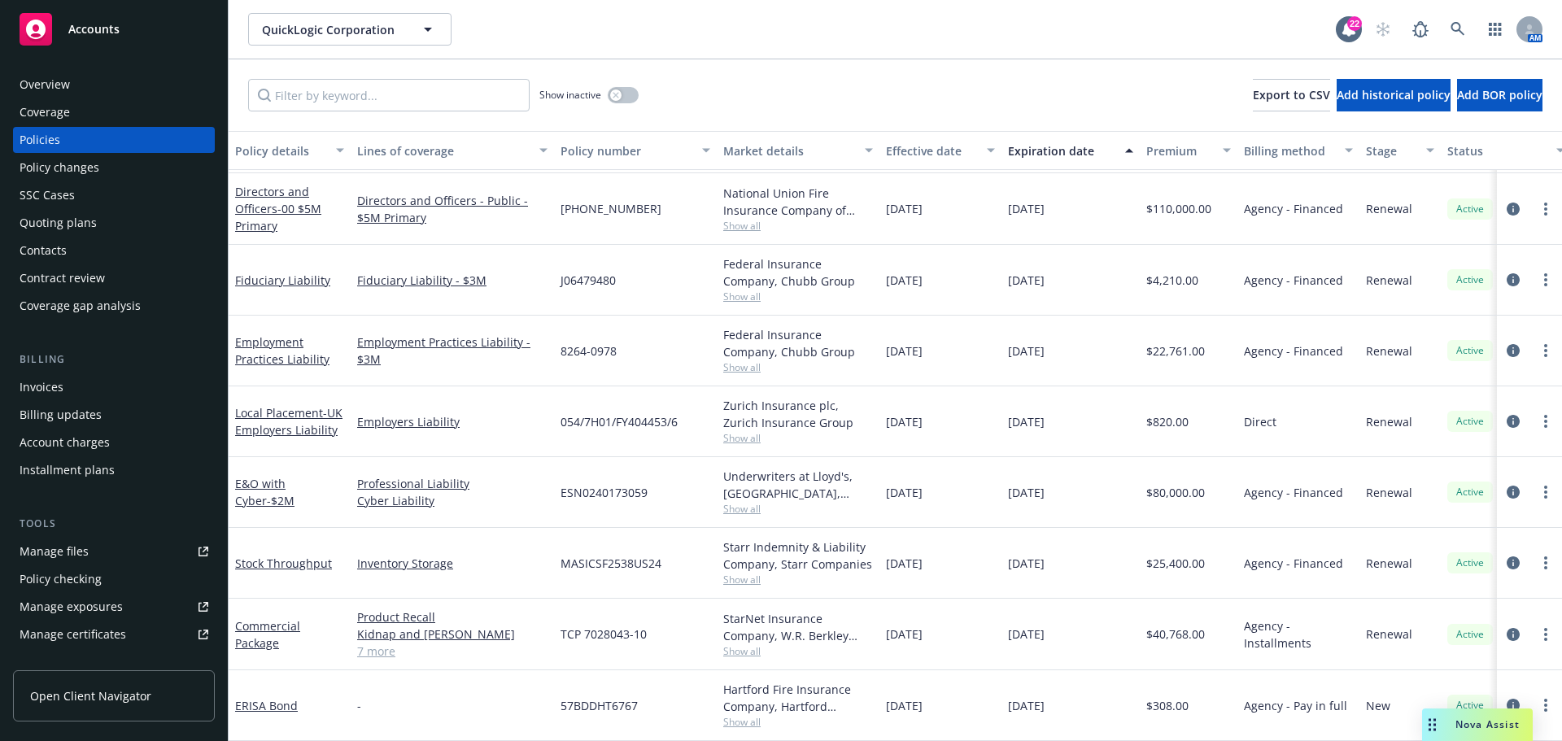
scroll to position [212, 0]
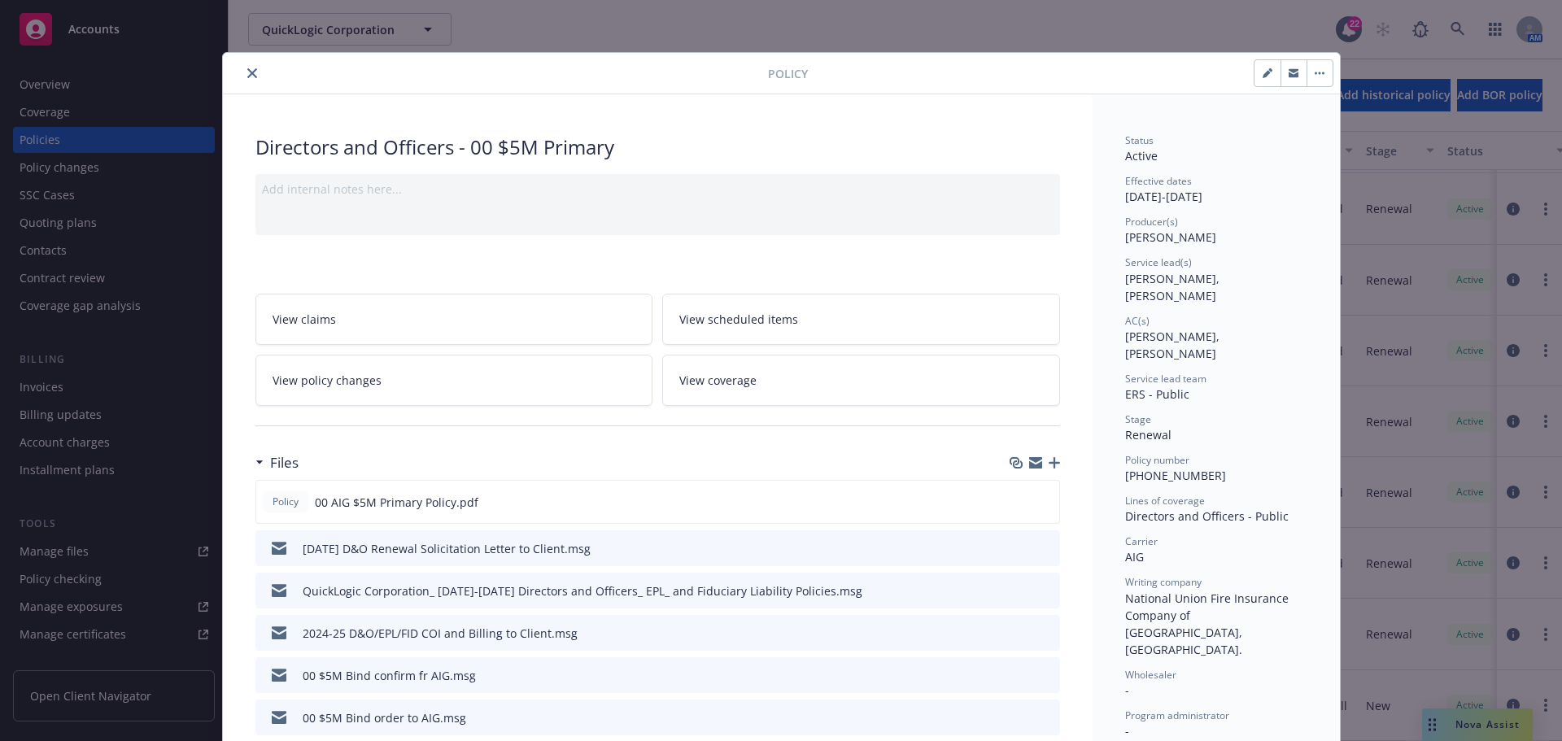
scroll to position [49, 0]
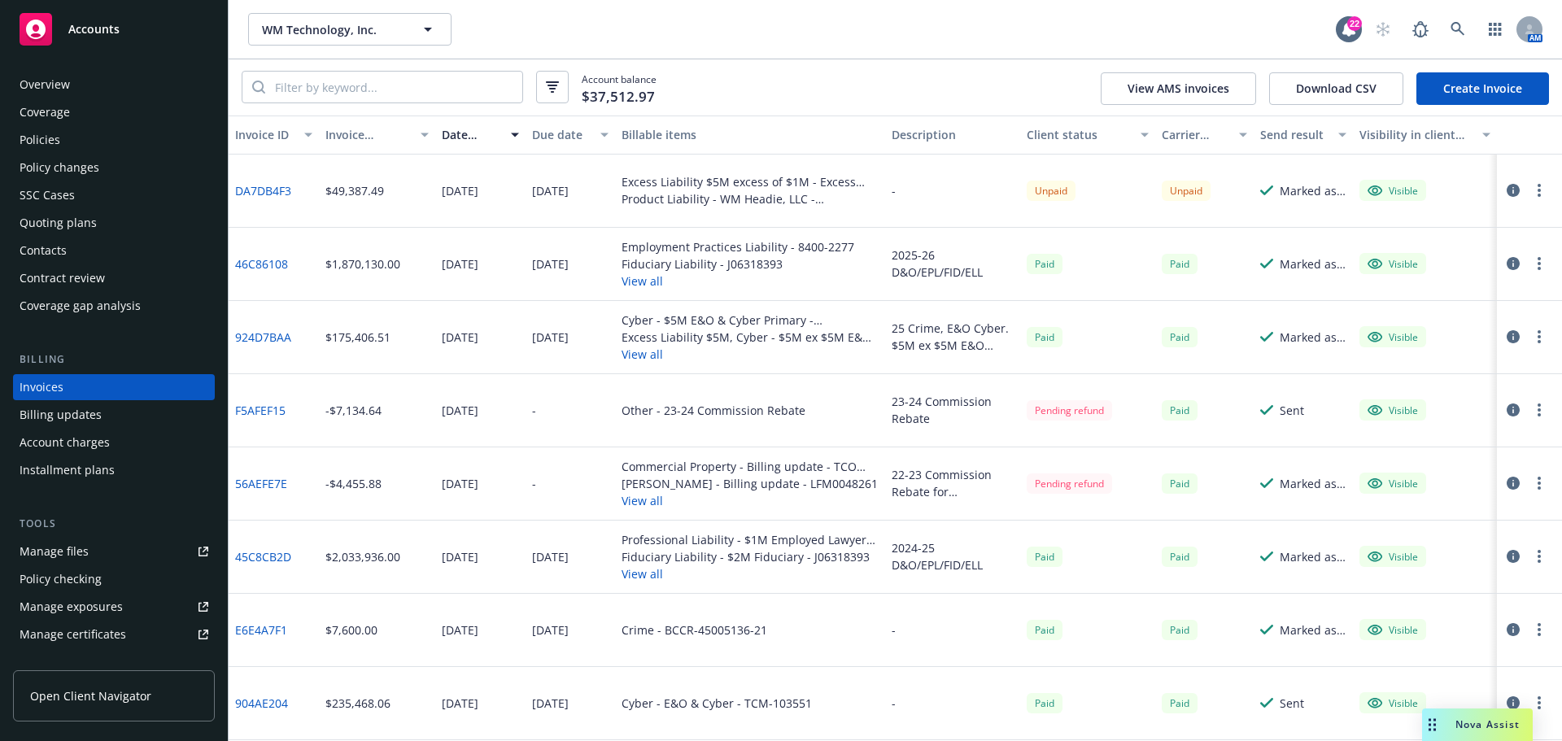
click at [89, 138] on div "Policies" at bounding box center [114, 140] width 189 height 26
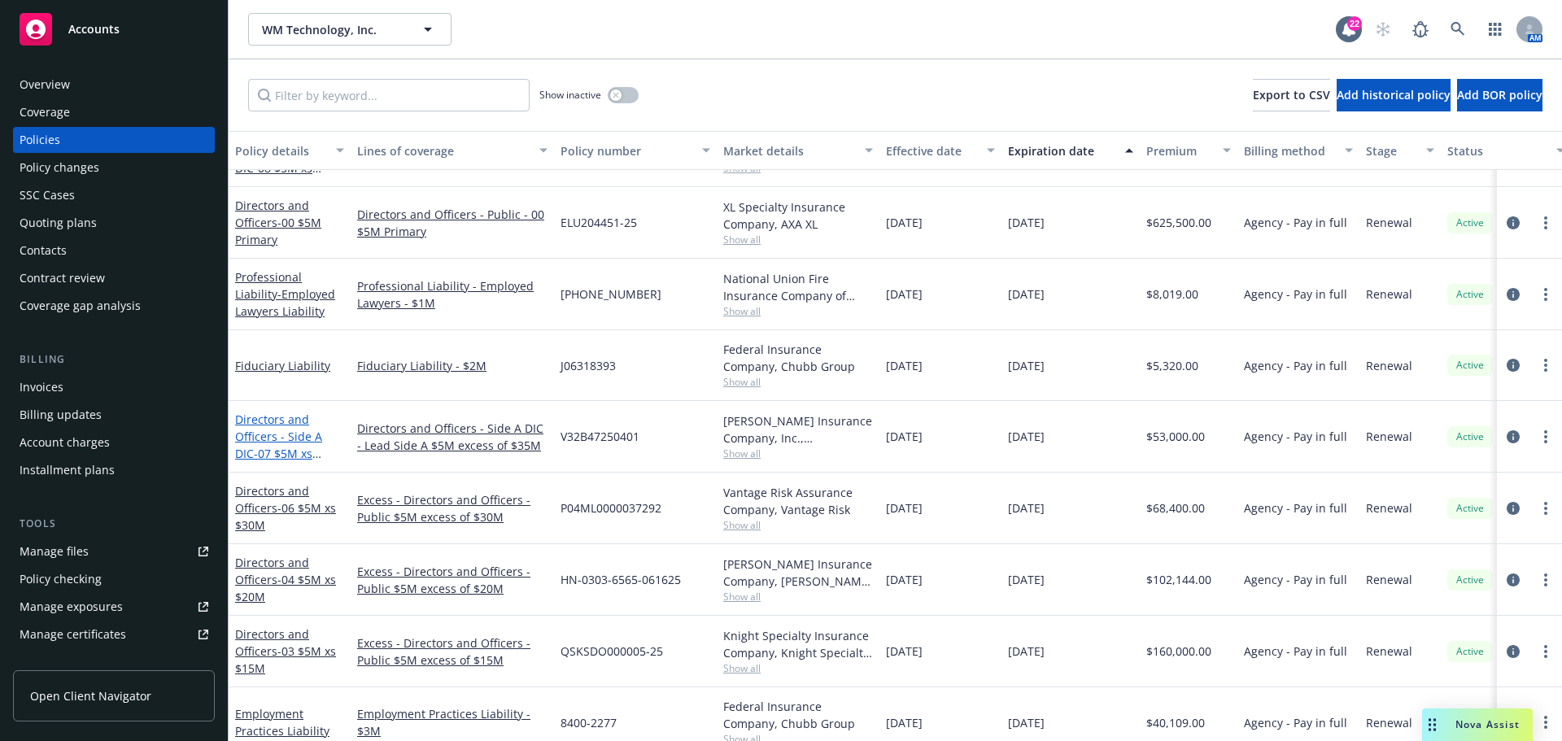
scroll to position [521, 0]
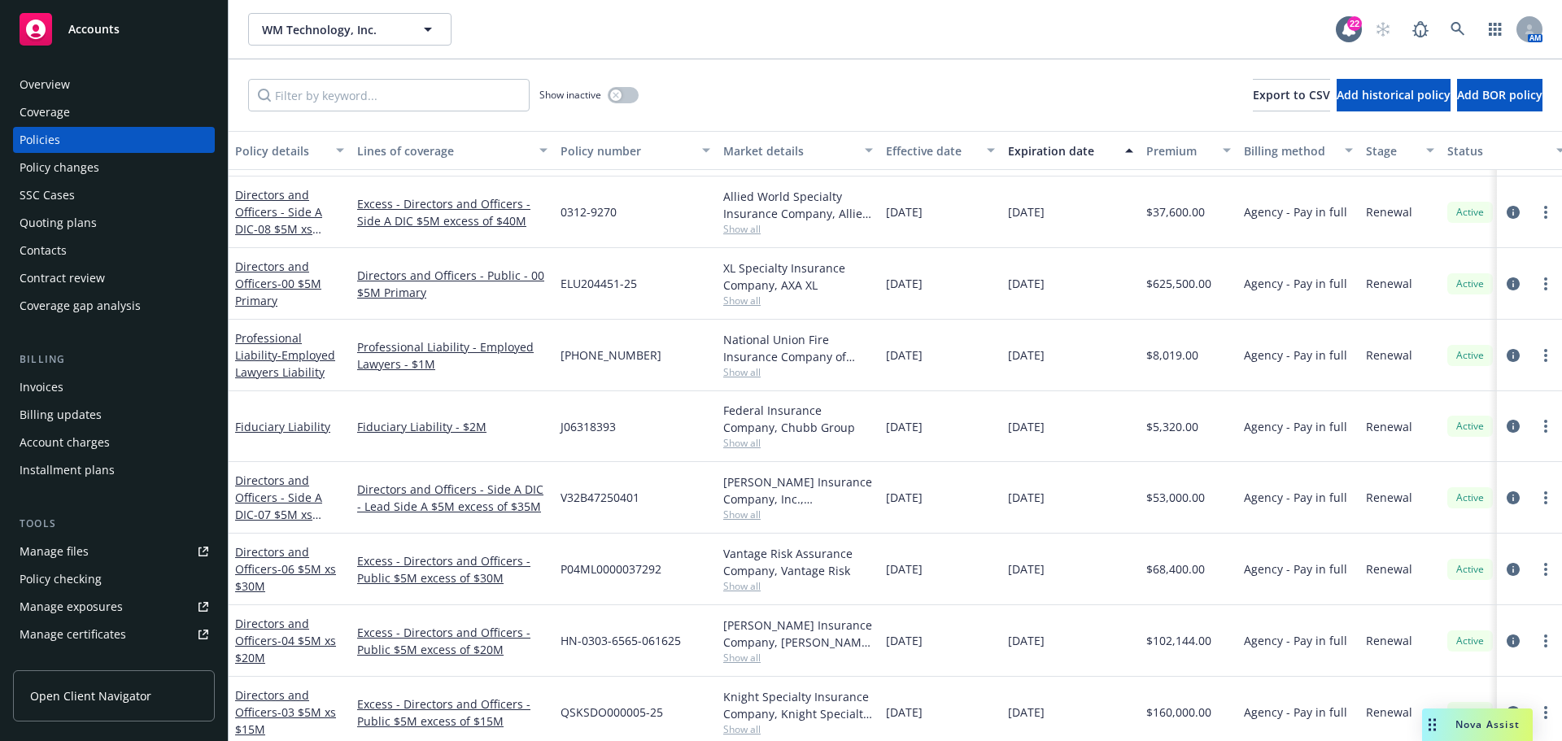
click at [642, 496] on div "V32B47250401" at bounding box center [635, 498] width 163 height 72
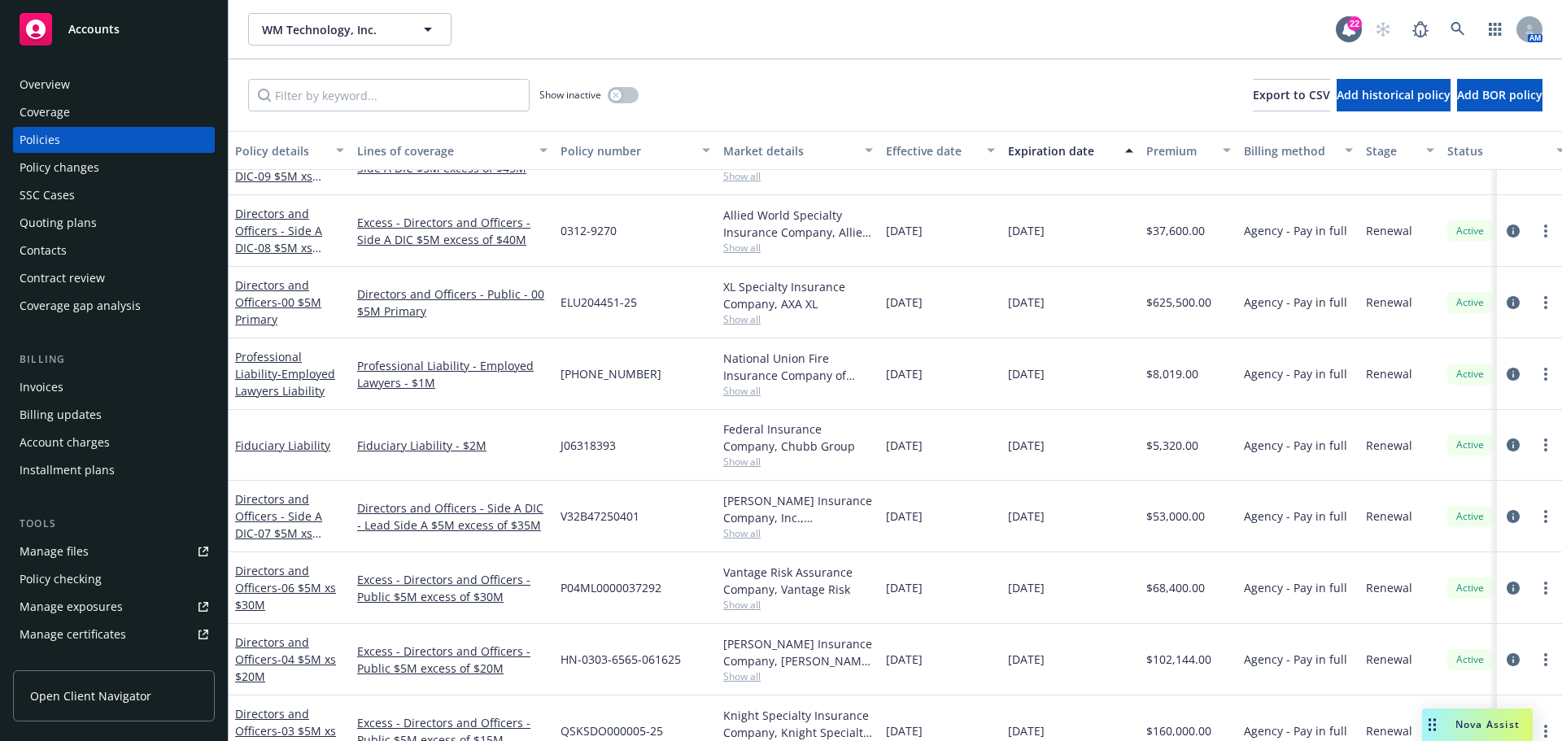
scroll to position [358, 0]
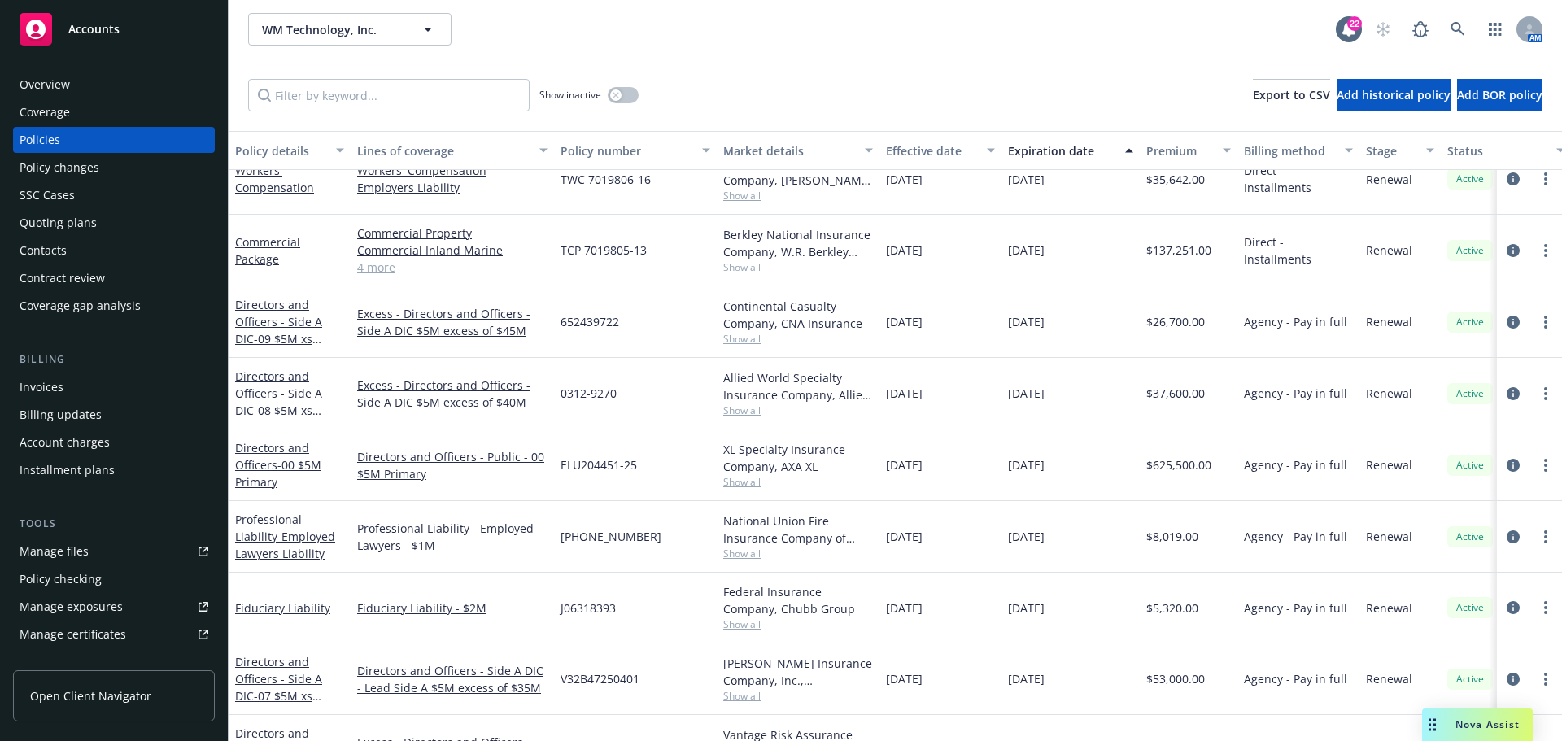
click at [537, 142] on div "Lines of coverage" at bounding box center [452, 150] width 190 height 17
click at [540, 151] on icon "button" at bounding box center [543, 150] width 8 height 5
click at [445, 156] on div "Lines of coverage" at bounding box center [443, 150] width 173 height 17
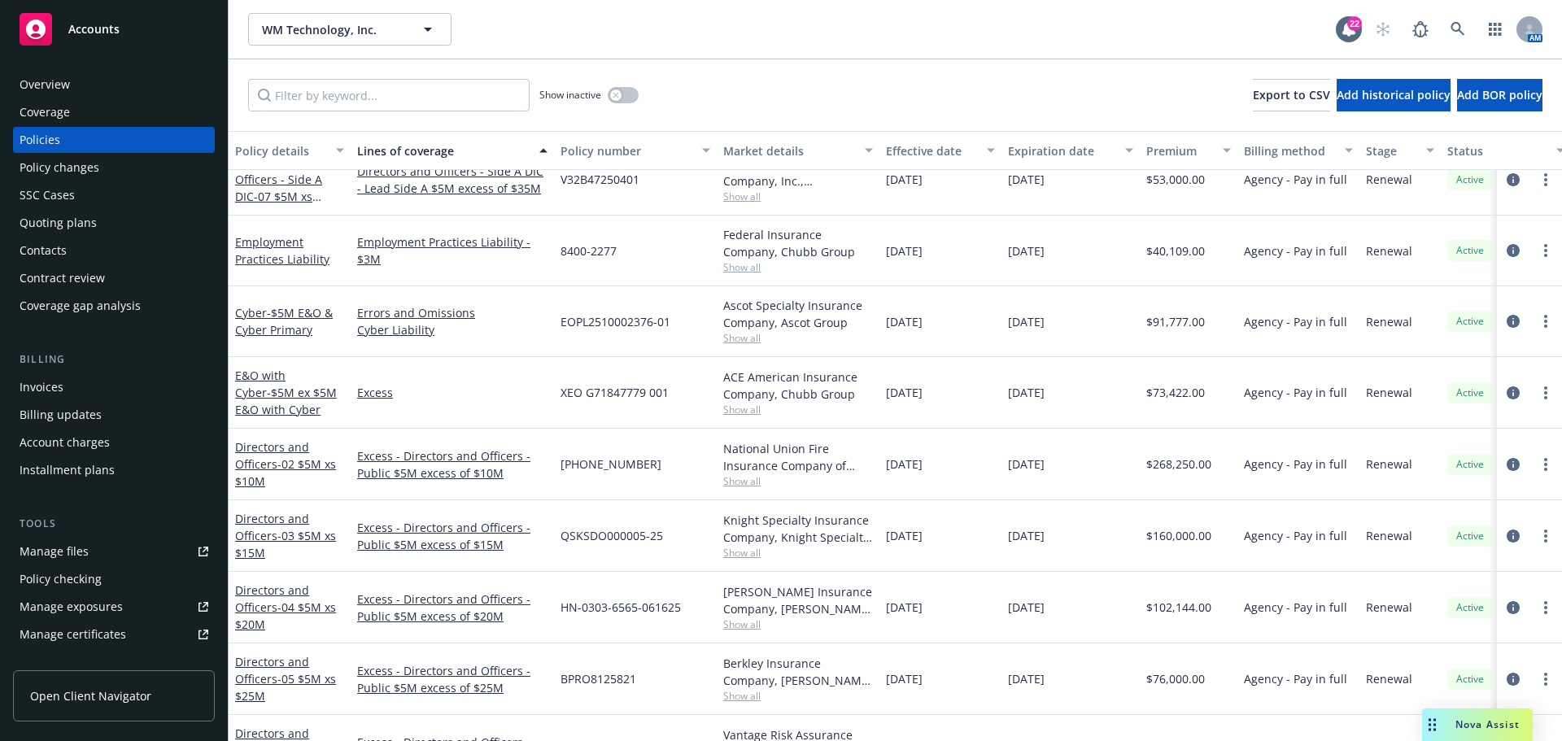
scroll to position [1, 0]
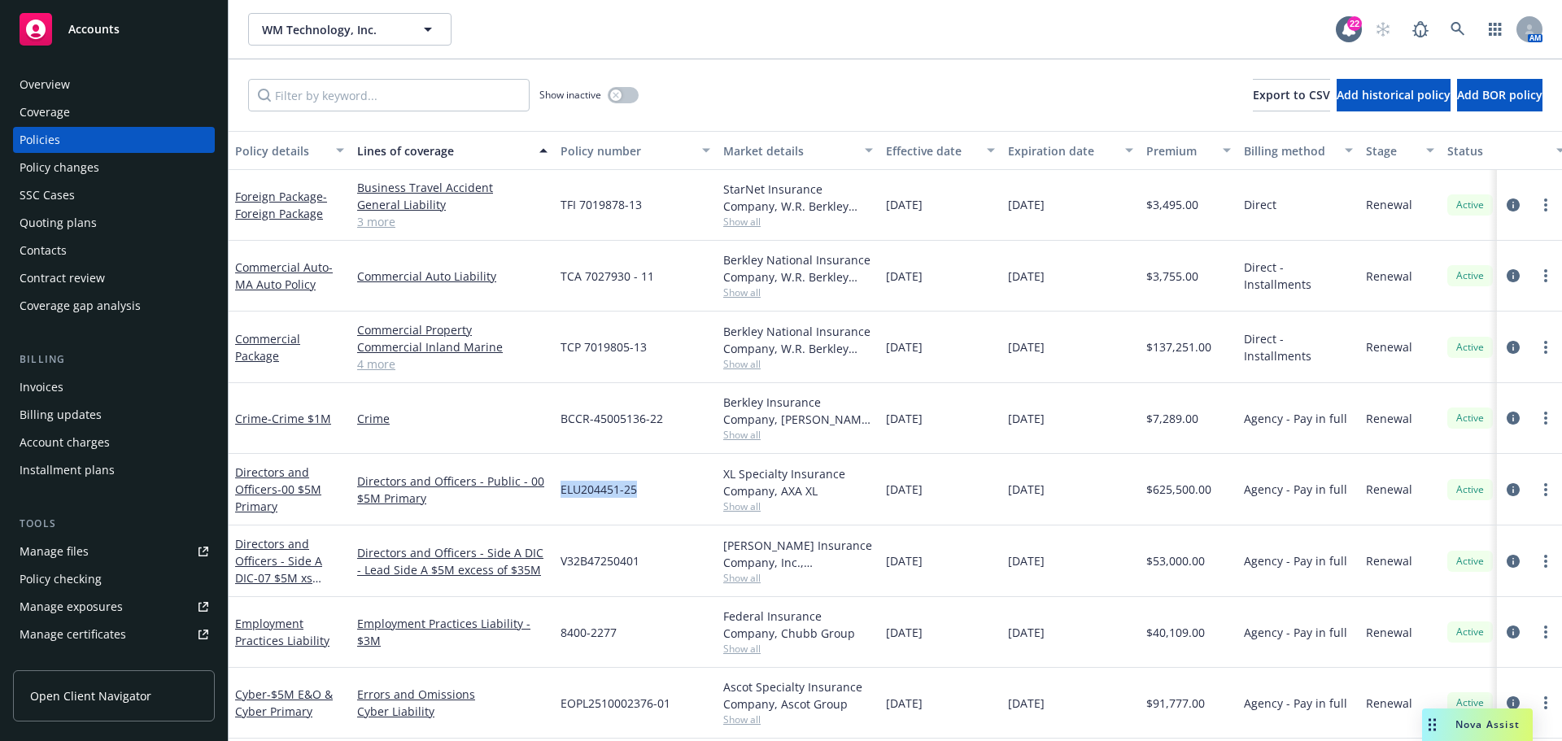
drag, startPoint x: 643, startPoint y: 489, endPoint x: 562, endPoint y: 483, distance: 80.8
click at [562, 483] on div "ELU204451-25" at bounding box center [635, 490] width 163 height 72
copy span "ELU204451-25"
drag, startPoint x: 636, startPoint y: 562, endPoint x: 606, endPoint y: 558, distance: 30.4
click at [606, 558] on span "V32B47250401" at bounding box center [600, 561] width 79 height 17
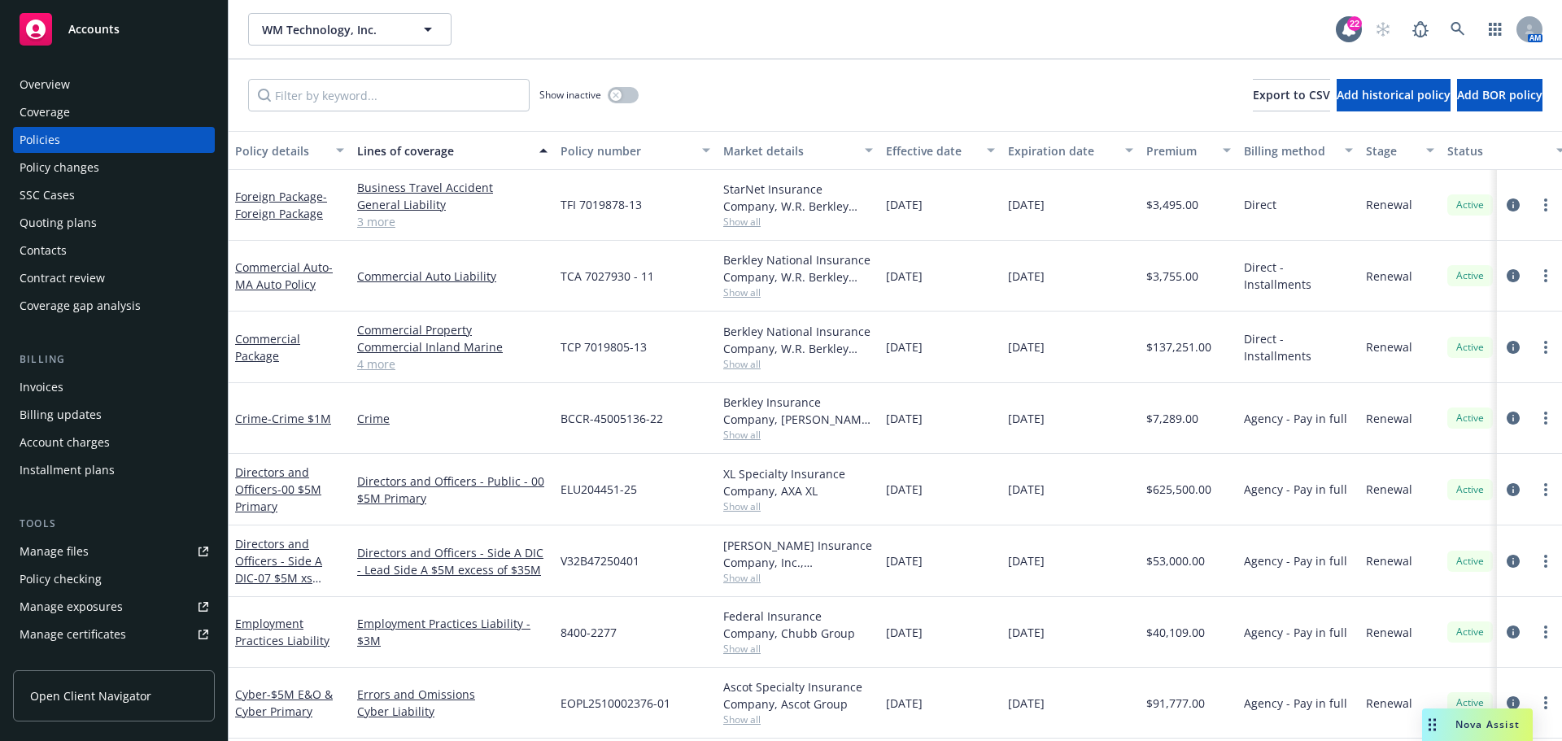
click at [658, 557] on div "V32B47250401" at bounding box center [635, 562] width 163 height 72
drag, startPoint x: 643, startPoint y: 563, endPoint x: 561, endPoint y: 563, distance: 81.4
click at [561, 563] on div "V32B47250401" at bounding box center [635, 562] width 163 height 72
copy span "V32B47250401"
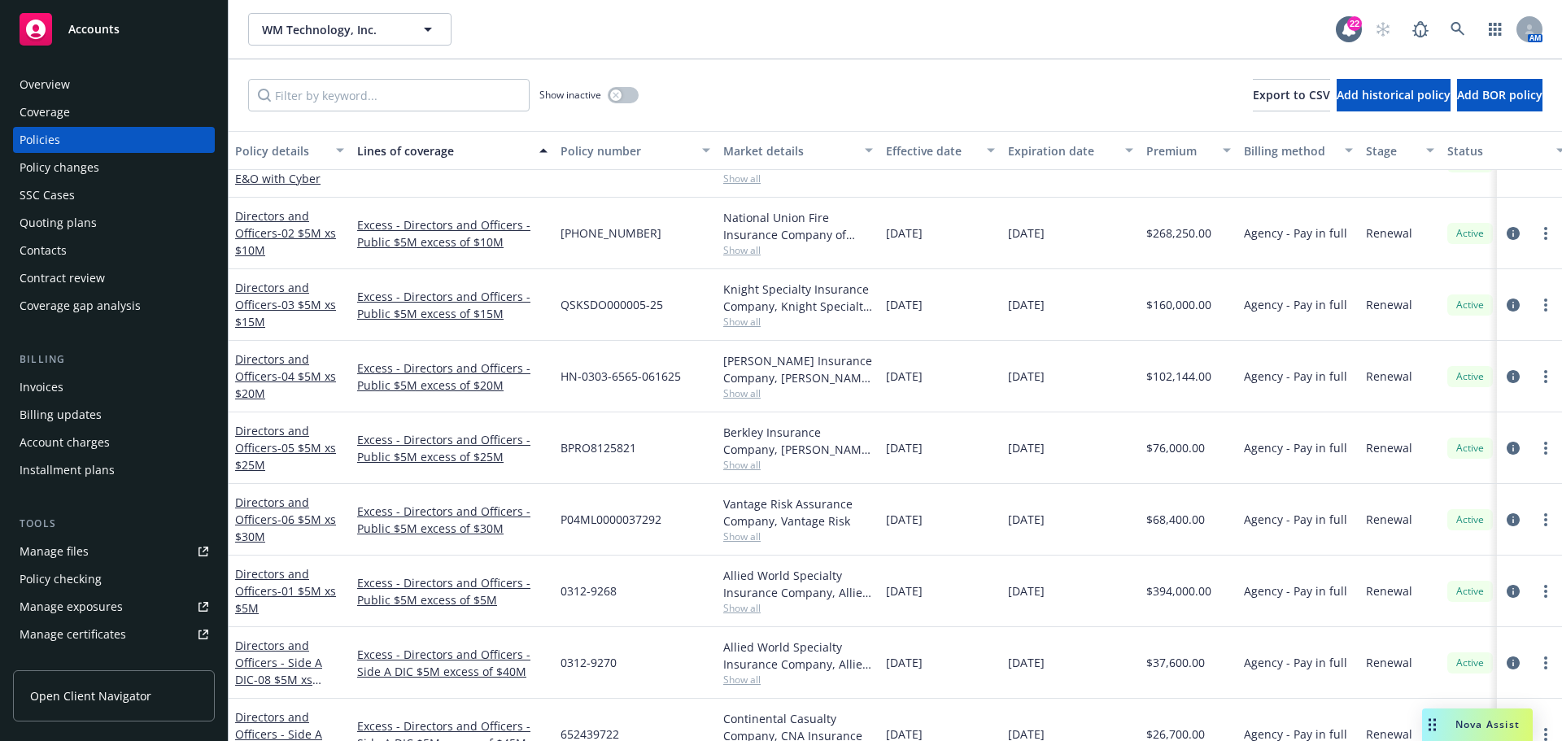
scroll to position [652, 0]
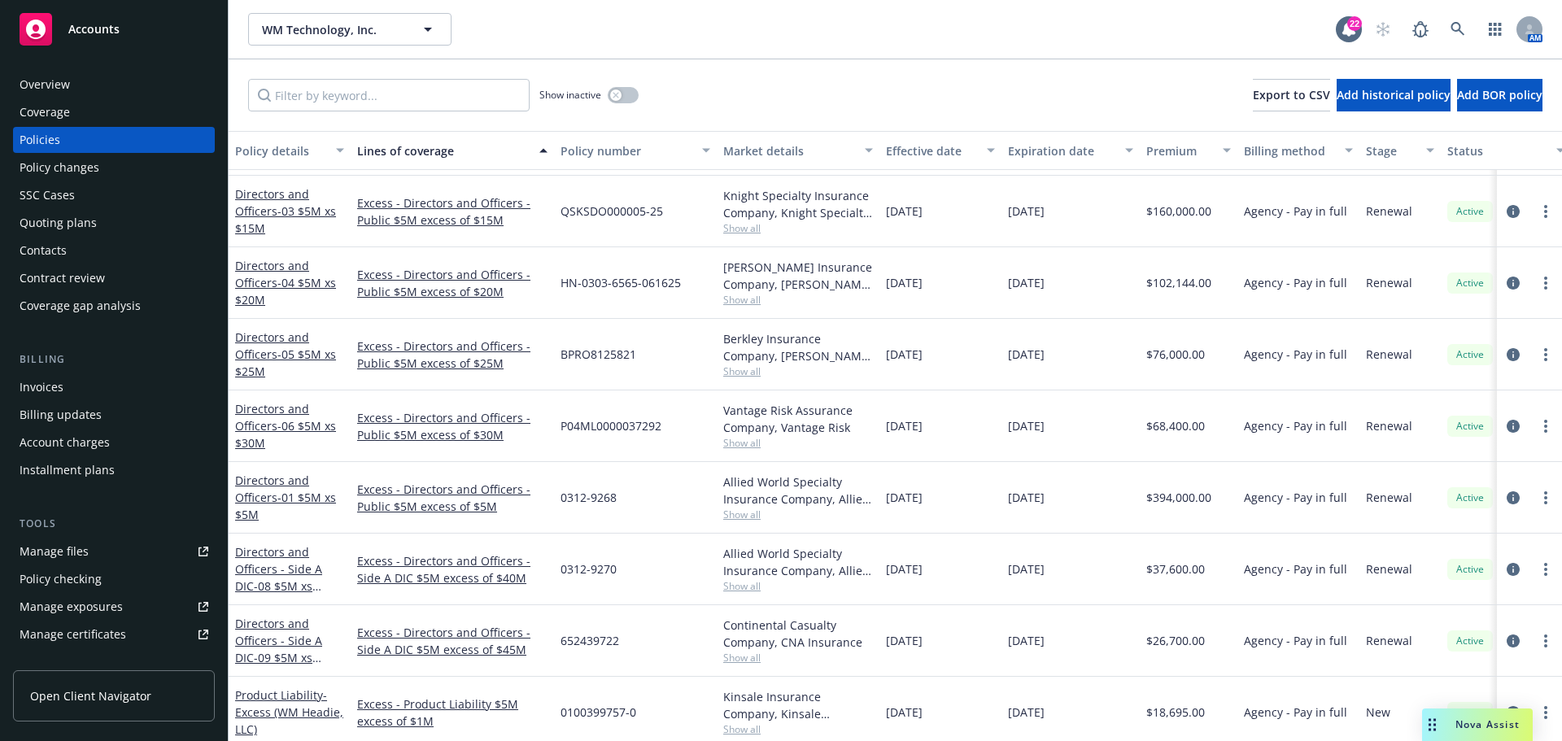
click at [632, 507] on div "0312-9268" at bounding box center [635, 498] width 163 height 72
drag, startPoint x: 627, startPoint y: 504, endPoint x: 562, endPoint y: 500, distance: 64.5
click at [562, 500] on div "0312-9268" at bounding box center [635, 498] width 163 height 72
copy span "0312-9268"
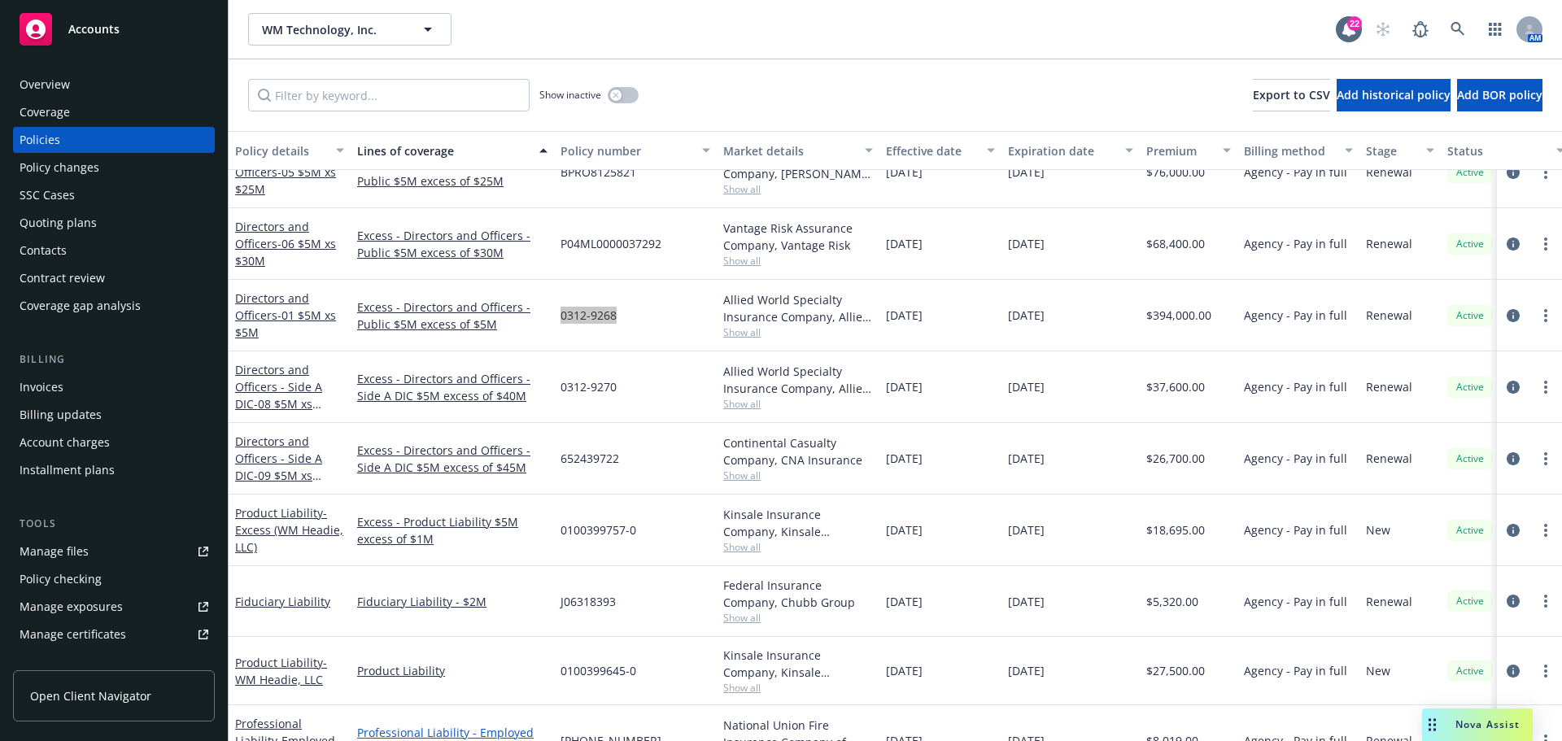
scroll to position [896, 0]
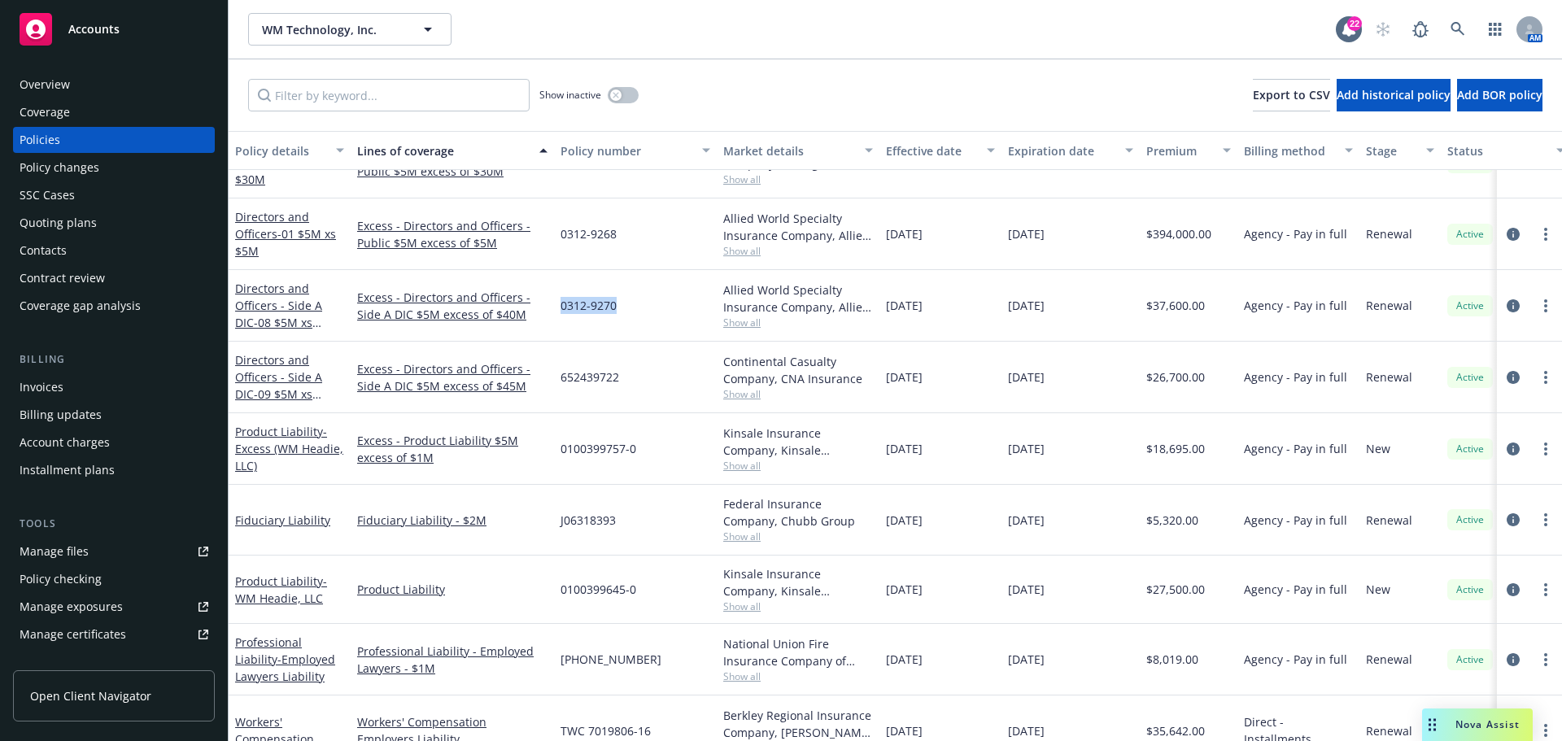
drag, startPoint x: 631, startPoint y: 306, endPoint x: 561, endPoint y: 310, distance: 70.9
click at [561, 310] on div "0312-9270" at bounding box center [635, 306] width 163 height 72
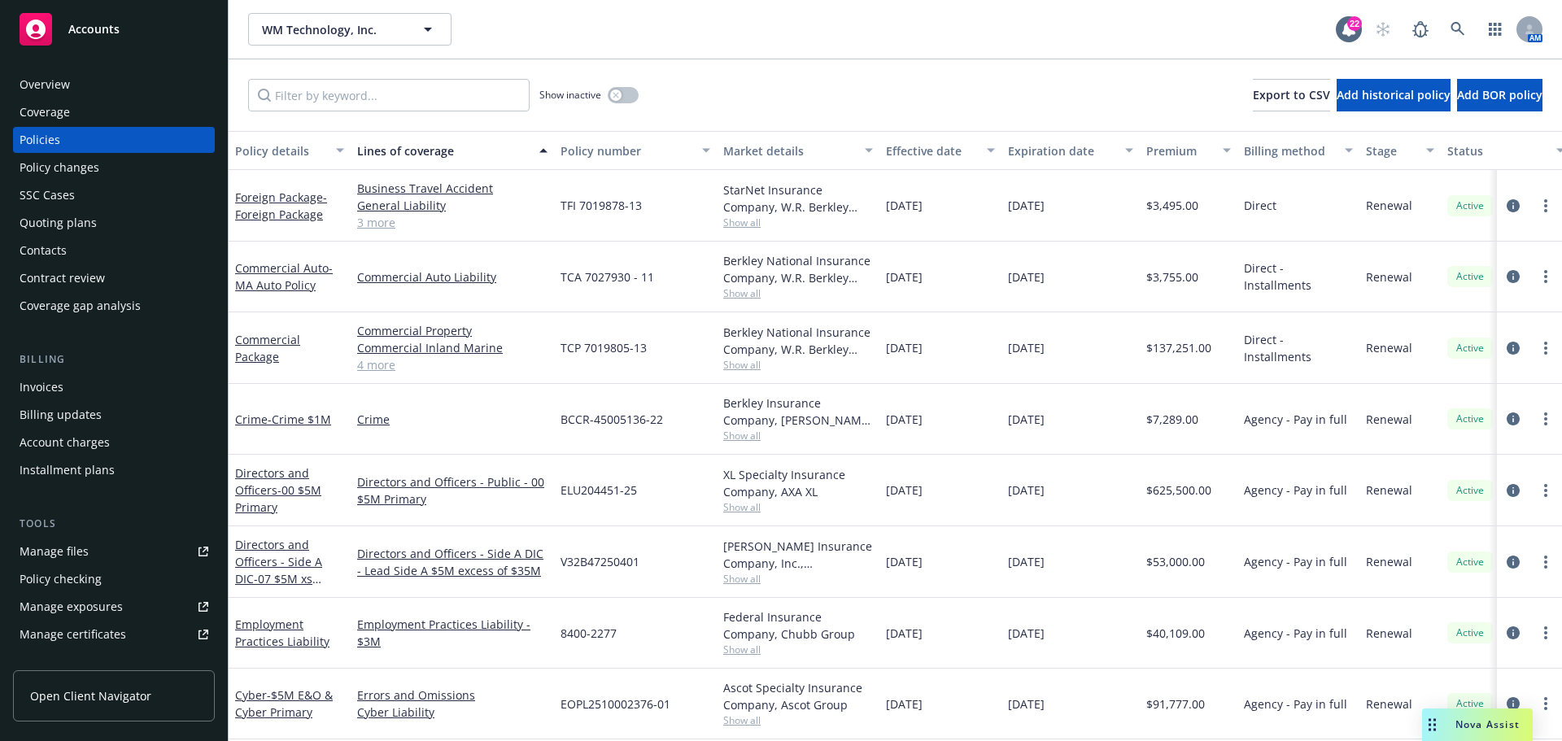
scroll to position [163, 0]
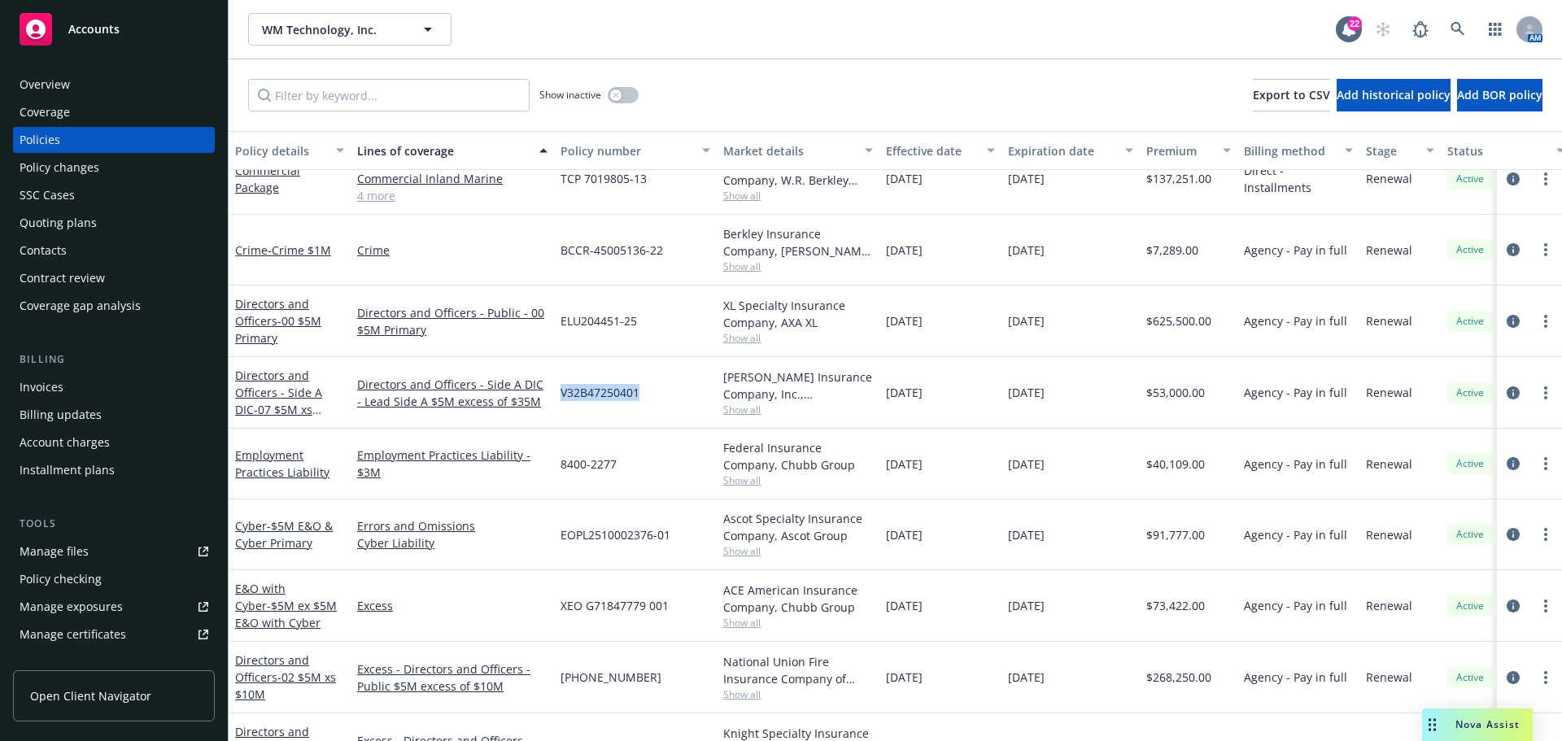
drag, startPoint x: 644, startPoint y: 394, endPoint x: 561, endPoint y: 393, distance: 83.0
click at [561, 393] on div "V32B47250401" at bounding box center [635, 393] width 163 height 72
copy span "V32B47250401"
click at [282, 461] on link "Employment Practices Liability" at bounding box center [282, 464] width 94 height 33
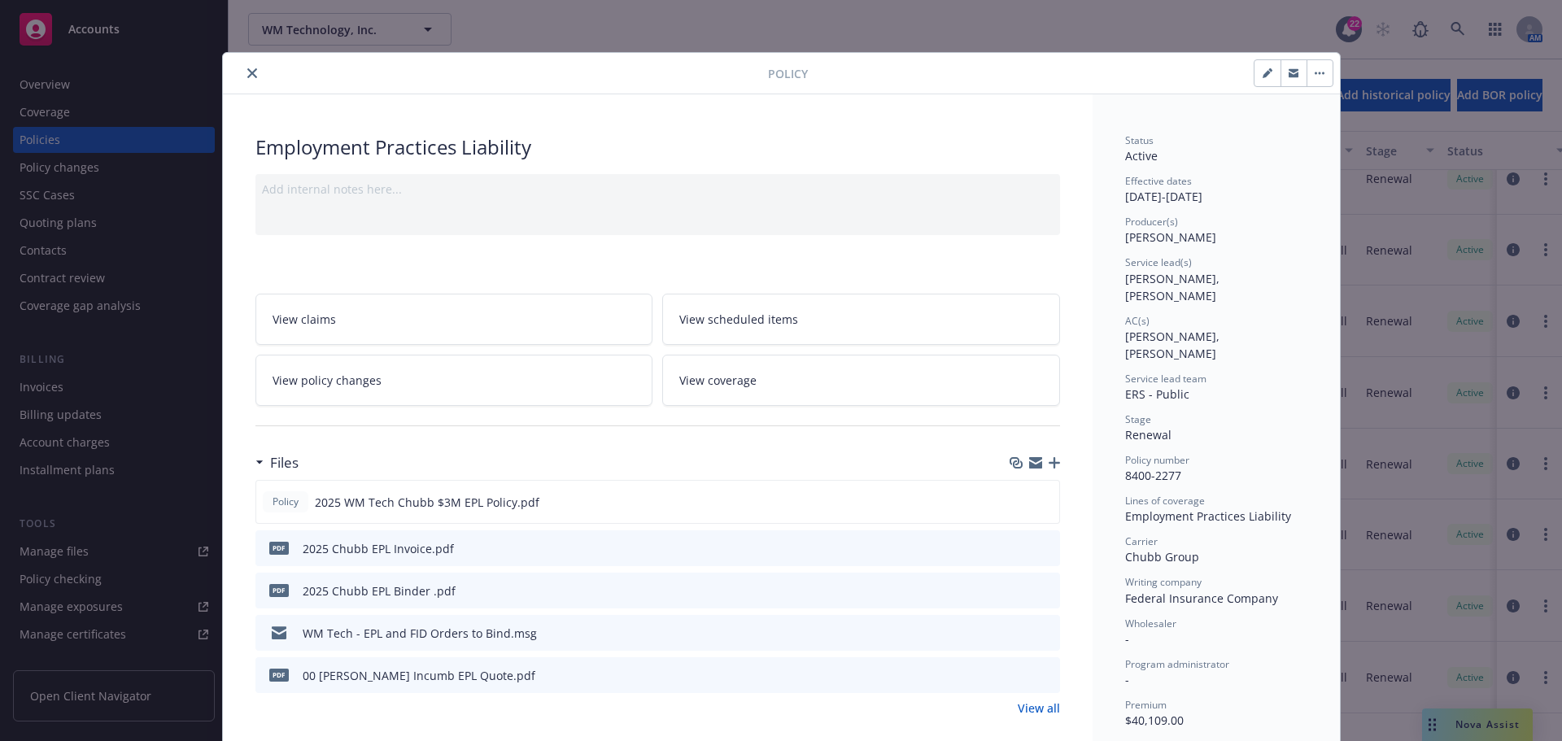
click at [247, 77] on icon "close" at bounding box center [252, 73] width 10 height 10
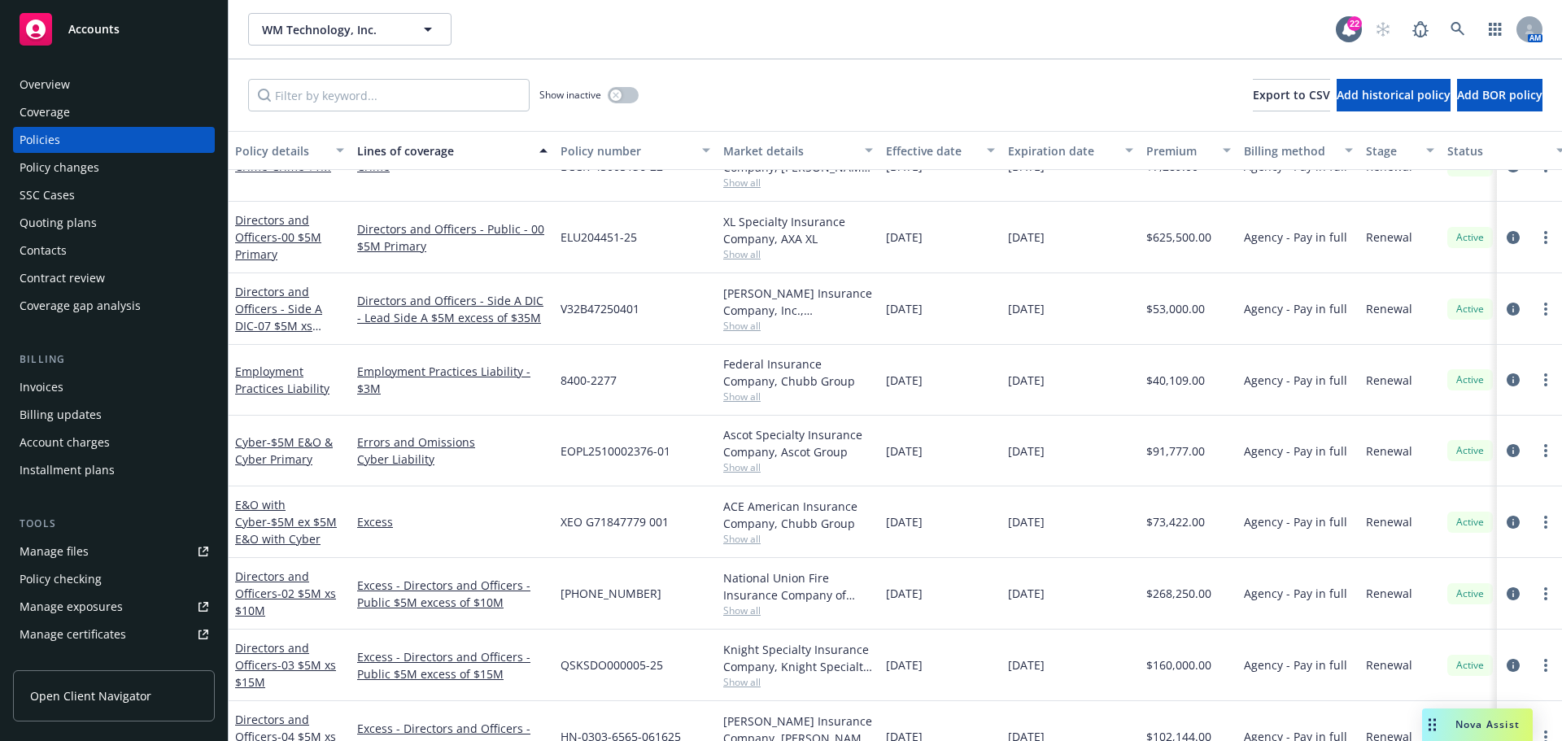
scroll to position [244, 0]
click at [656, 587] on div "[PHONE_NUMBER]" at bounding box center [635, 591] width 163 height 72
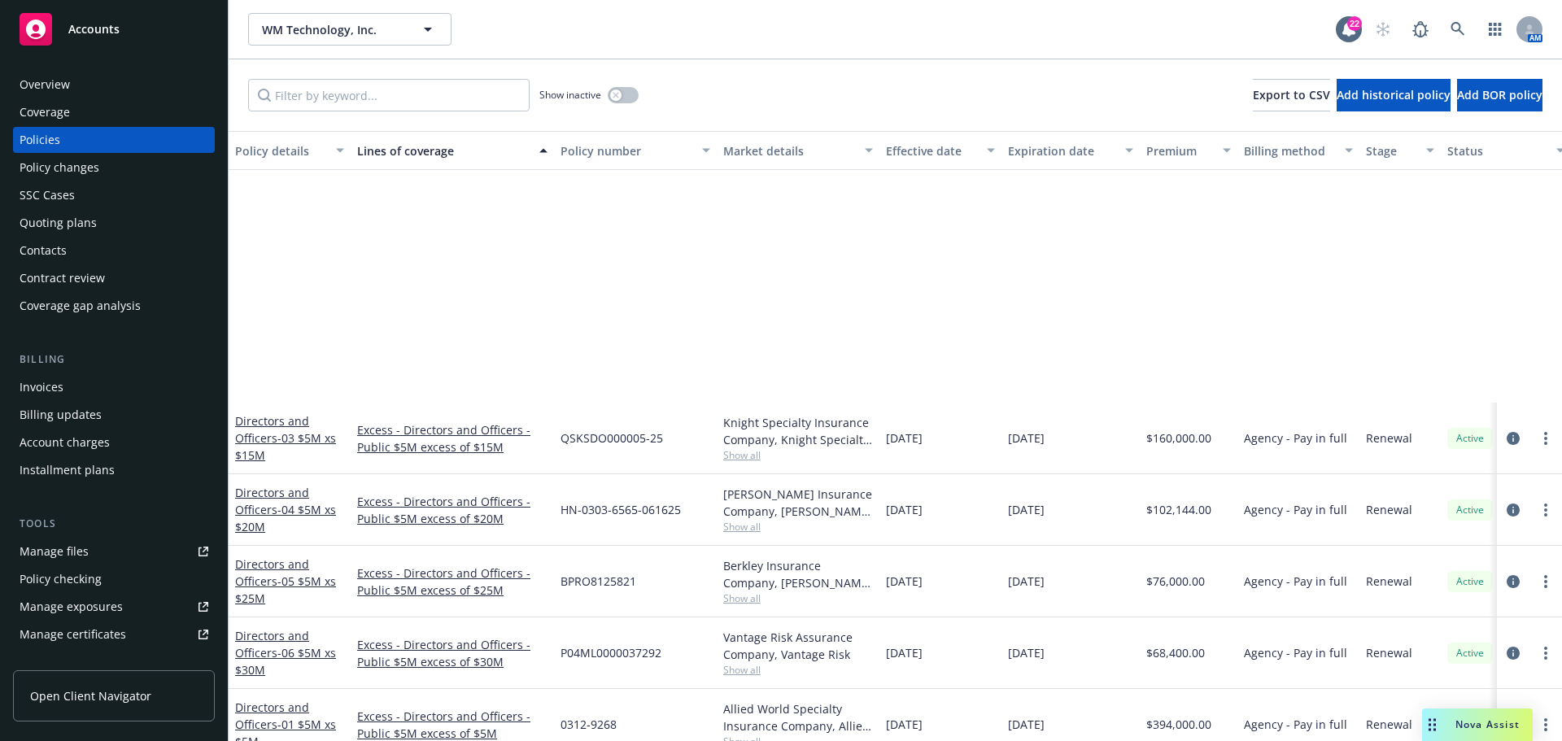
scroll to position [732, 0]
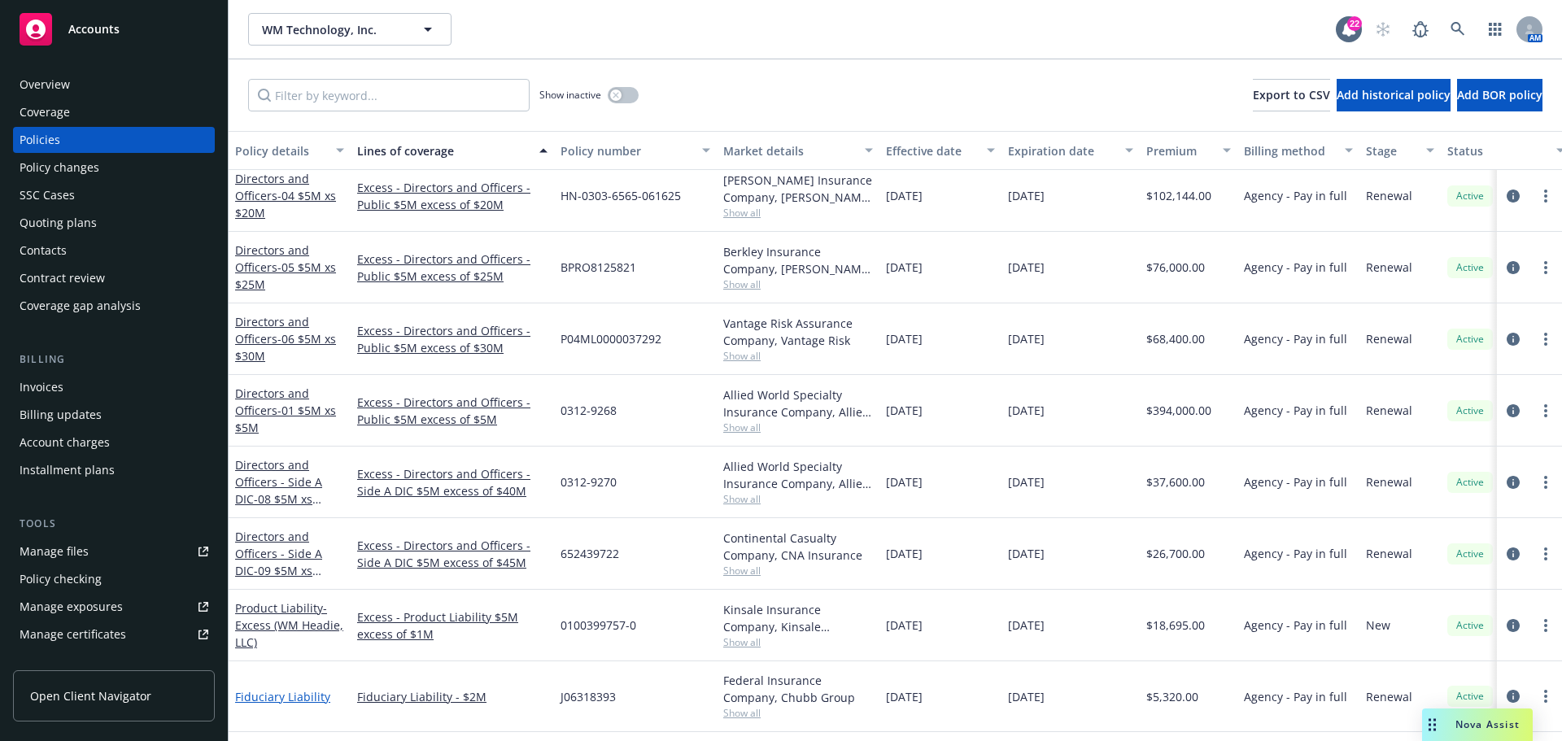
click at [304, 696] on link "Fiduciary Liability" at bounding box center [282, 696] width 95 height 15
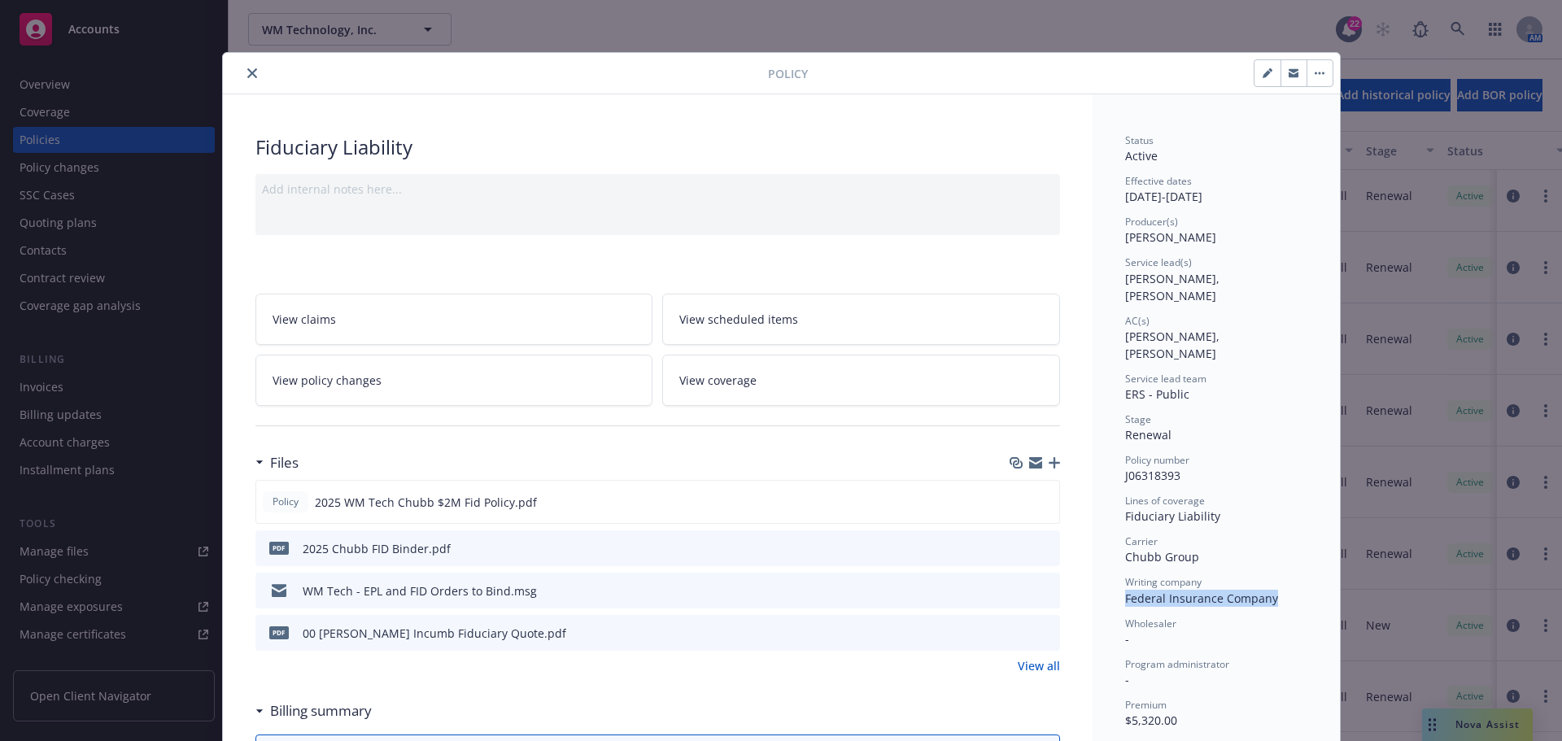
drag, startPoint x: 1273, startPoint y: 567, endPoint x: 1115, endPoint y: 559, distance: 158.1
copy span "Federal Insurance Company"
click at [247, 72] on icon "close" at bounding box center [252, 73] width 10 height 10
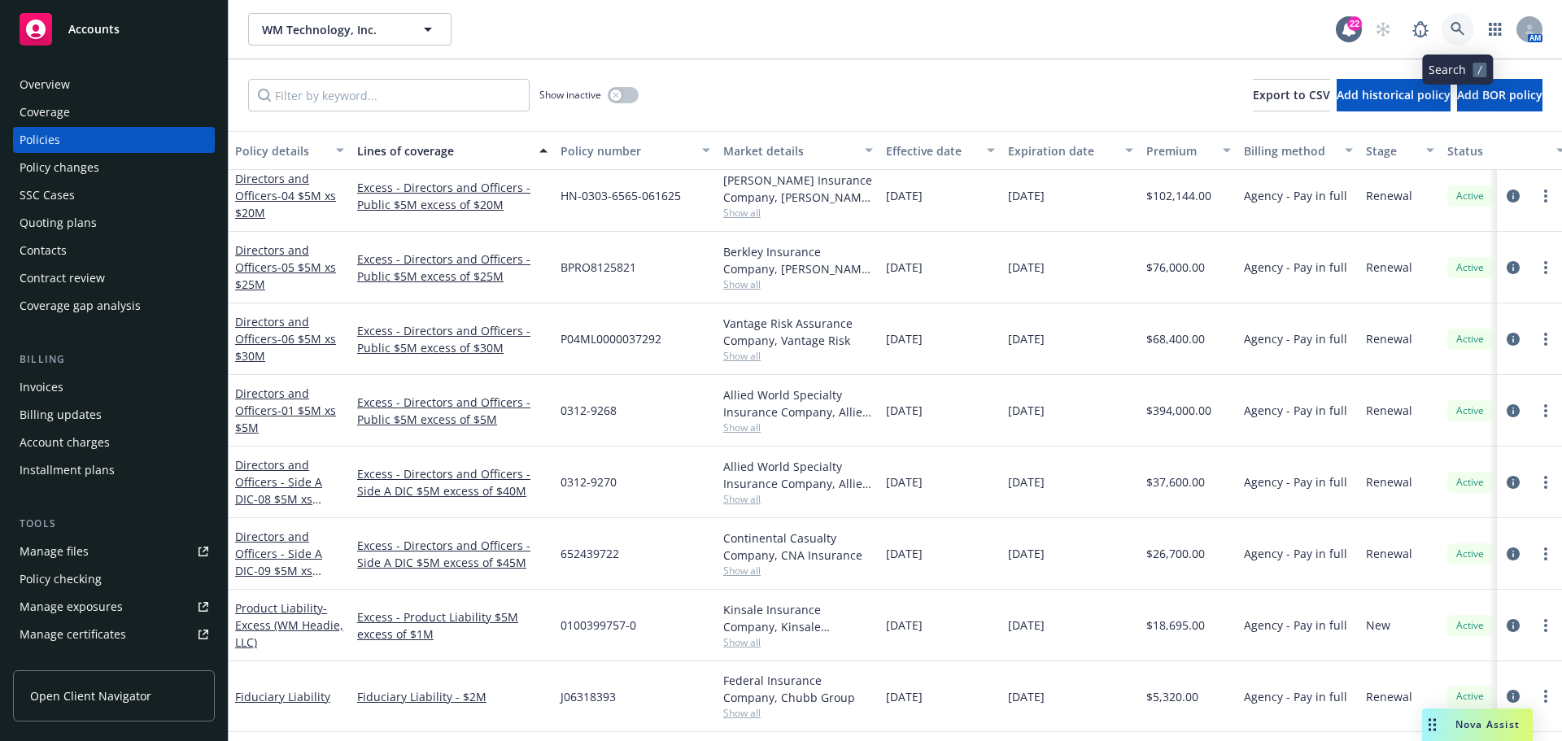
click at [1455, 35] on icon at bounding box center [1458, 29] width 15 height 15
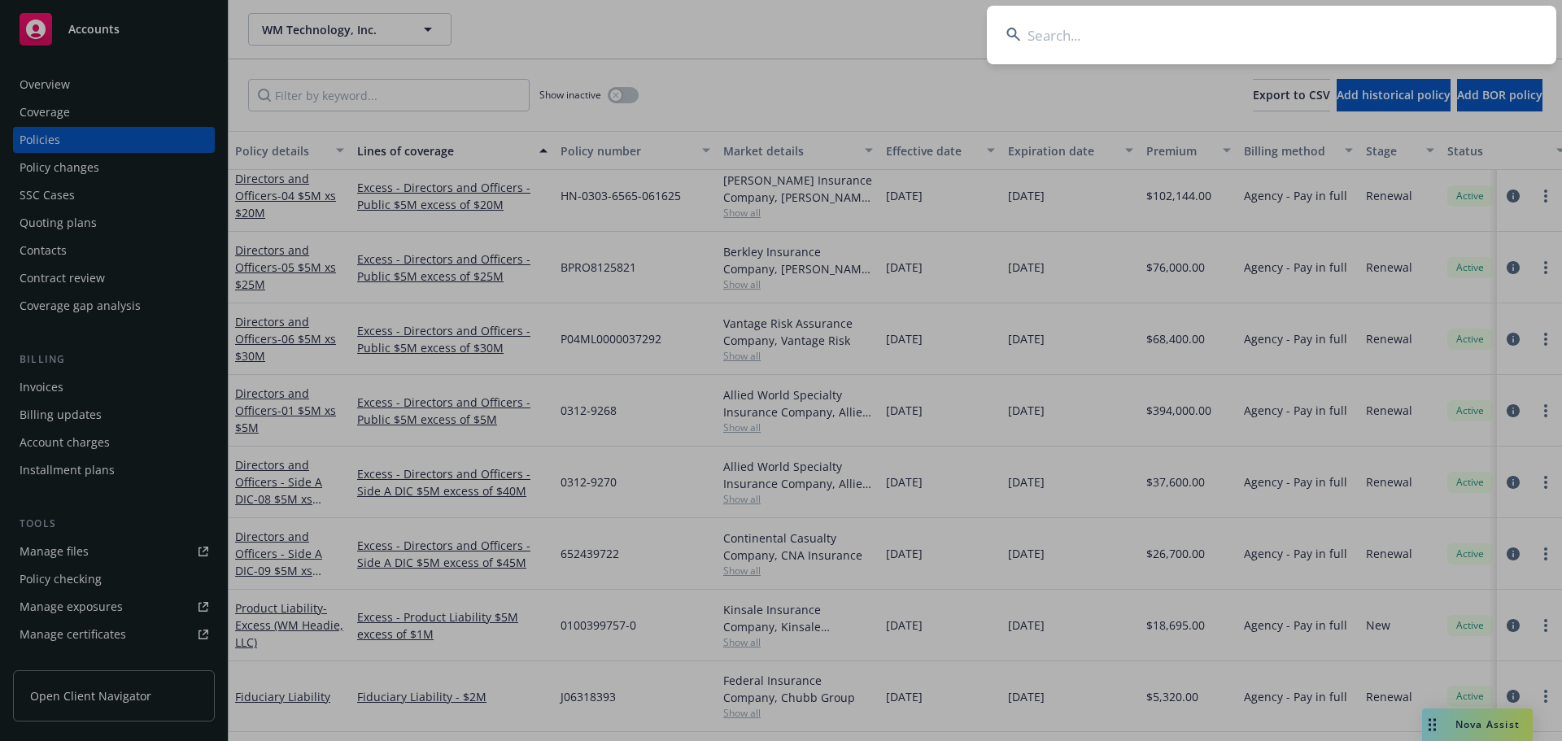
click at [1391, 37] on input at bounding box center [1272, 35] width 570 height 59
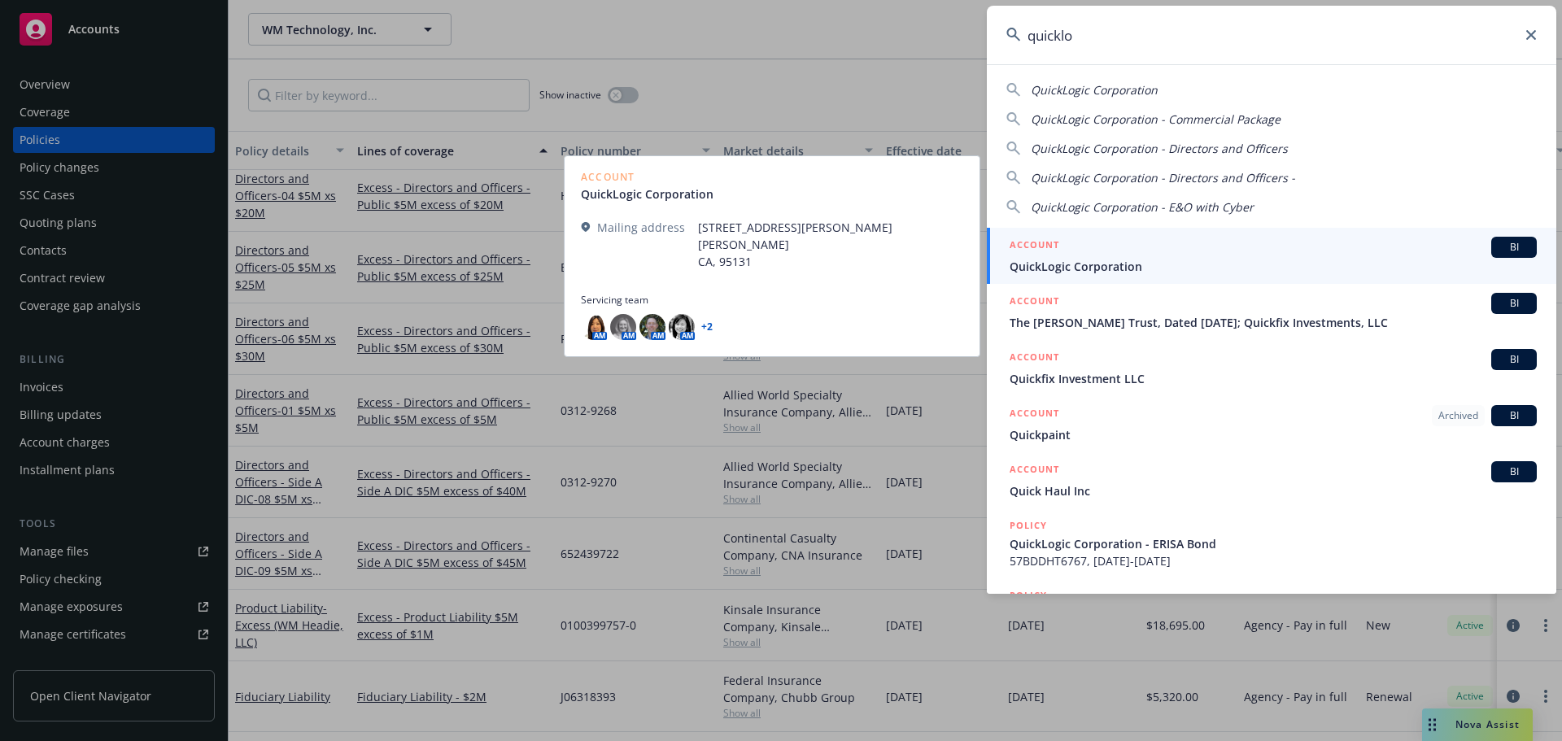
type input "quicklo"
click at [1123, 267] on span "QuickLogic Corporation" at bounding box center [1273, 266] width 527 height 17
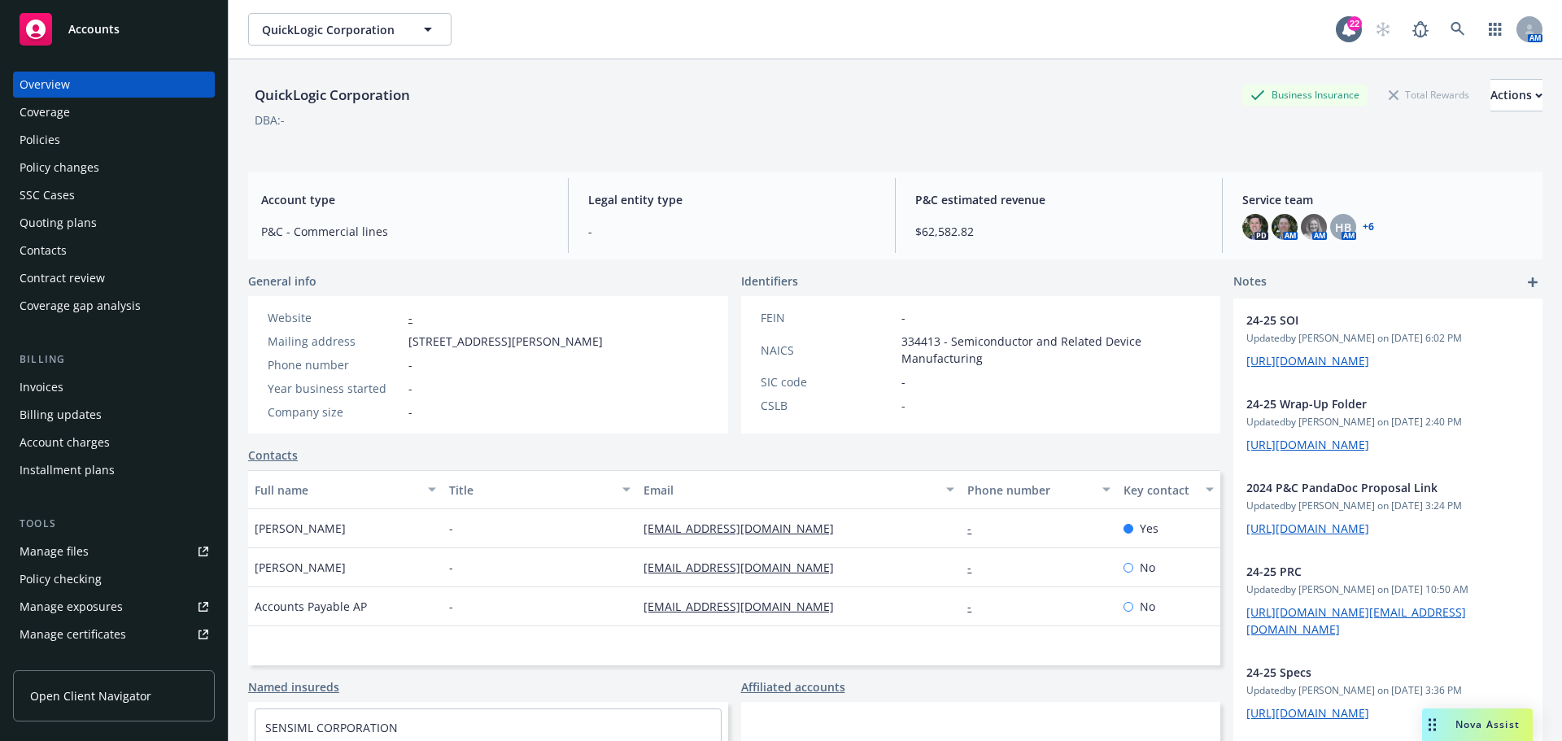
click at [90, 135] on div "Policies" at bounding box center [114, 140] width 189 height 26
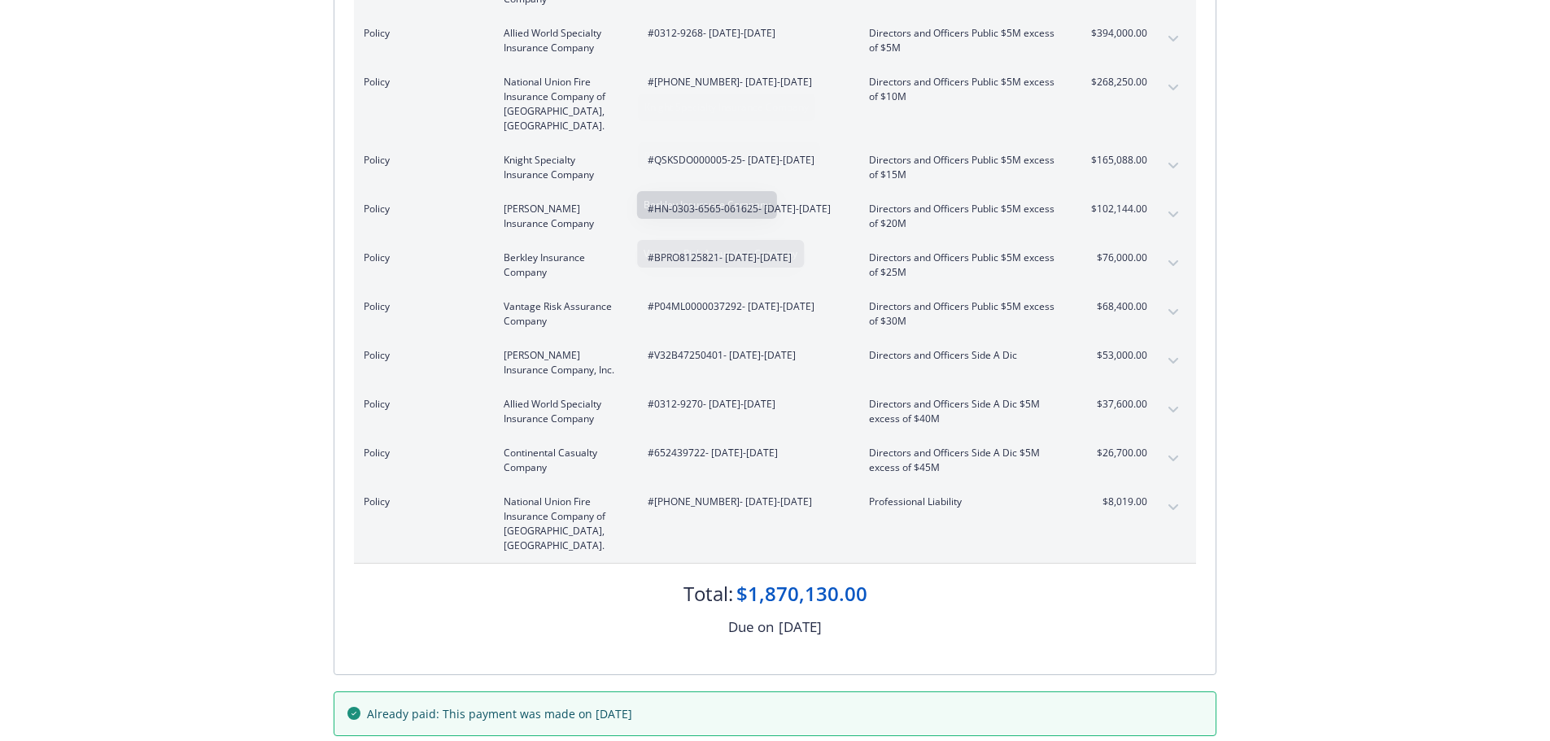
scroll to position [488, 0]
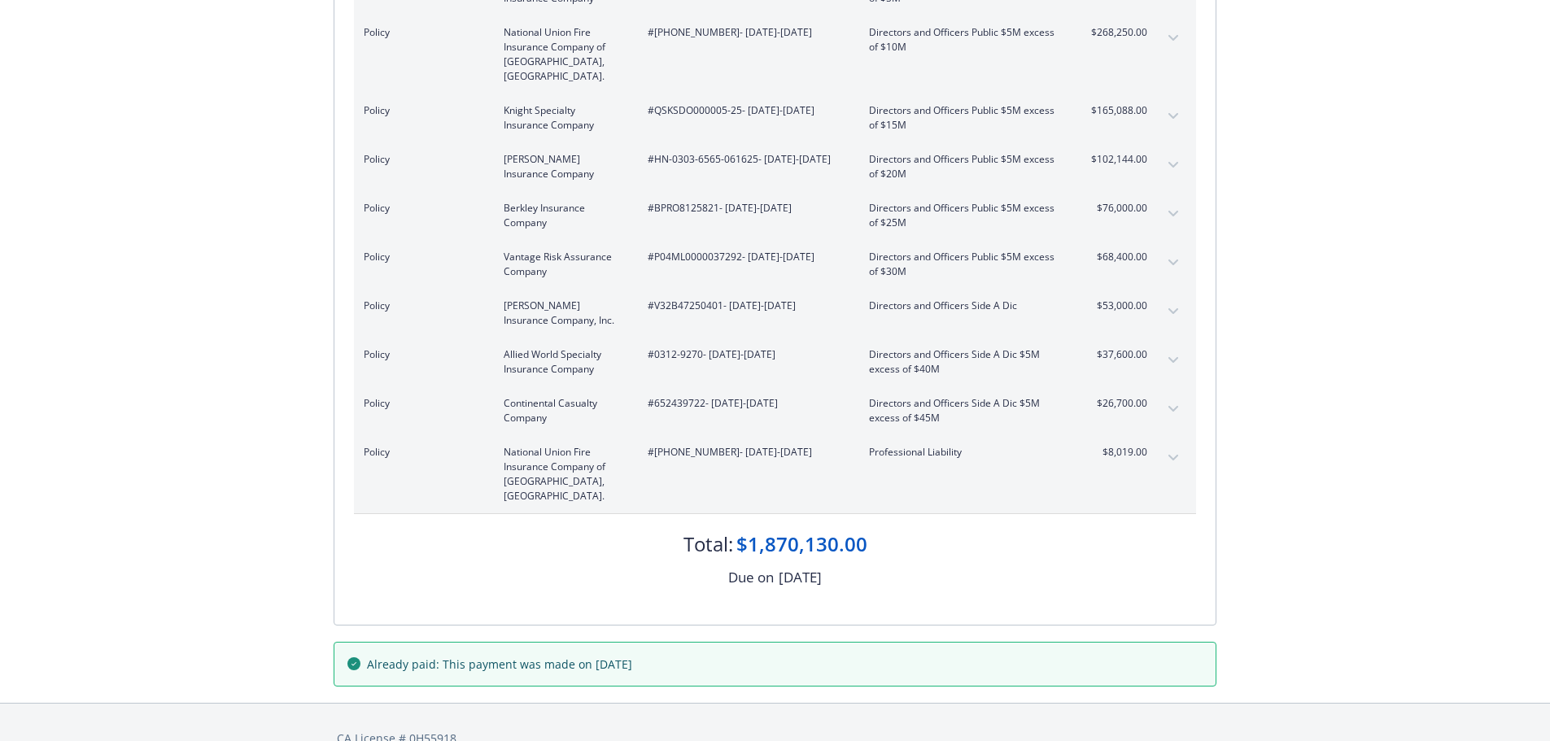
click at [1171, 455] on icon "expand content" at bounding box center [1173, 458] width 10 height 6
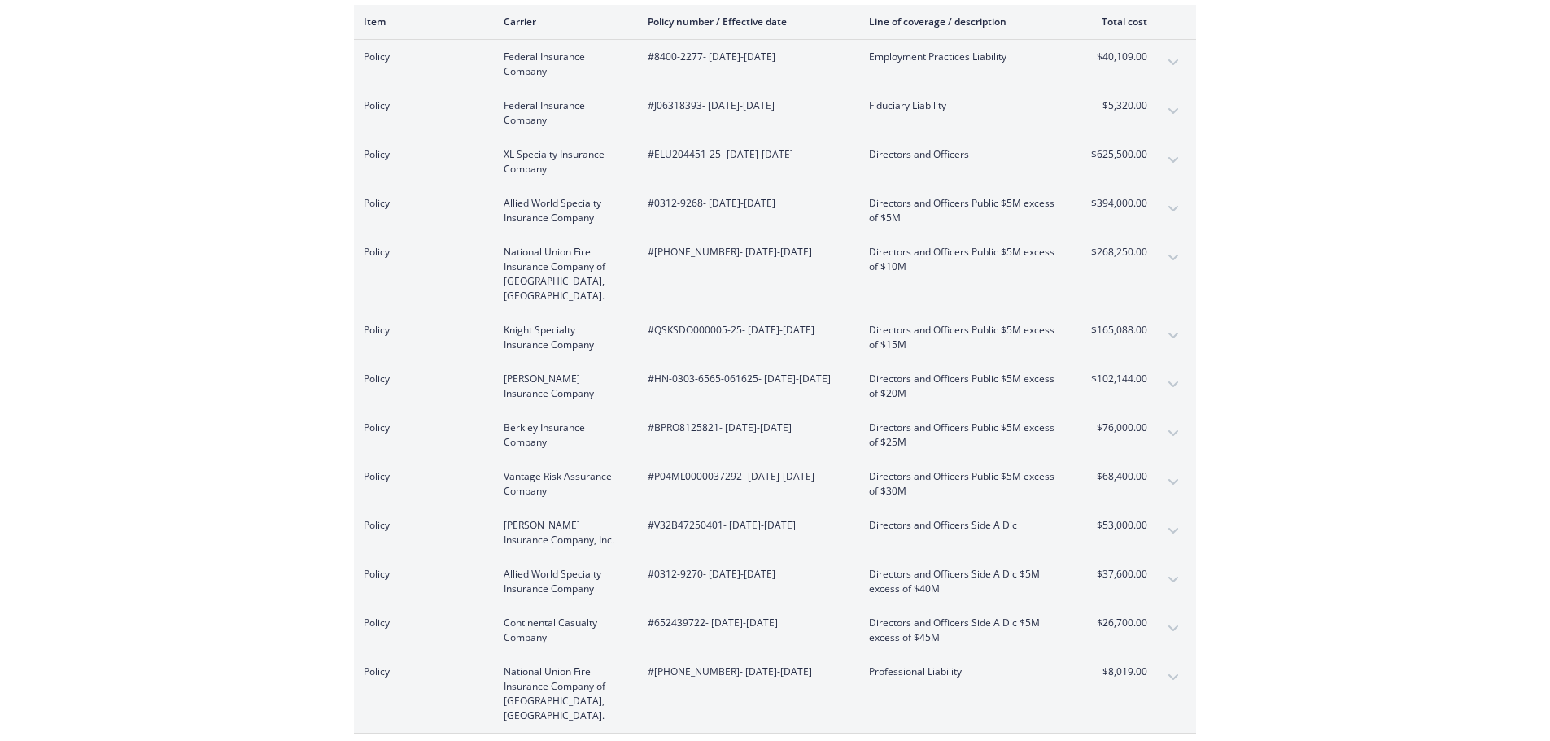
scroll to position [244, 0]
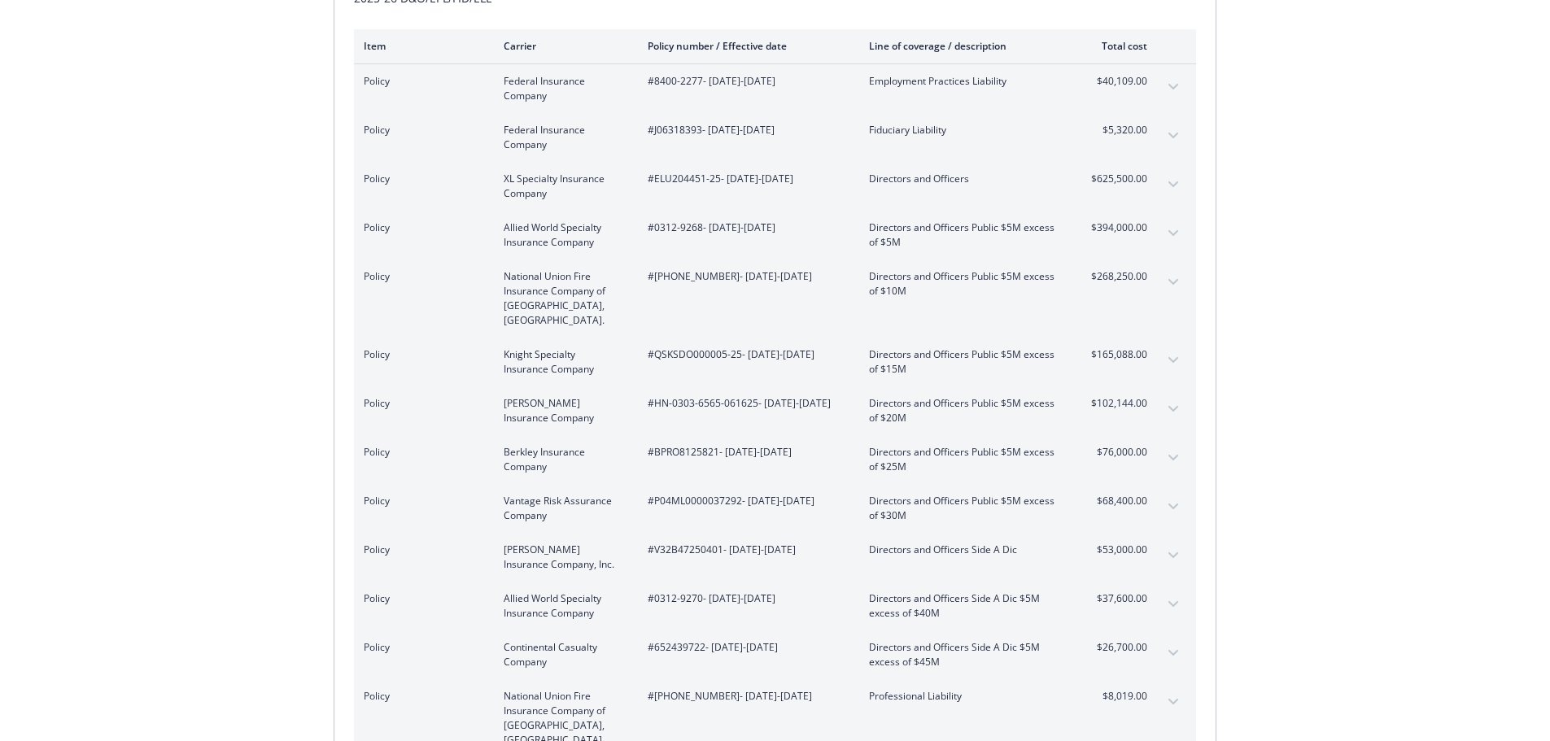
click at [263, 79] on div "Invoice ID: 46C86108 Download Invoice Insurance Payment for WM Technology, Inc.…" at bounding box center [775, 380] width 1550 height 1133
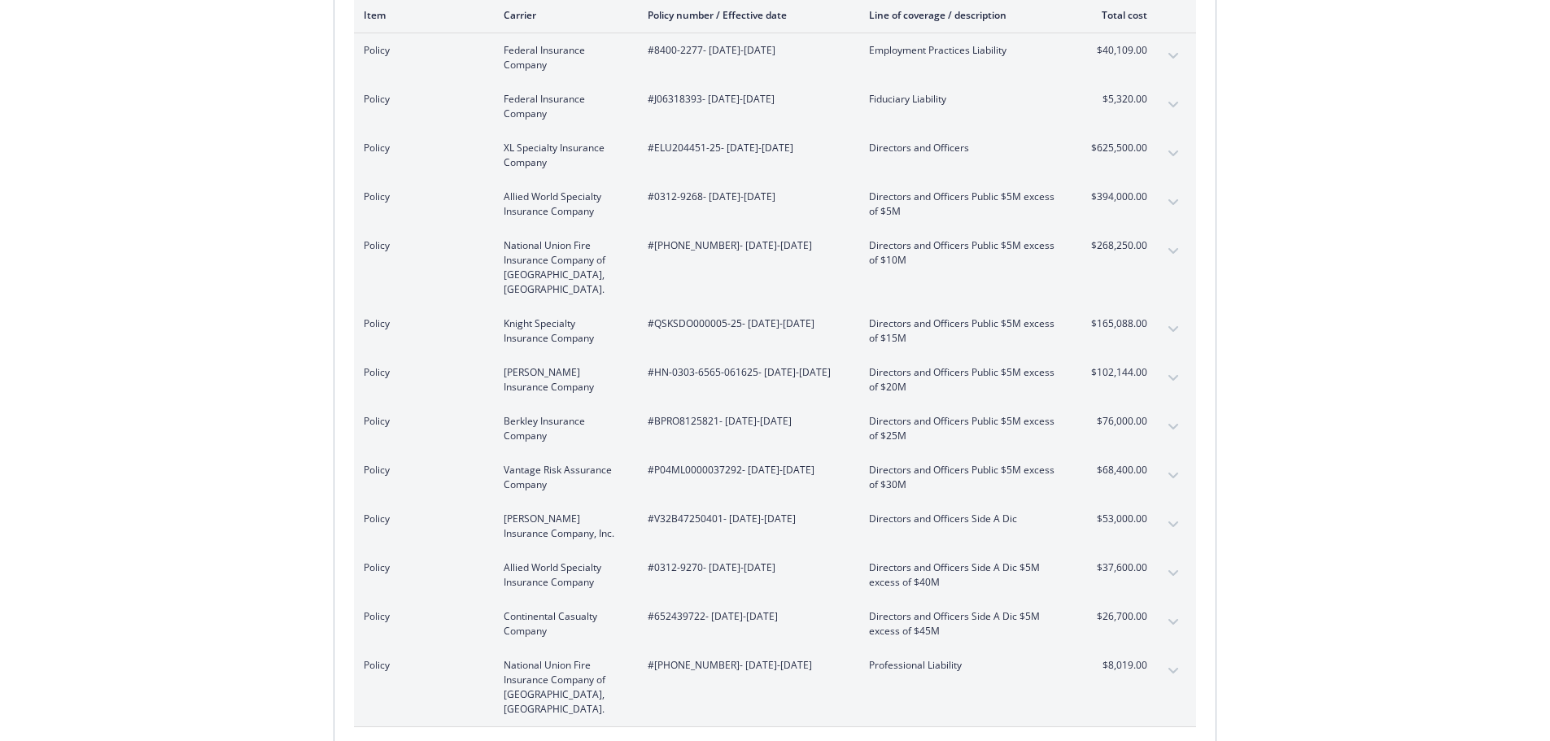
scroll to position [247, 0]
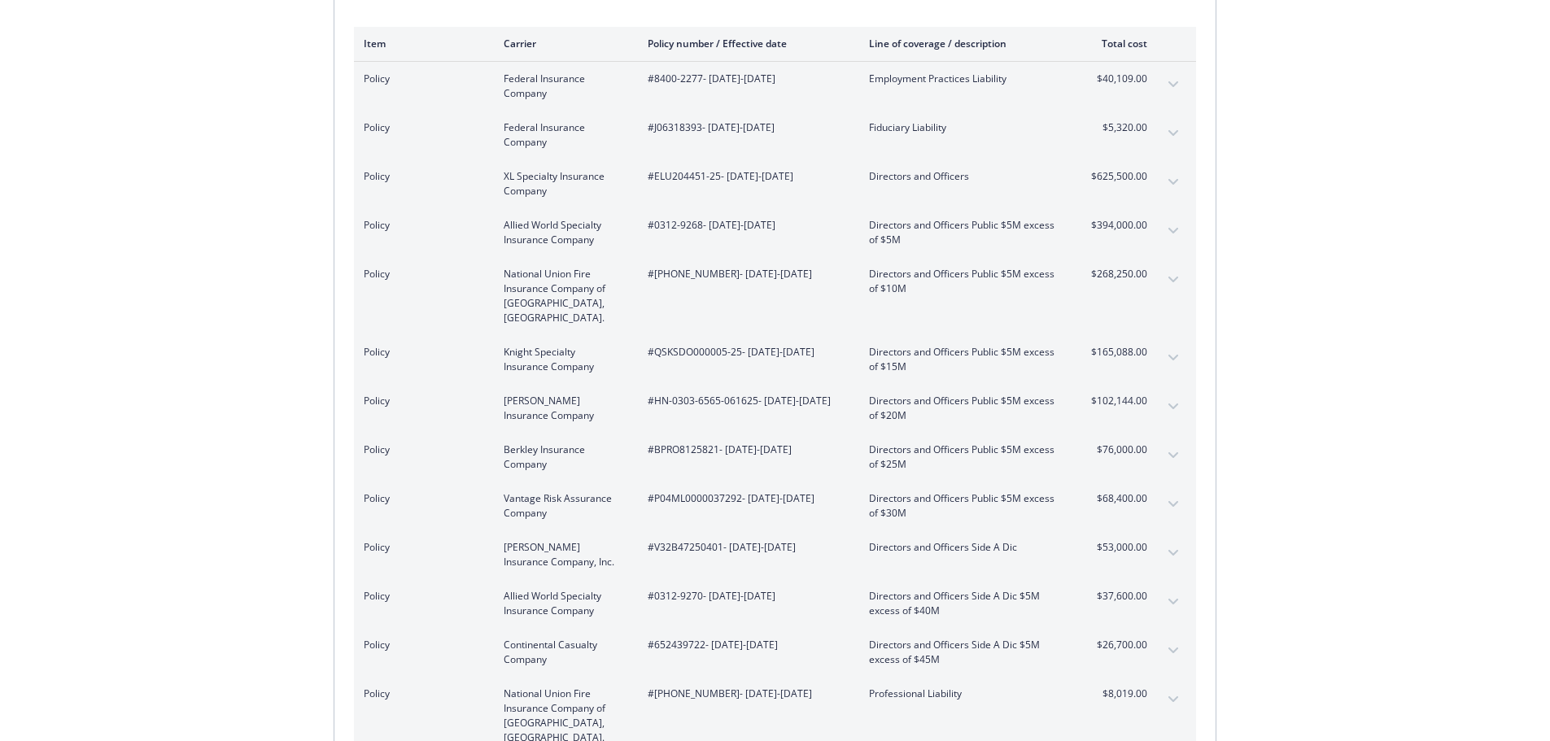
click at [701, 77] on span "#8400-2277 - 06/16/2025-06/16/2026" at bounding box center [745, 79] width 195 height 15
drag, startPoint x: 653, startPoint y: 273, endPoint x: 712, endPoint y: 275, distance: 58.6
click at [712, 275] on span "#01-543-90-37 - 06/16/2025-06/16/2026" at bounding box center [745, 274] width 195 height 15
copy span "[PHONE_NUMBER]"
click at [671, 85] on span "#8400-2277 - 06/16/2025-06/16/2026" at bounding box center [745, 79] width 195 height 15
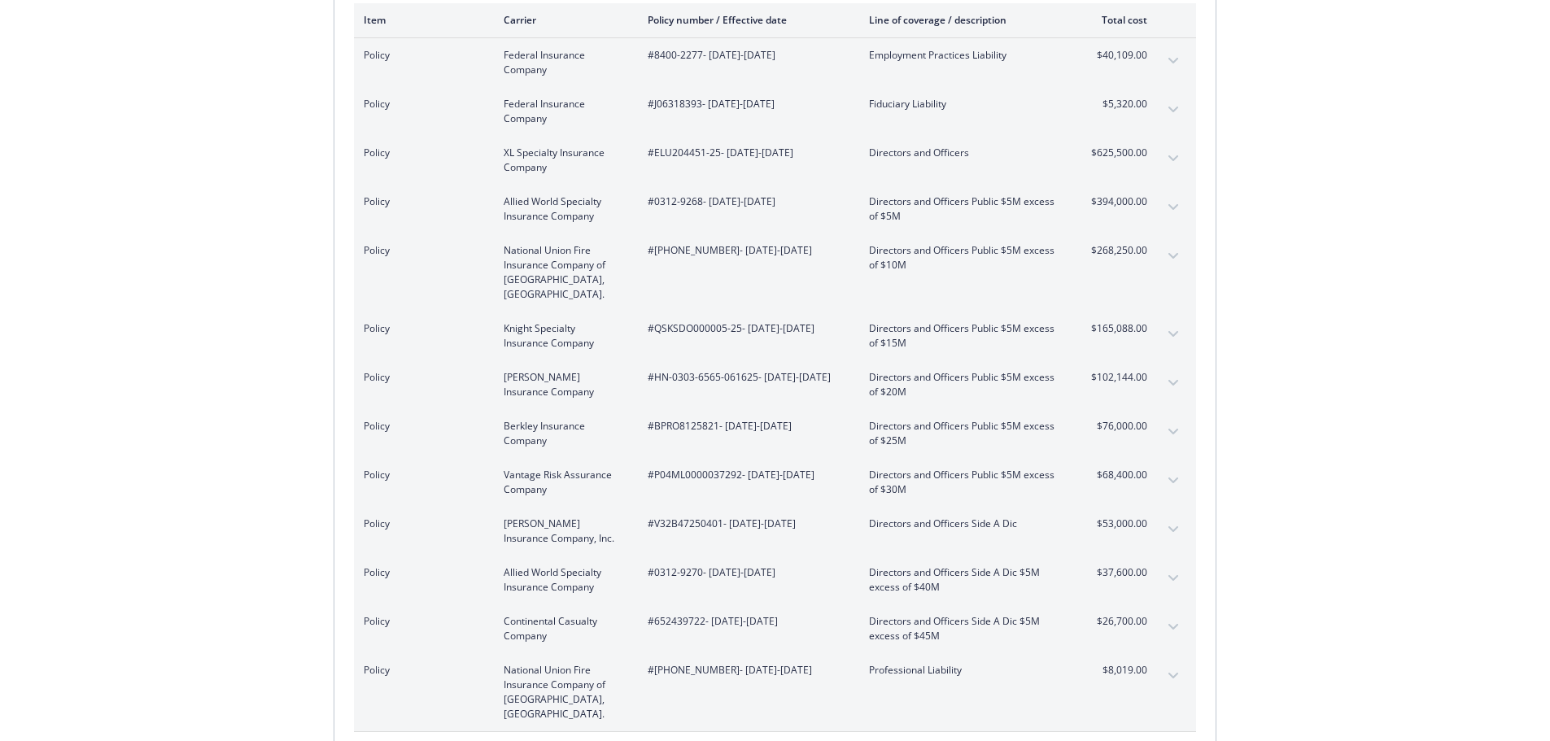
scroll to position [244, 0]
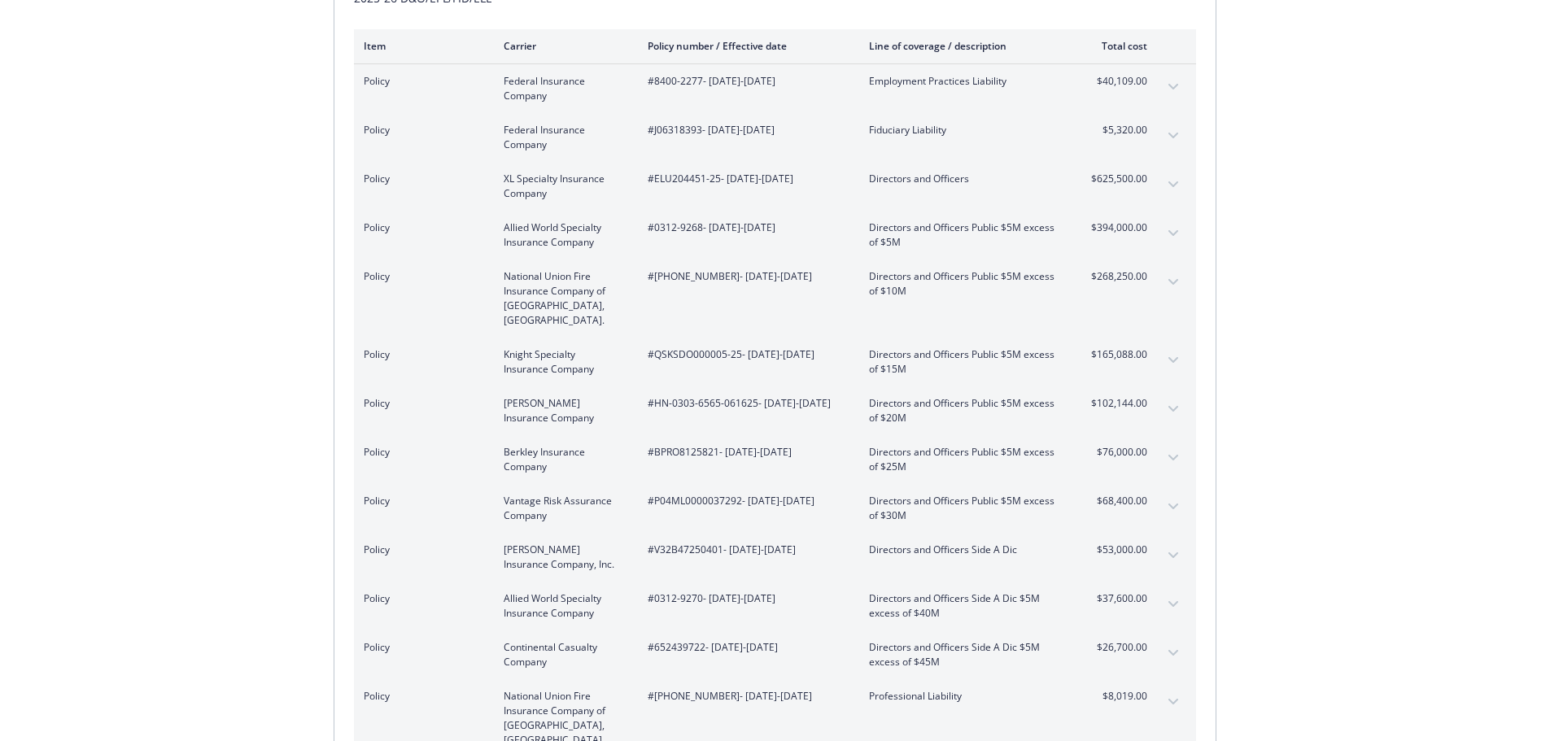
click at [692, 277] on span "#01-543-90-37 - 06/16/2025-06/16/2026" at bounding box center [745, 276] width 195 height 15
drag, startPoint x: 654, startPoint y: 339, endPoint x: 740, endPoint y: 341, distance: 85.5
click at [740, 347] on span "#QSKSDO000005-25 - 06/16/2025-06/16/2026" at bounding box center [745, 354] width 195 height 15
copy span "QSKSDO000005-25"
drag, startPoint x: 754, startPoint y: 391, endPoint x: 655, endPoint y: 389, distance: 99.3
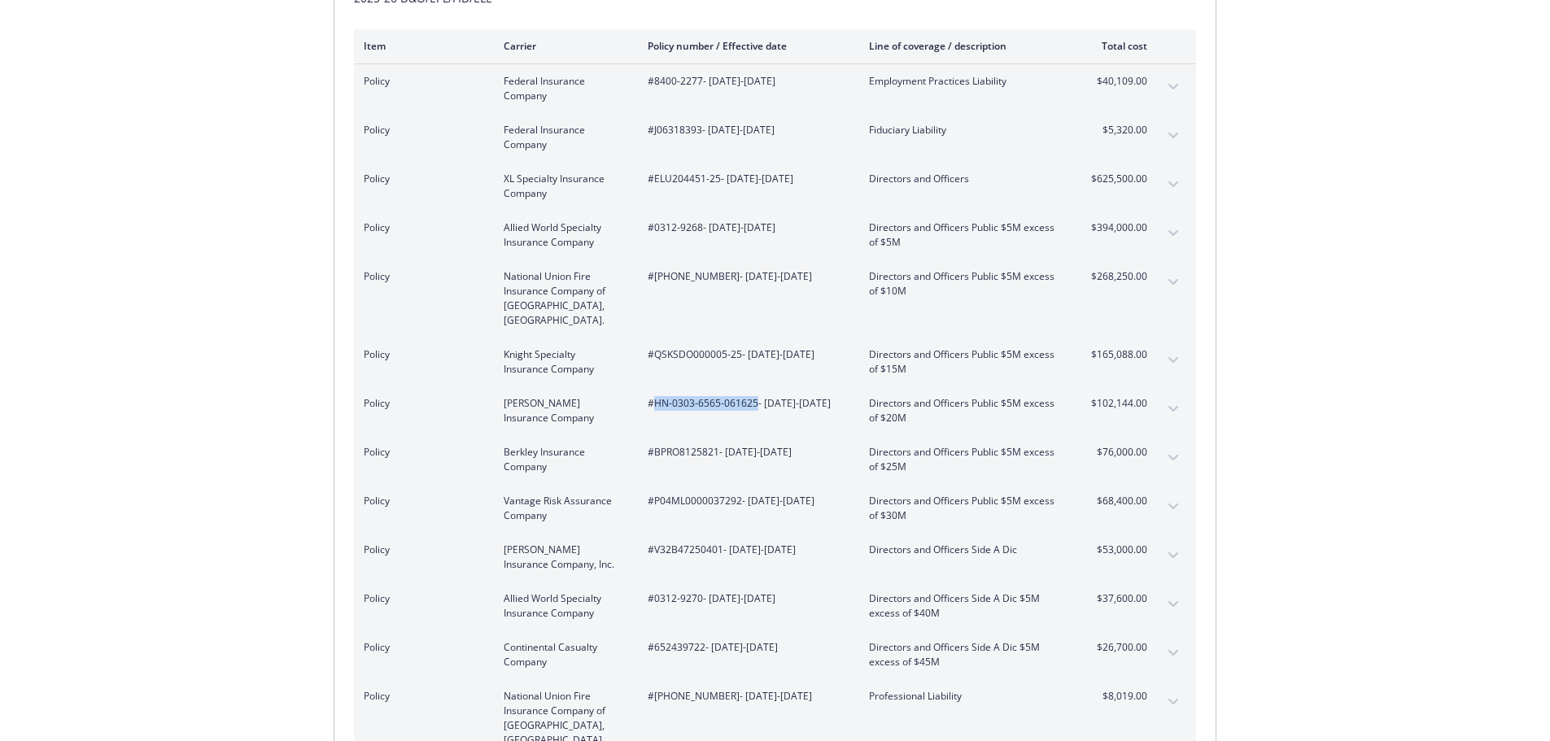
click at [655, 396] on span "#HN-0303-6565-061625 - 06/16/2025-06/16/2026" at bounding box center [745, 403] width 195 height 15
copy span "HN-0303-6565-061625"
drag, startPoint x: 719, startPoint y: 439, endPoint x: 648, endPoint y: 443, distance: 71.7
click at [648, 445] on span "#BPRO8125821 - 06/16/2025-06/16/2026" at bounding box center [745, 452] width 195 height 15
copy span "#BPRO8125821"
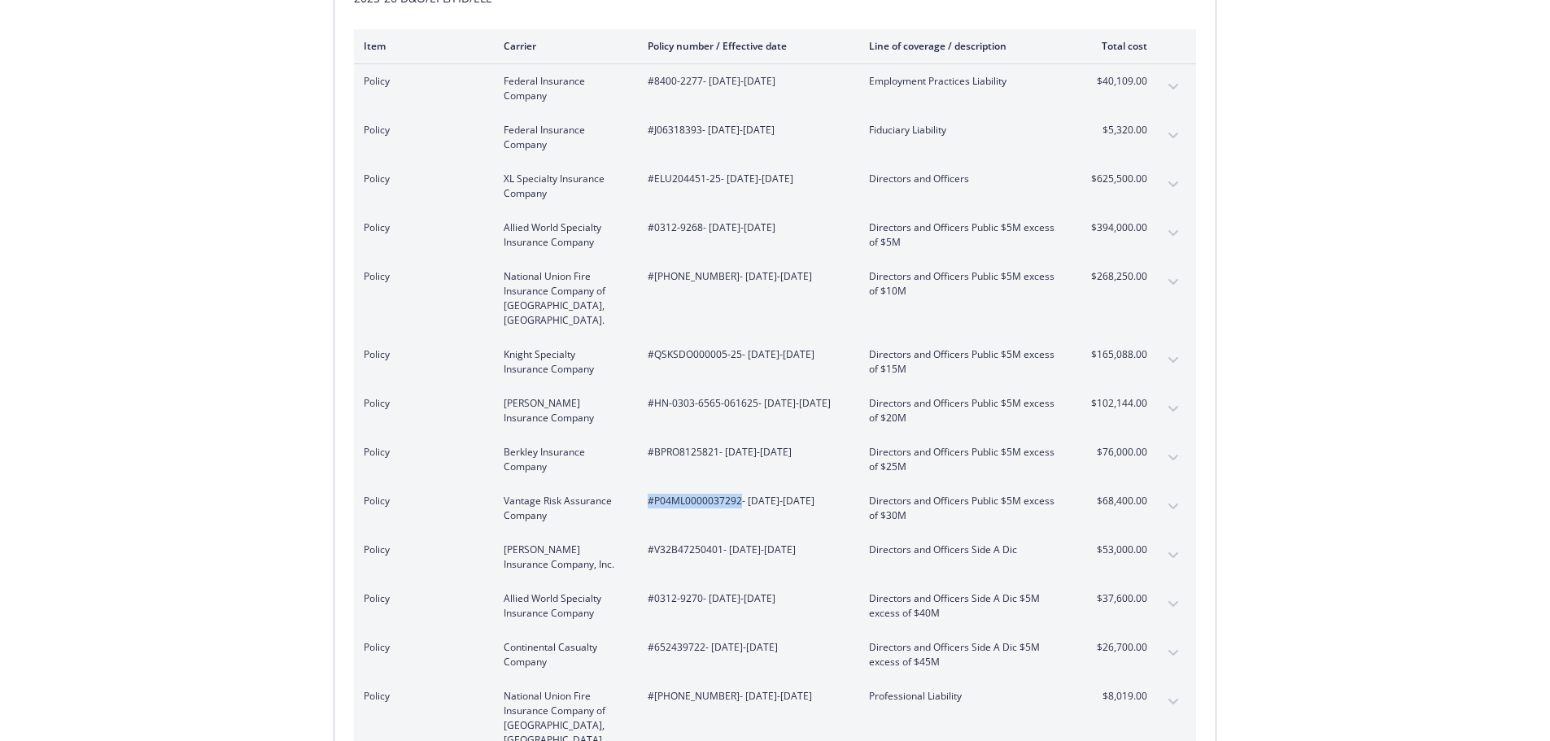
drag, startPoint x: 740, startPoint y: 487, endPoint x: 644, endPoint y: 488, distance: 96.0
click at [644, 494] on div "Policy Vantage Risk Assurance Company #P04ML0000037292 - 06/16/2025-06/16/2026 …" at bounding box center [756, 508] width 784 height 29
copy span "#P04ML0000037292"
drag, startPoint x: 720, startPoint y: 533, endPoint x: 636, endPoint y: 537, distance: 83.9
click at [636, 543] on div "Policy Beazley Insurance Company, Inc. #V32B47250401 - 06/16/2025-06/16/2026 Di…" at bounding box center [756, 557] width 784 height 29
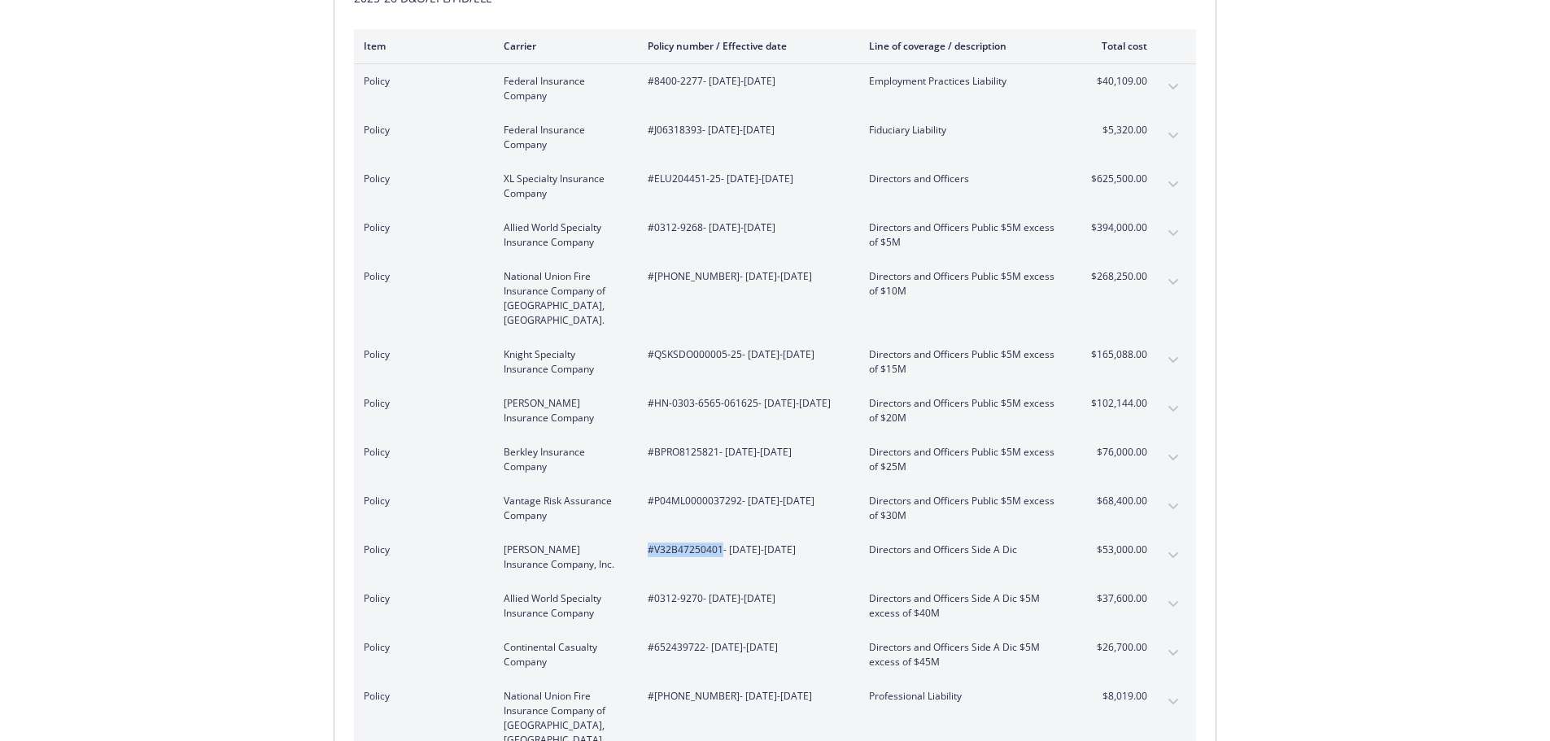
copy span "#V32B47250401"
drag, startPoint x: 701, startPoint y: 581, endPoint x: 655, endPoint y: 585, distance: 45.7
click at [655, 592] on span "#0312-9270 - 06/16/2025-06/16/2026" at bounding box center [745, 599] width 195 height 15
copy span "0312-9270"
drag, startPoint x: 704, startPoint y: 631, endPoint x: 654, endPoint y: 631, distance: 49.6
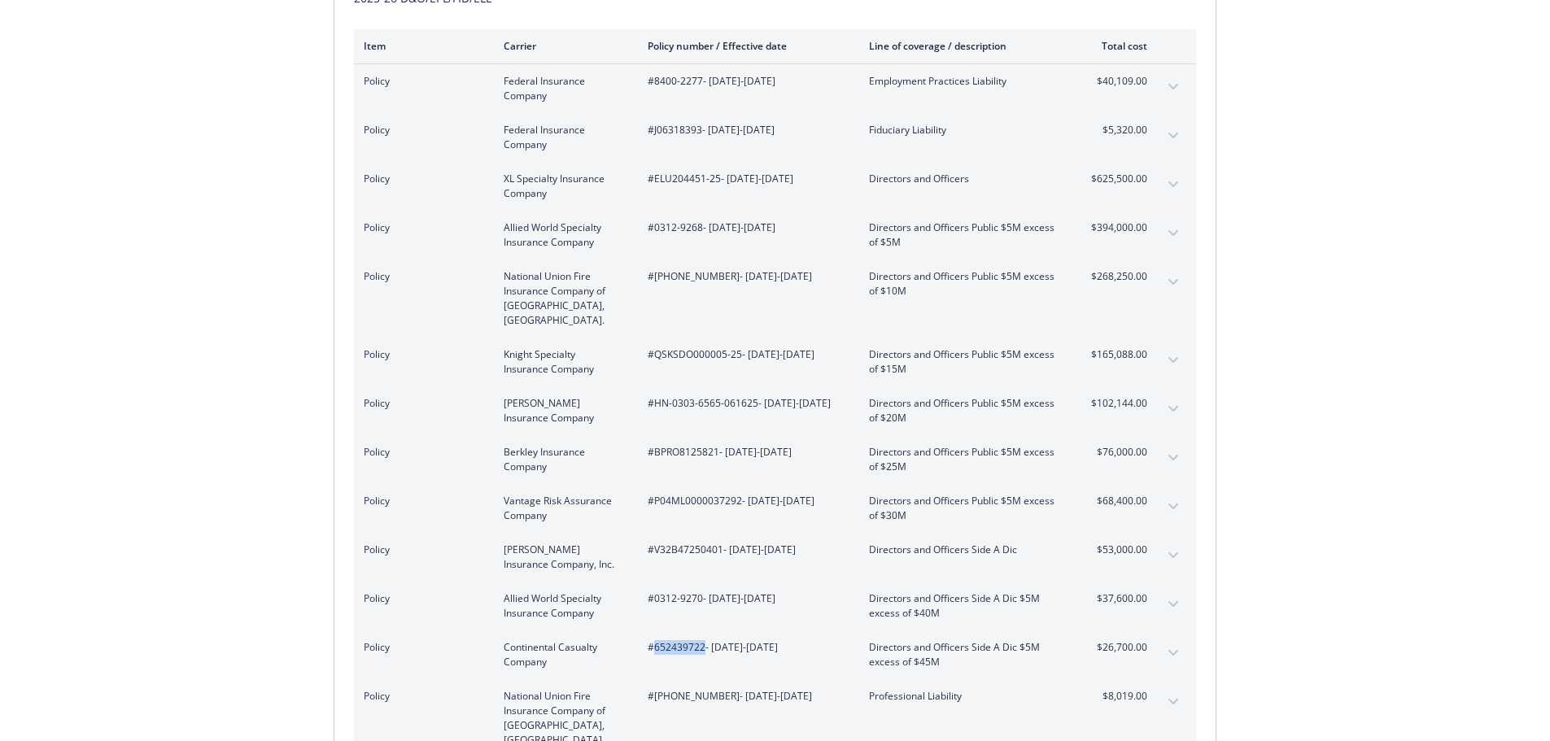
click at [654, 640] on span "#652439722 - 06/16/2025-06/16/2026" at bounding box center [745, 647] width 195 height 15
copy span "652439722"
click at [1173, 85] on icon "expand content" at bounding box center [1173, 87] width 10 height 7
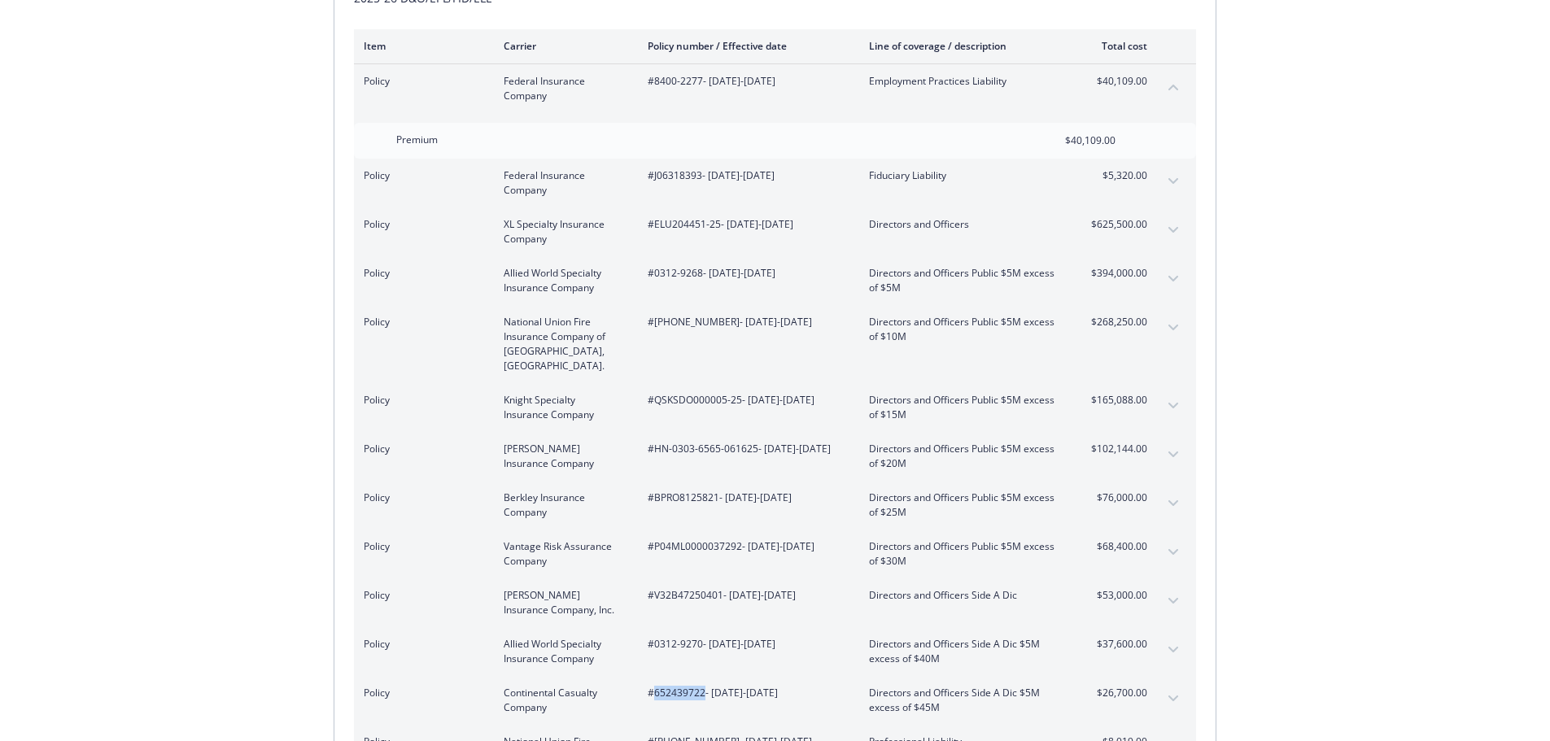
click at [1170, 178] on icon "expand content" at bounding box center [1173, 181] width 10 height 7
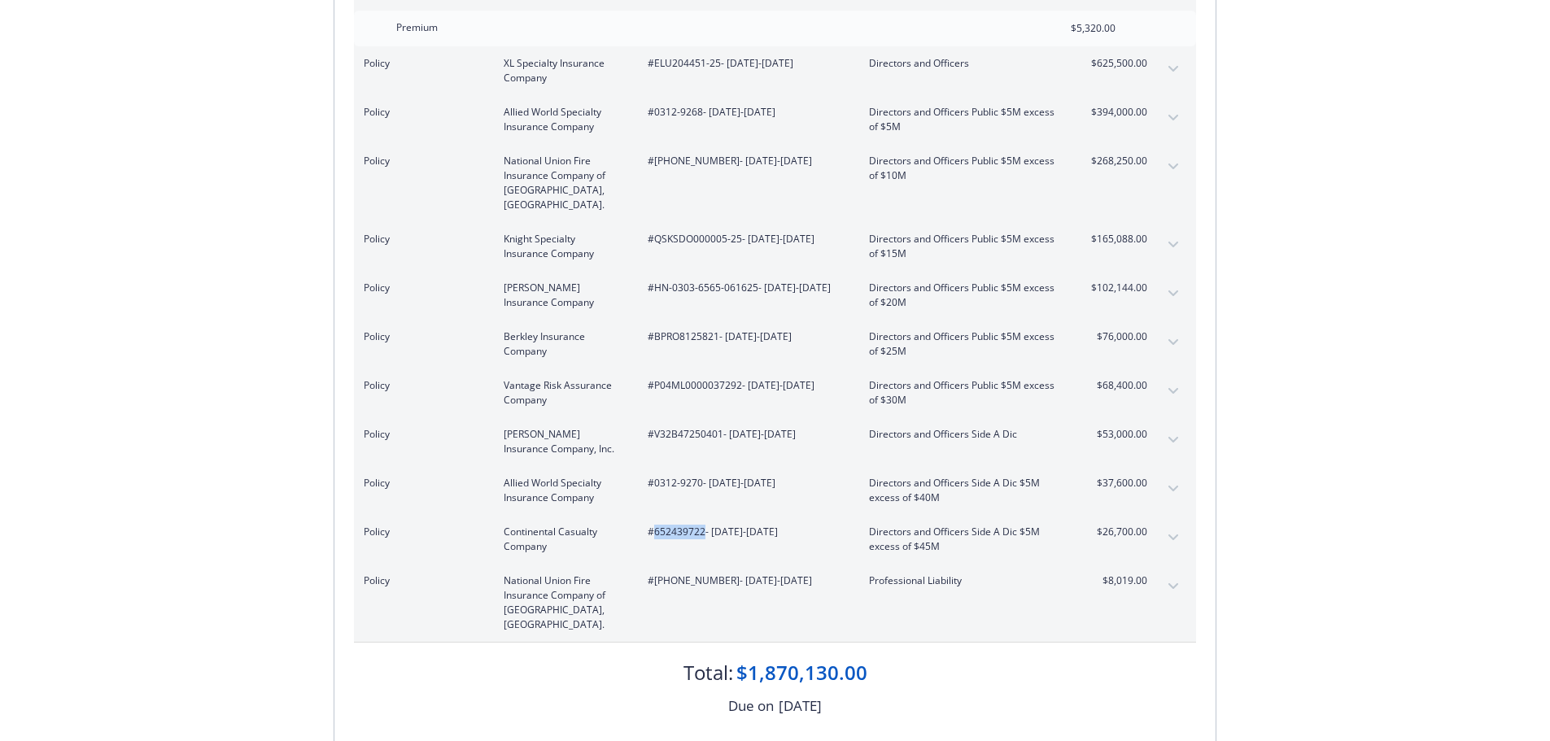
scroll to position [488, 0]
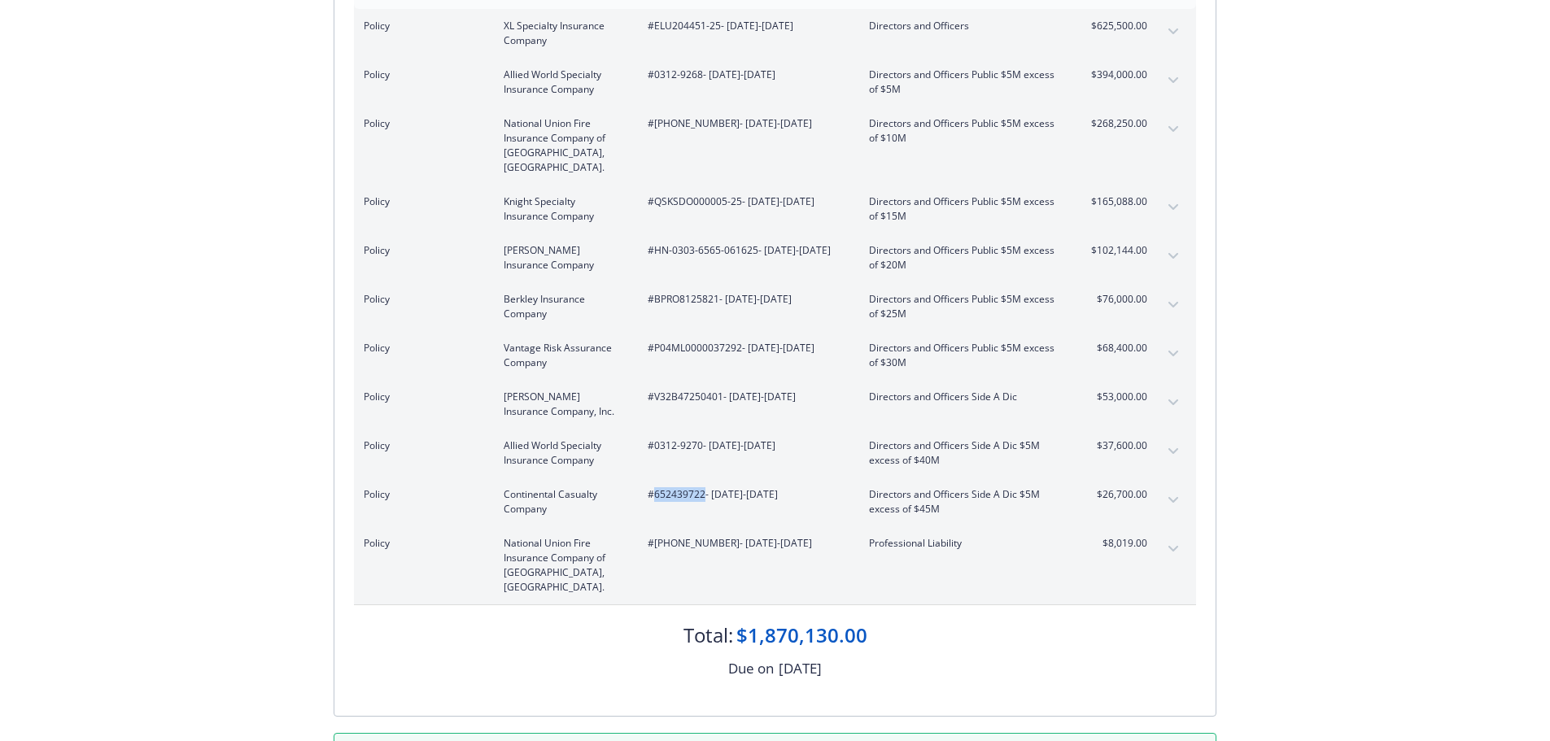
click at [1171, 538] on button "expand content" at bounding box center [1173, 549] width 26 height 26
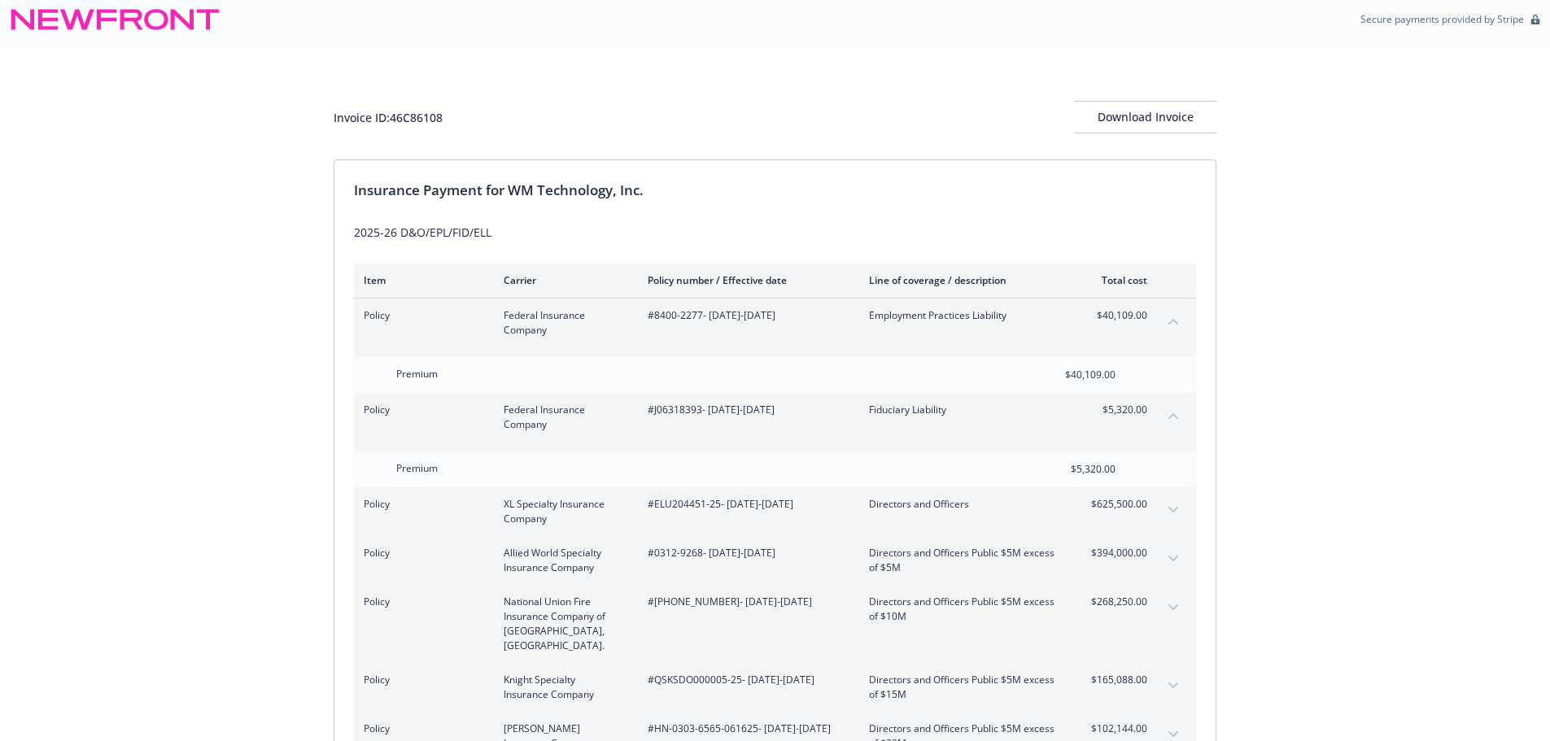
scroll to position [0, 0]
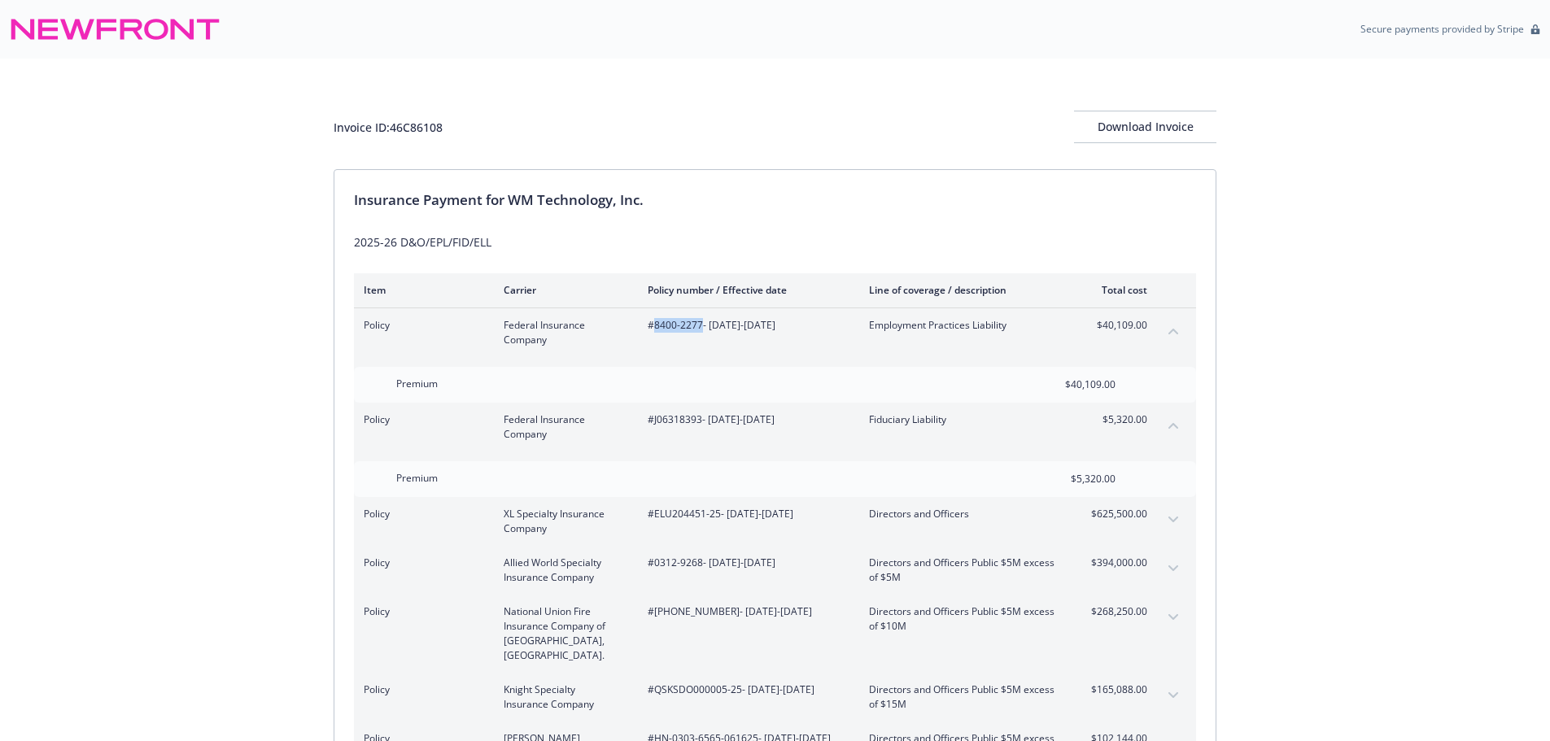
drag, startPoint x: 701, startPoint y: 327, endPoint x: 656, endPoint y: 326, distance: 44.8
click at [656, 326] on span "#8400-2277 - 06/16/2025-06/16/2026" at bounding box center [745, 325] width 195 height 15
copy span "8400-2277"
drag, startPoint x: 700, startPoint y: 421, endPoint x: 653, endPoint y: 421, distance: 46.4
click at [653, 421] on span "#J06318393 - 06/16/2025-06/16/2026" at bounding box center [745, 420] width 195 height 15
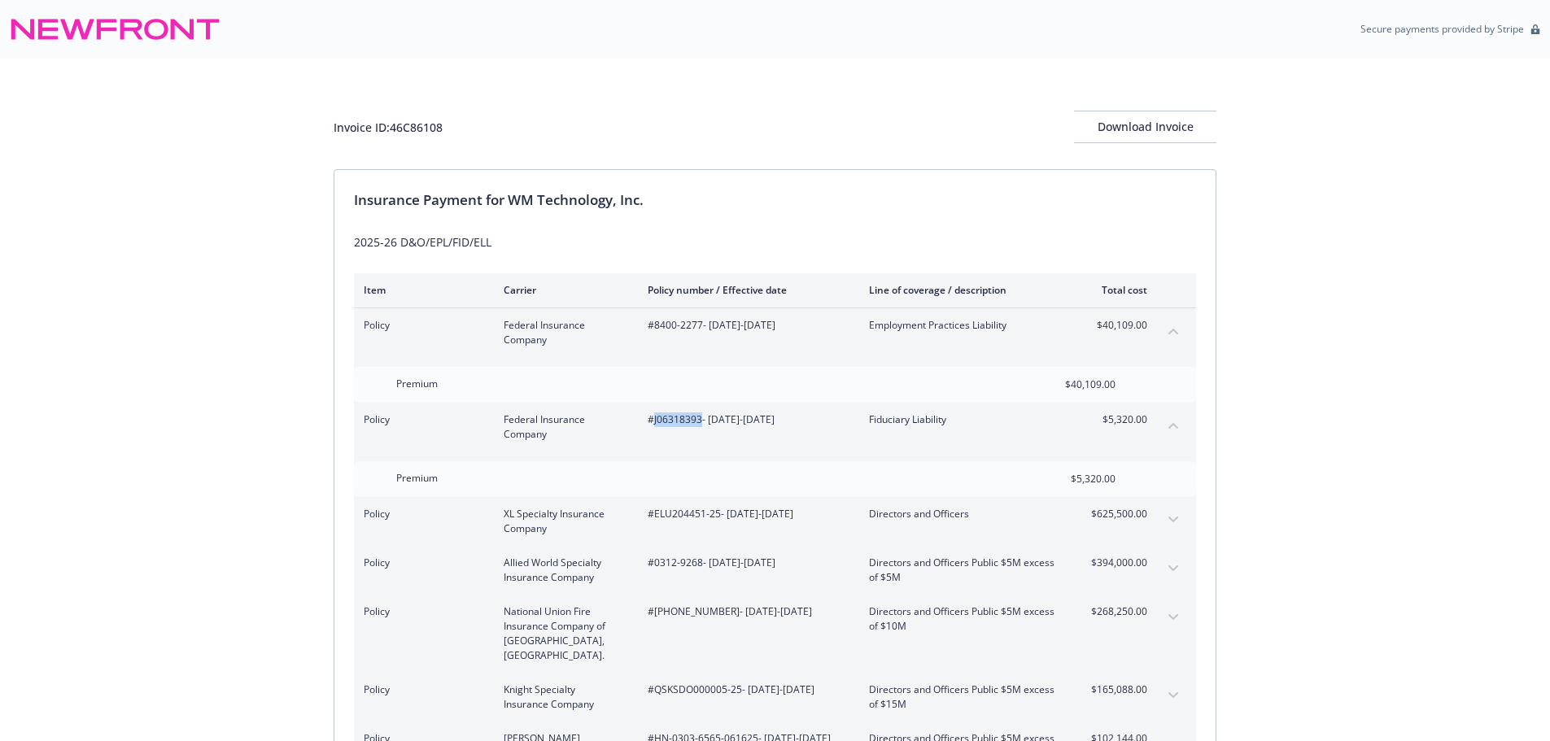
copy span "J06318393"
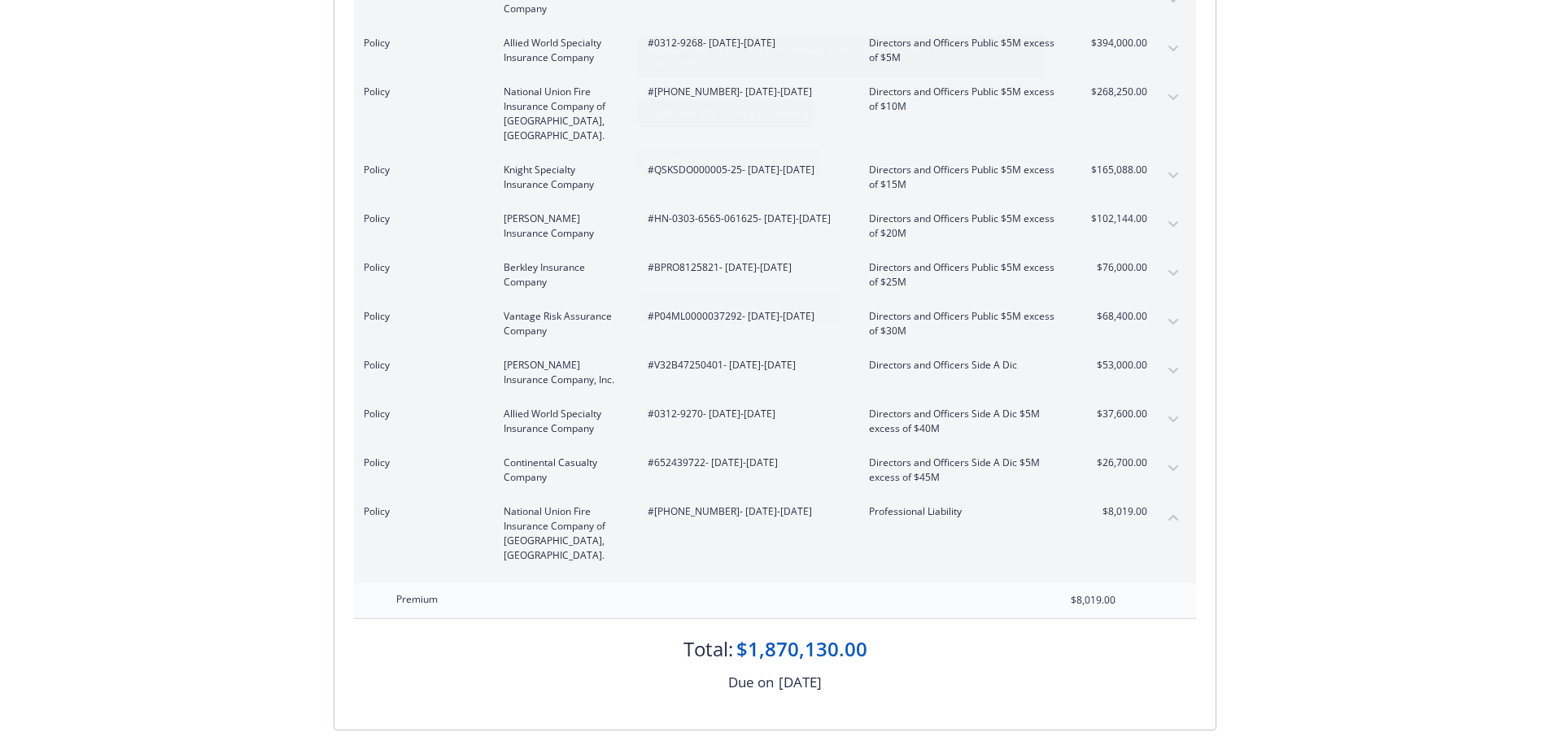
scroll to position [570, 0]
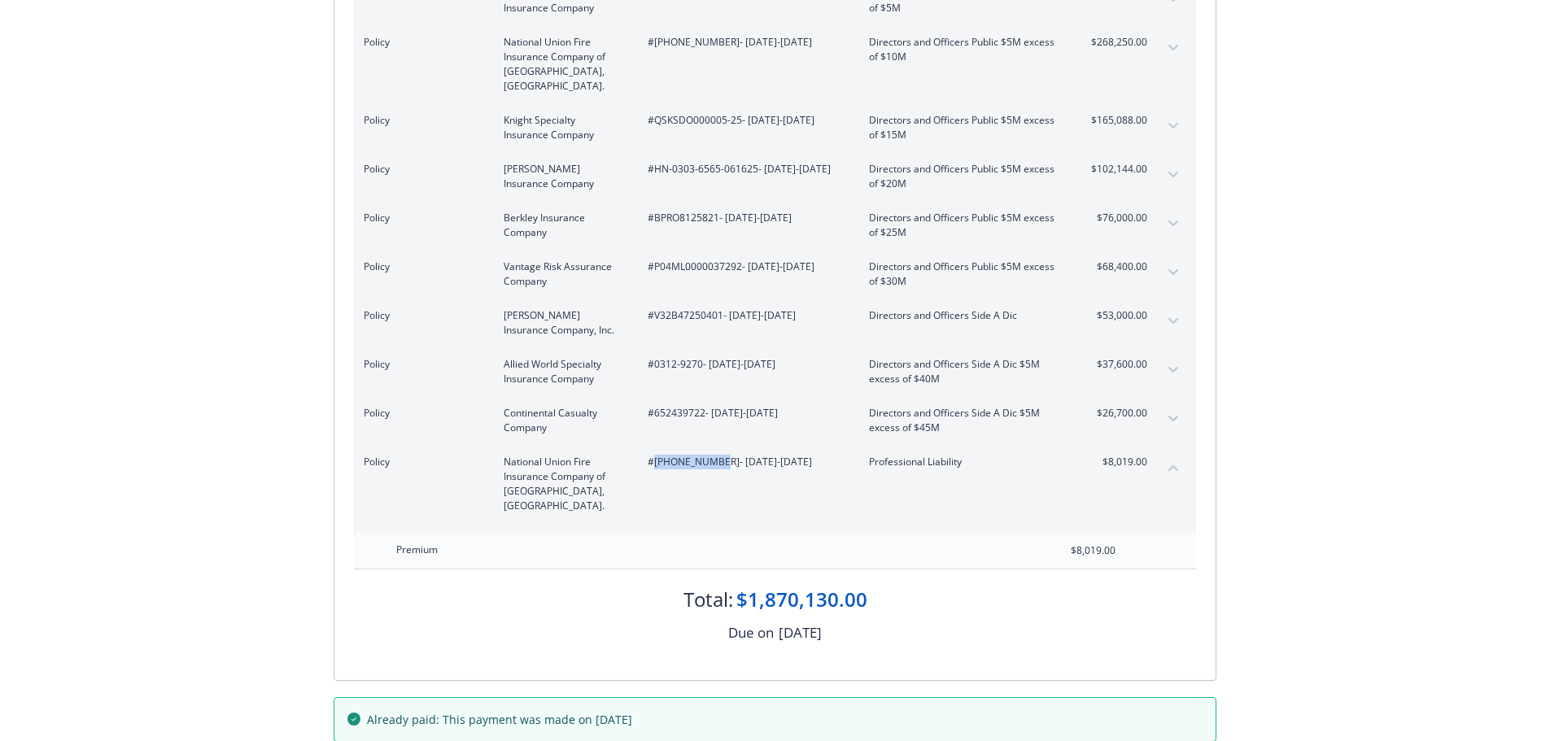
drag, startPoint x: 714, startPoint y: 446, endPoint x: 655, endPoint y: 447, distance: 58.6
click at [655, 455] on span "#01-543-90-34 - 06/16/2025-06/16/2026" at bounding box center [745, 462] width 195 height 15
